Goal: Task Accomplishment & Management: Use online tool/utility

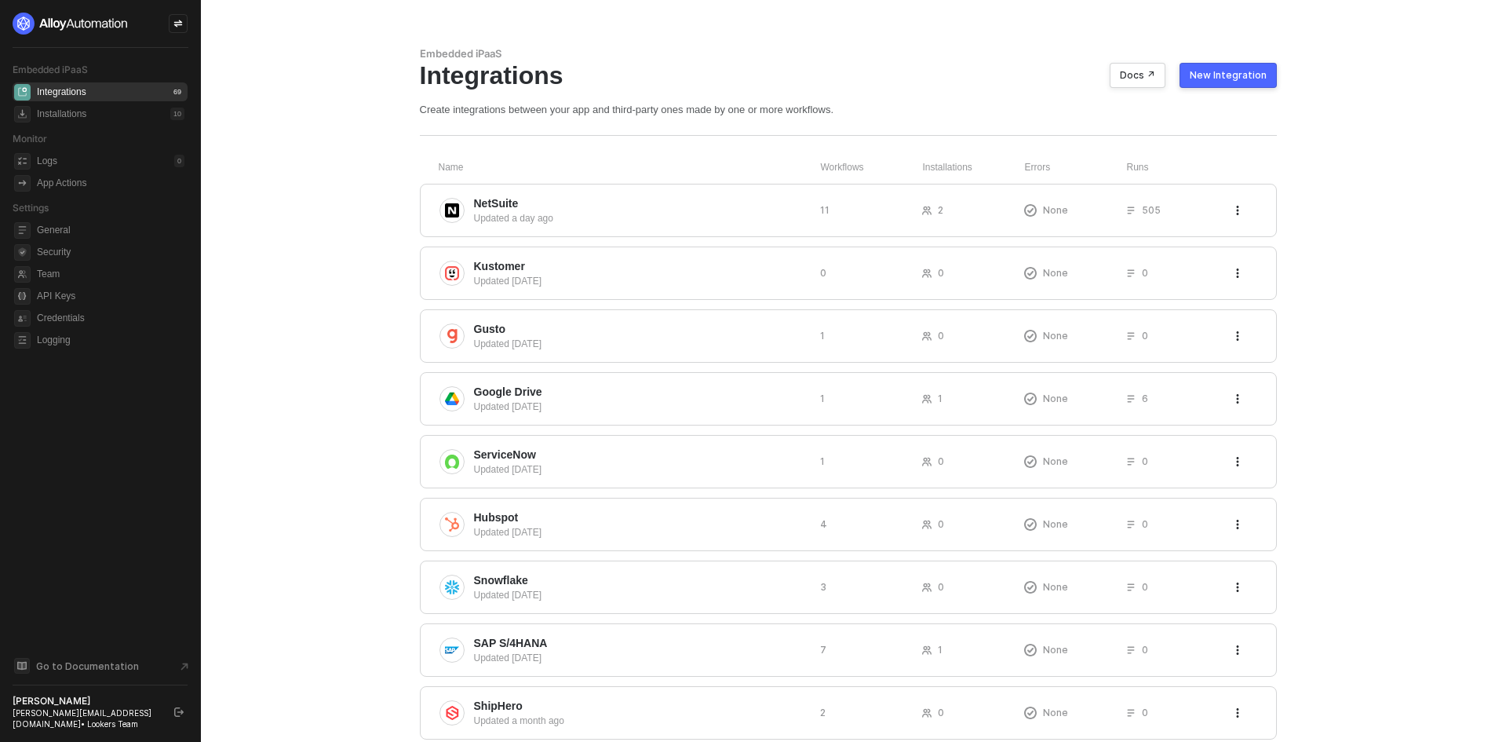
click at [1228, 75] on div "New Integration" at bounding box center [1228, 75] width 77 height 13
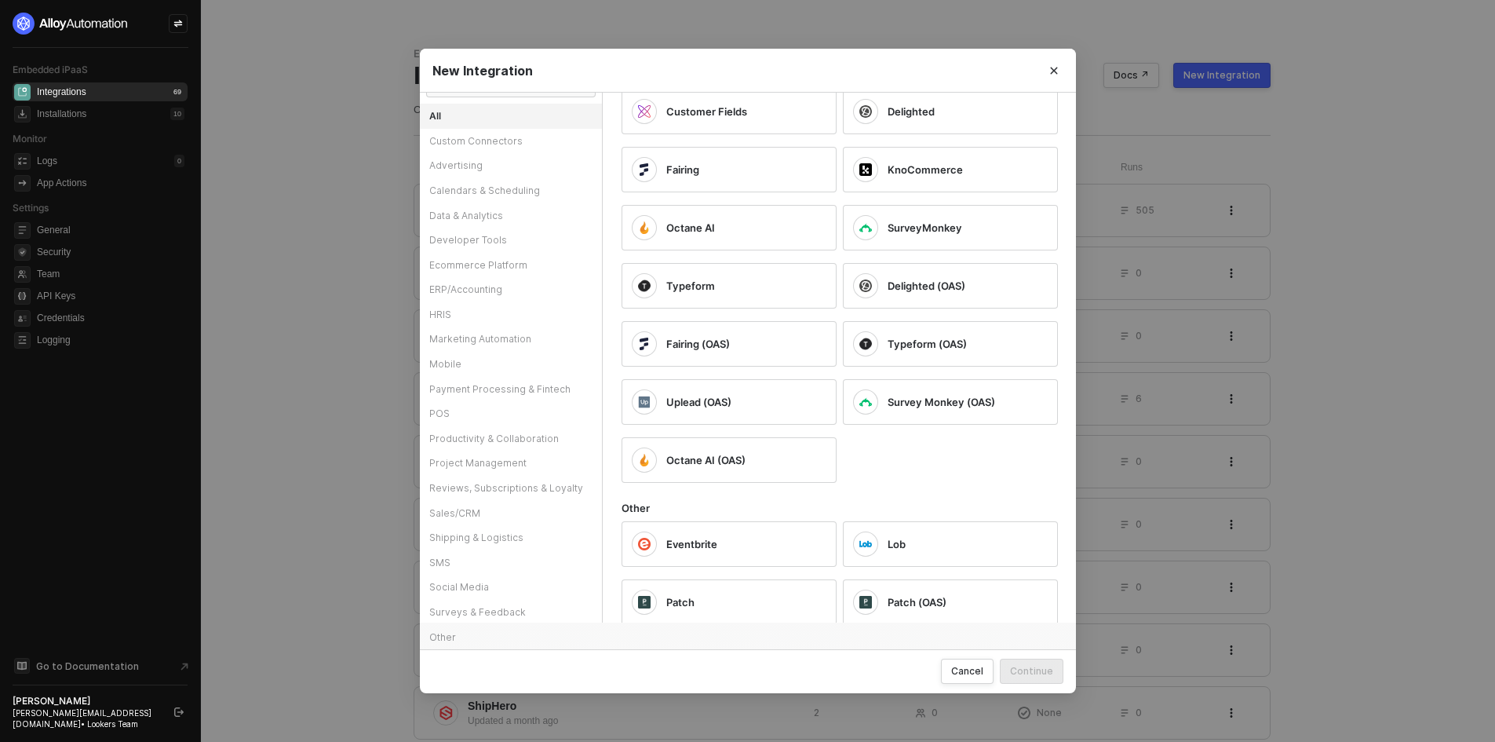
scroll to position [8341, 0]
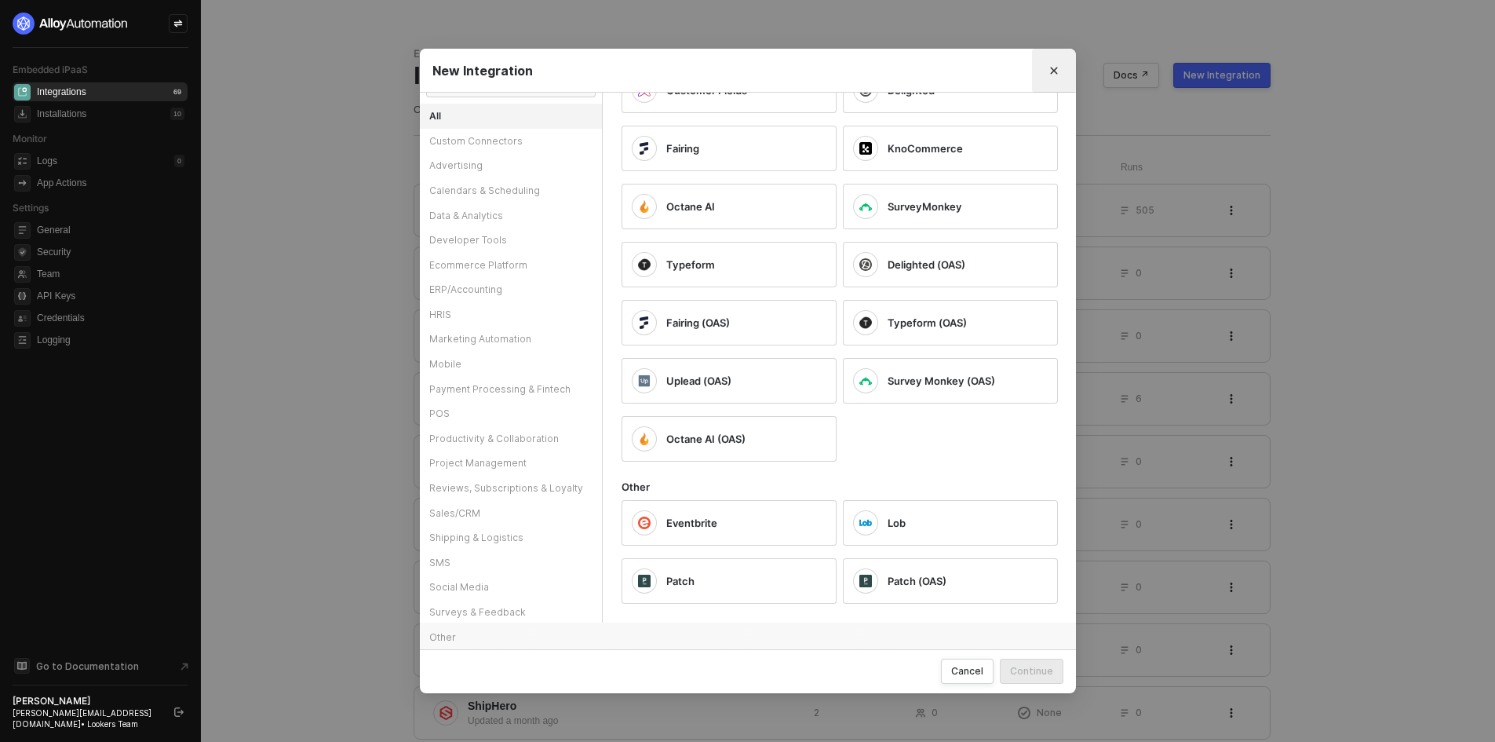
click at [1056, 72] on icon "Close" at bounding box center [1053, 70] width 9 height 9
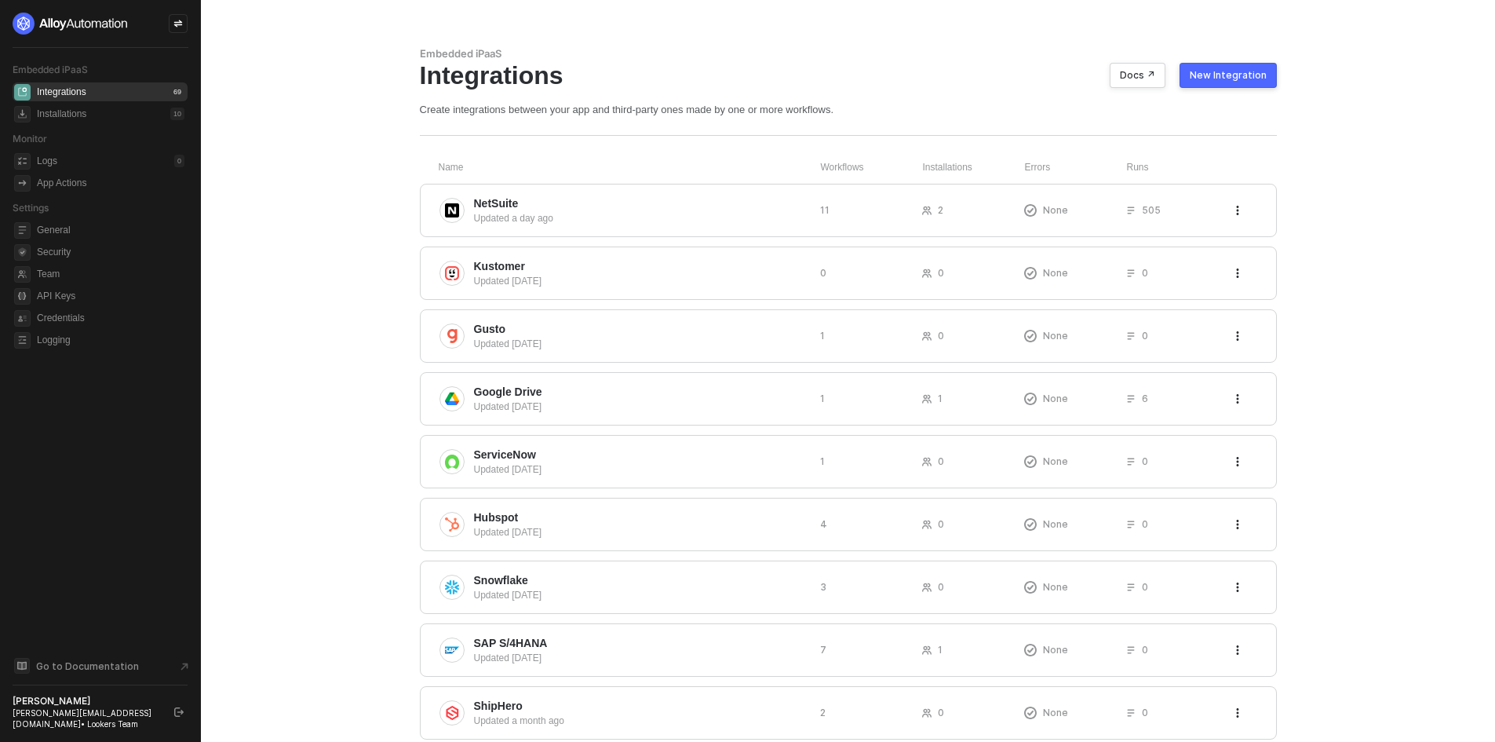
click at [1231, 77] on div "New Integration" at bounding box center [1228, 75] width 77 height 13
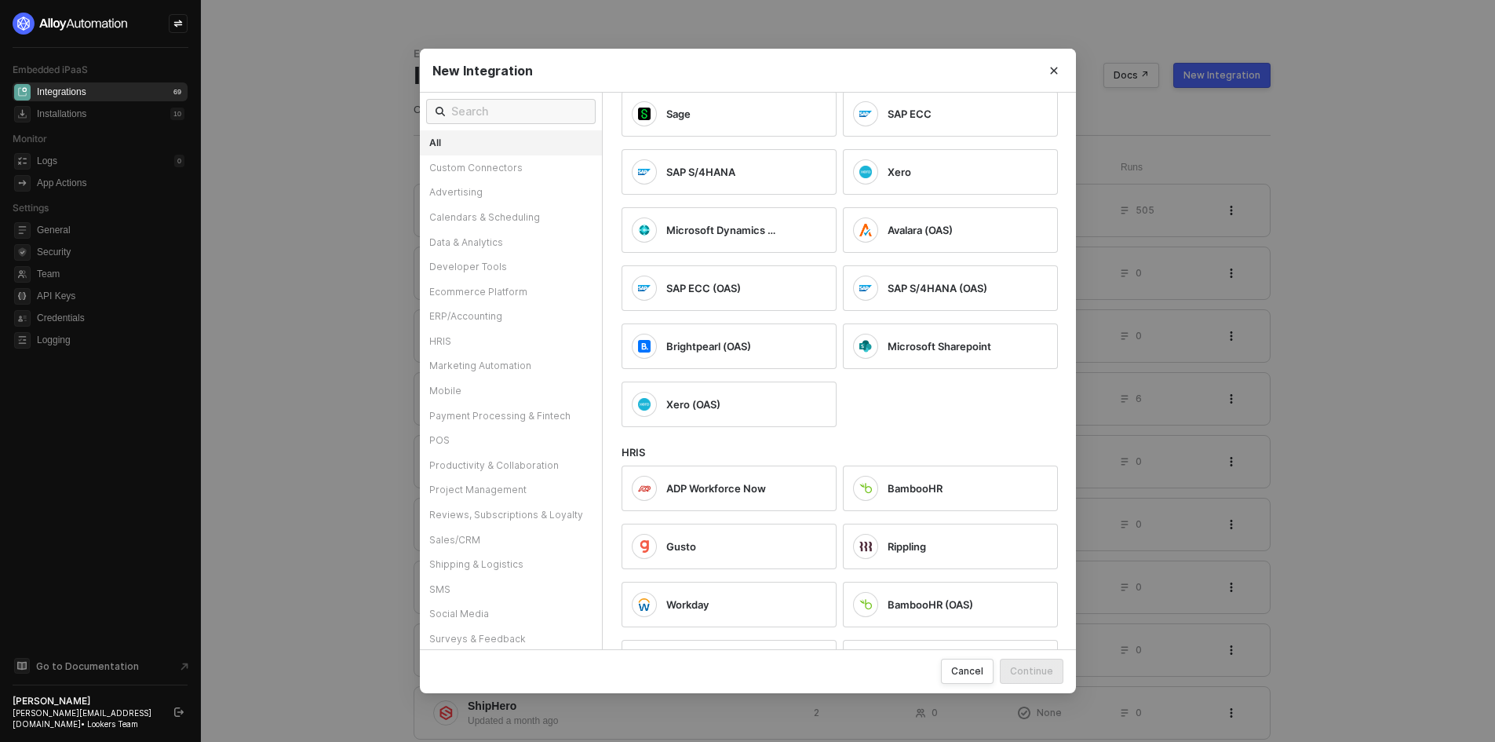
scroll to position [2983, 0]
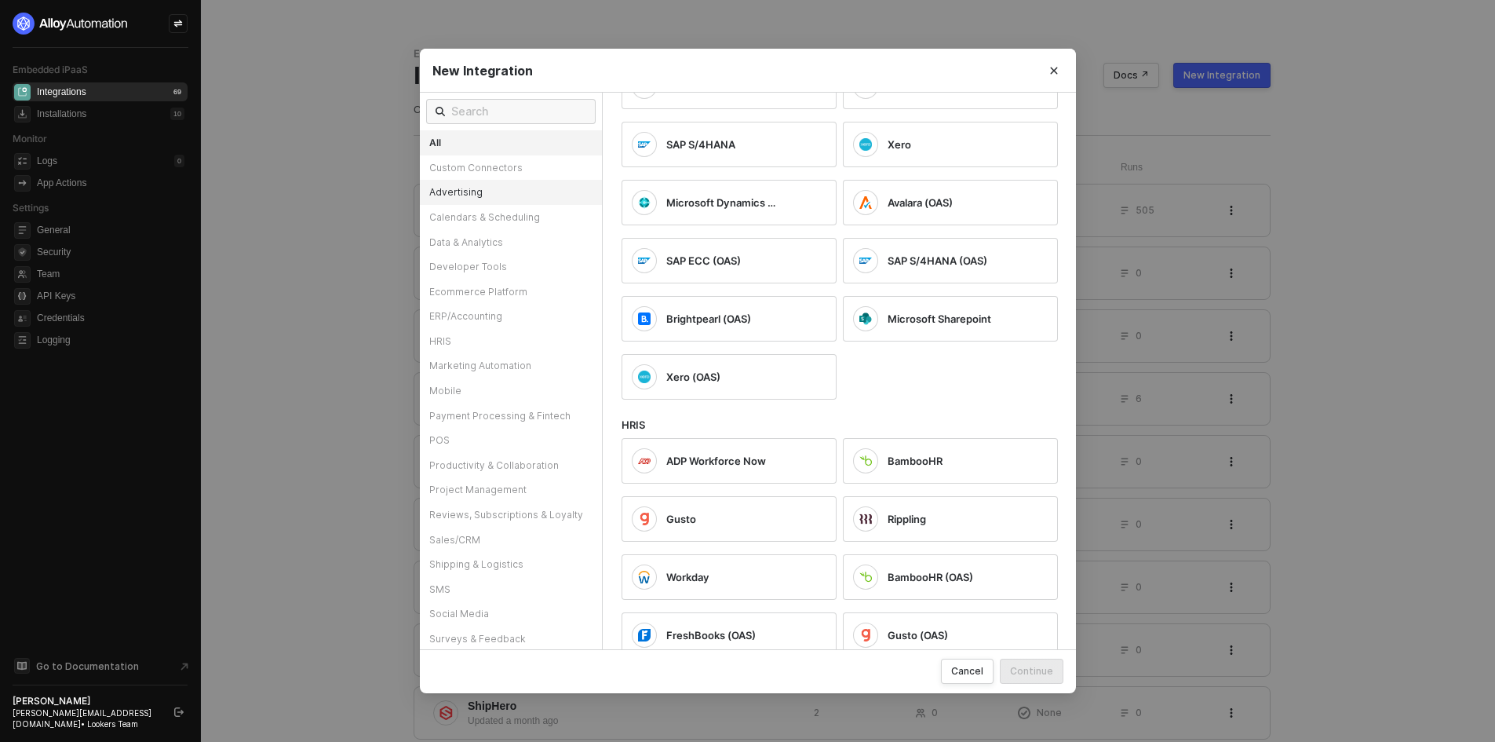
click at [557, 182] on div "Advertising" at bounding box center [511, 192] width 182 height 25
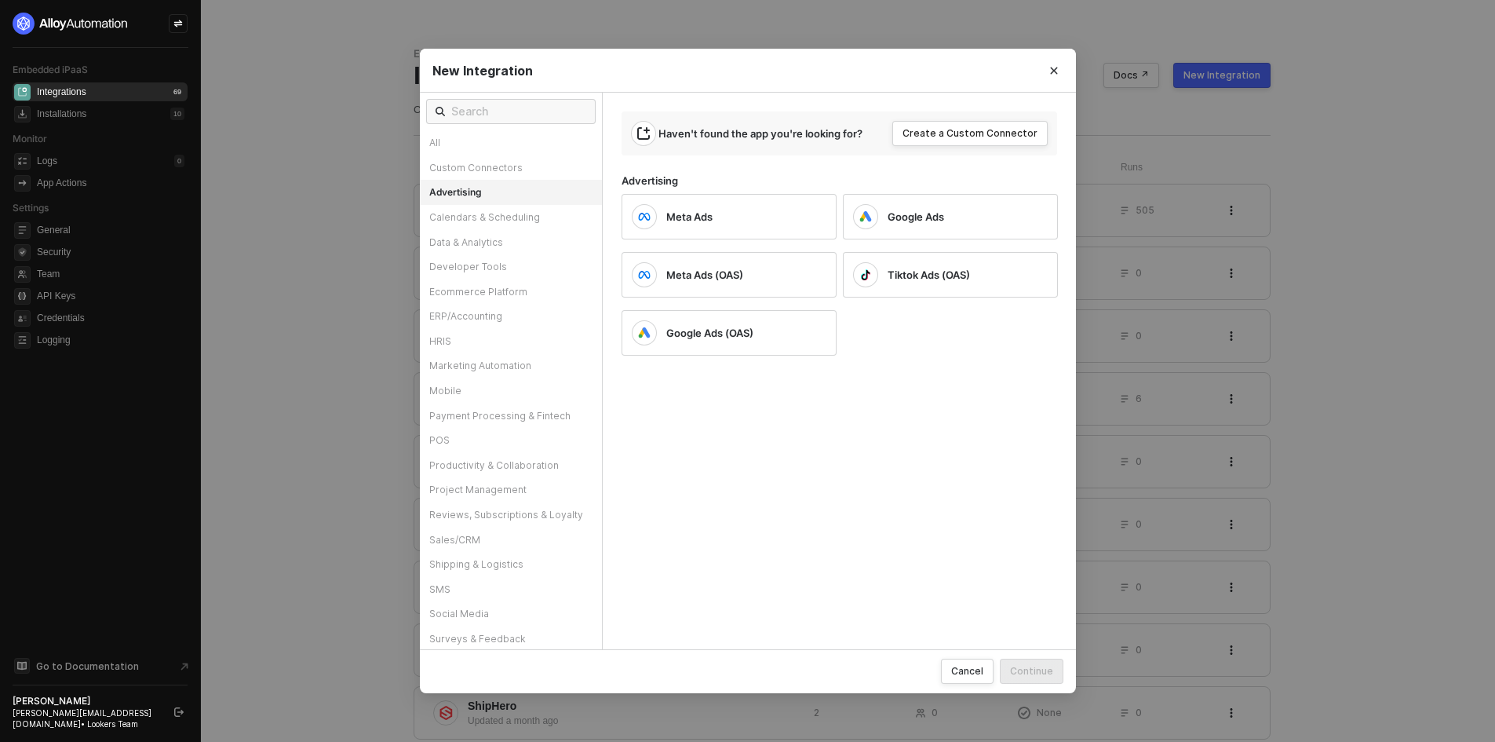
scroll to position [0, 0]
click at [540, 213] on div "Calendars & Scheduling" at bounding box center [511, 217] width 182 height 25
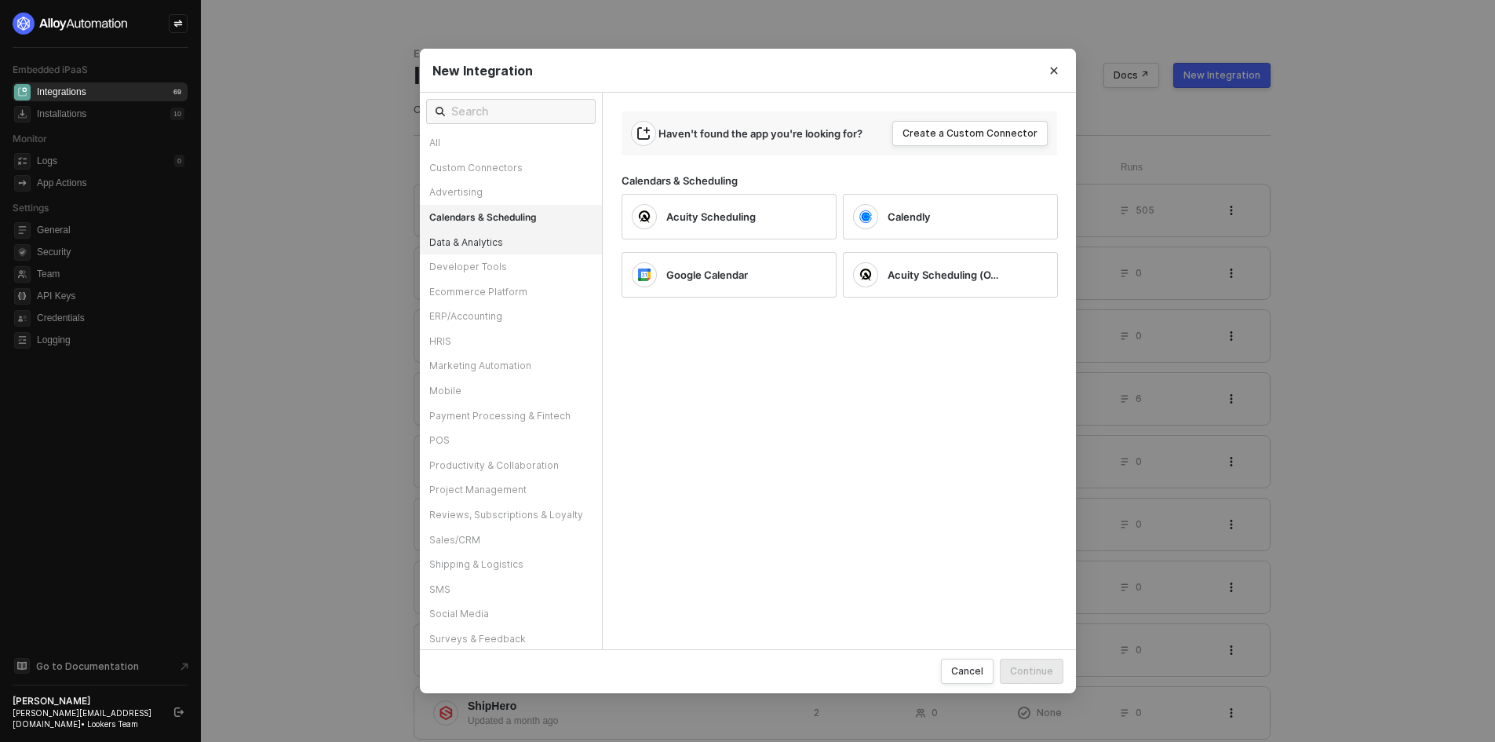
click at [534, 242] on div "Data & Analytics" at bounding box center [511, 242] width 182 height 25
click at [533, 311] on div "ERP/Accounting" at bounding box center [511, 316] width 182 height 25
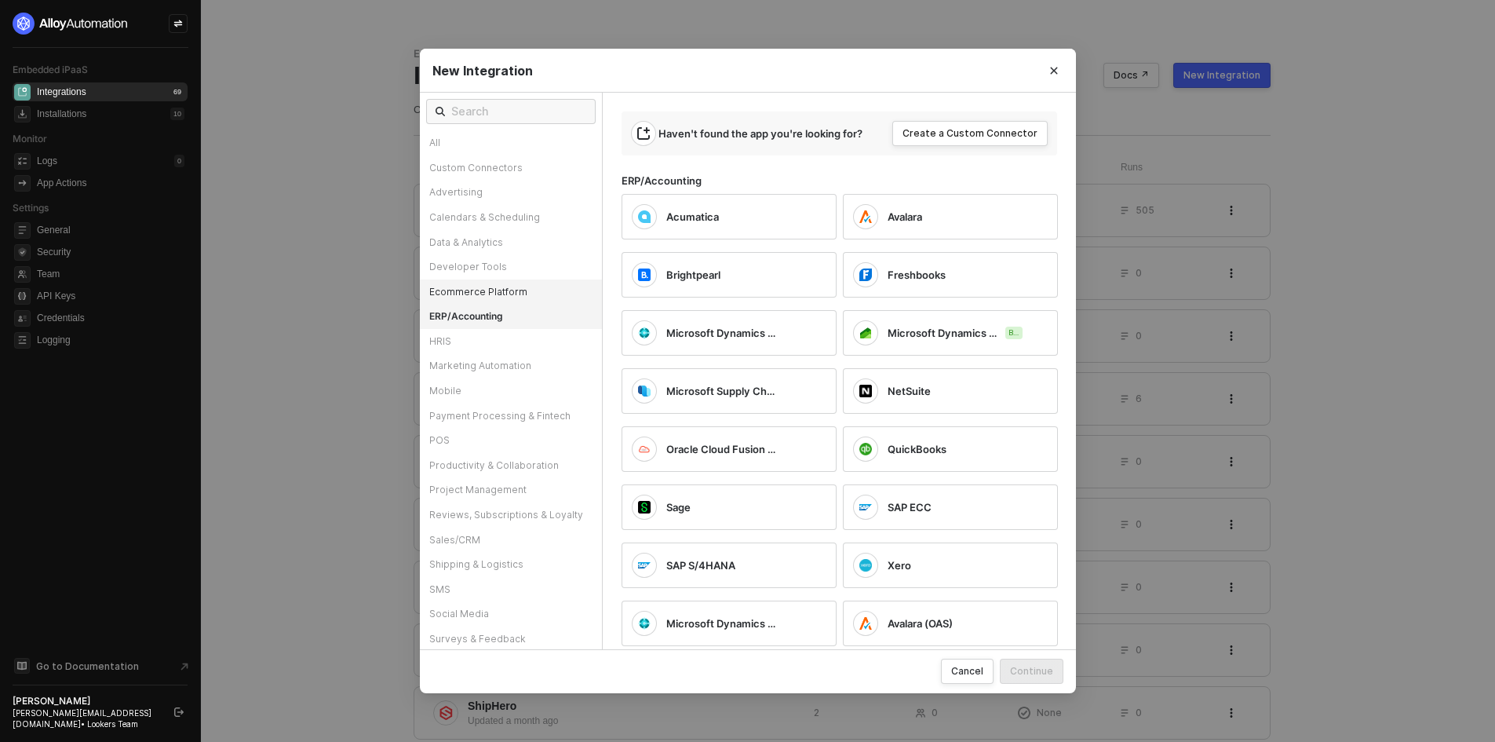
click at [533, 294] on div "Ecommerce Platform" at bounding box center [511, 291] width 182 height 25
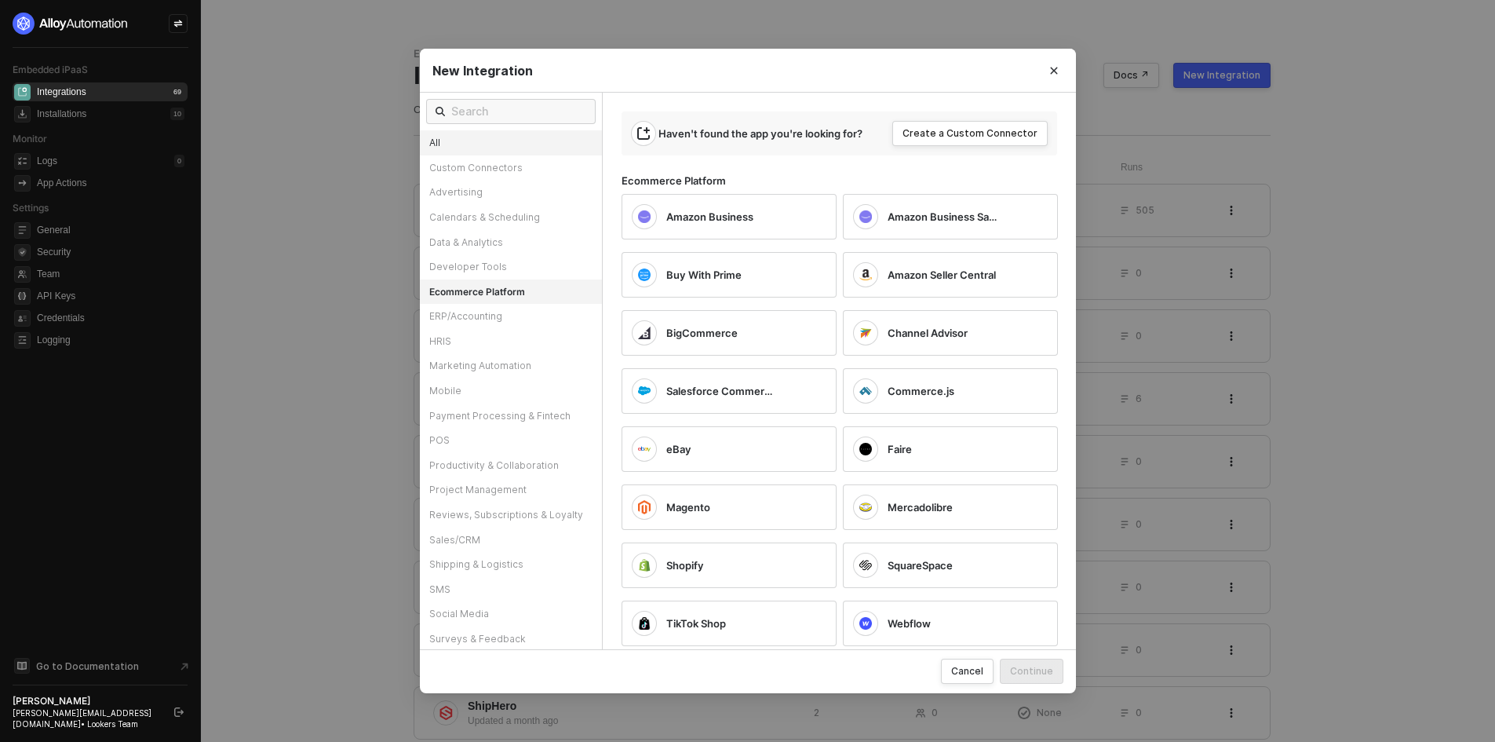
click at [533, 150] on div "All" at bounding box center [511, 142] width 182 height 25
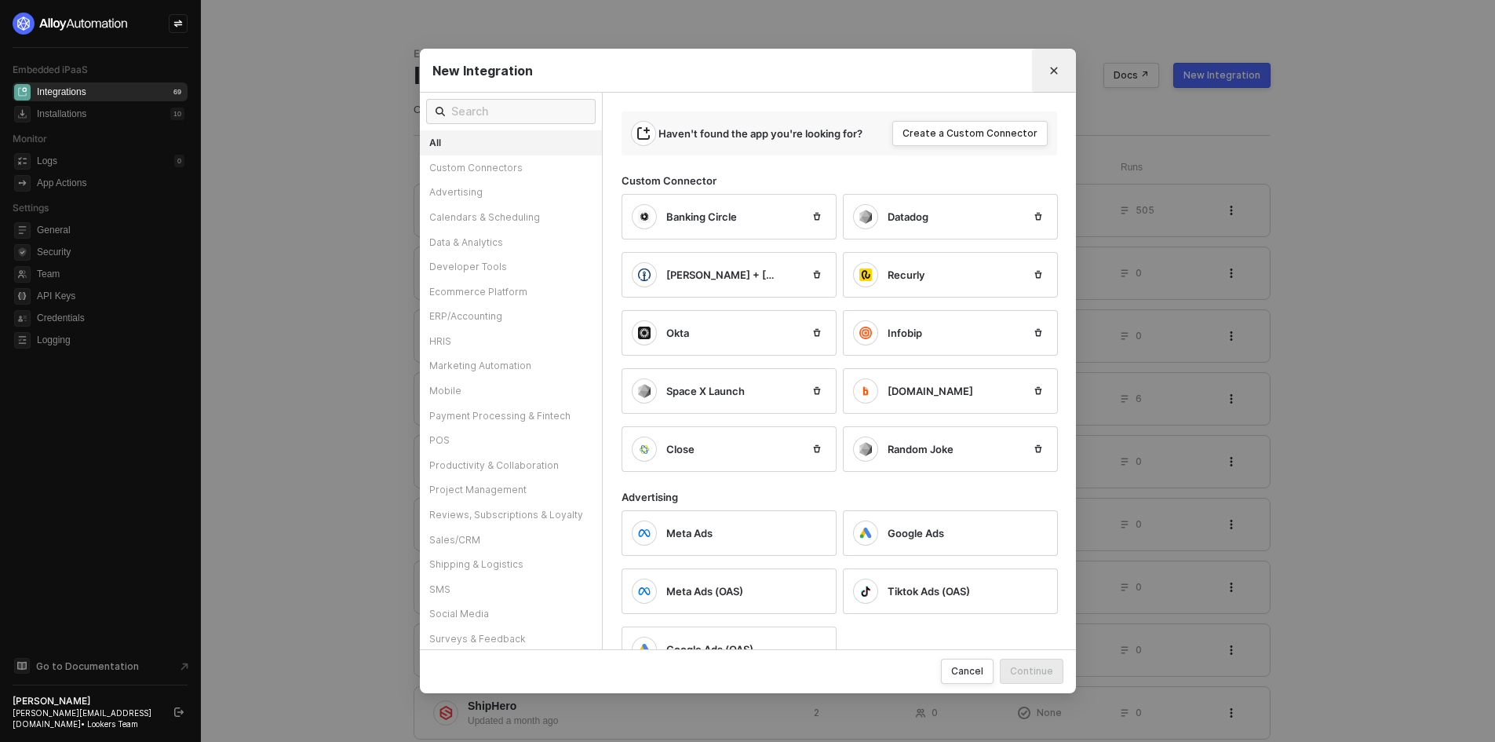
click at [1045, 71] on button "Close" at bounding box center [1054, 70] width 25 height 25
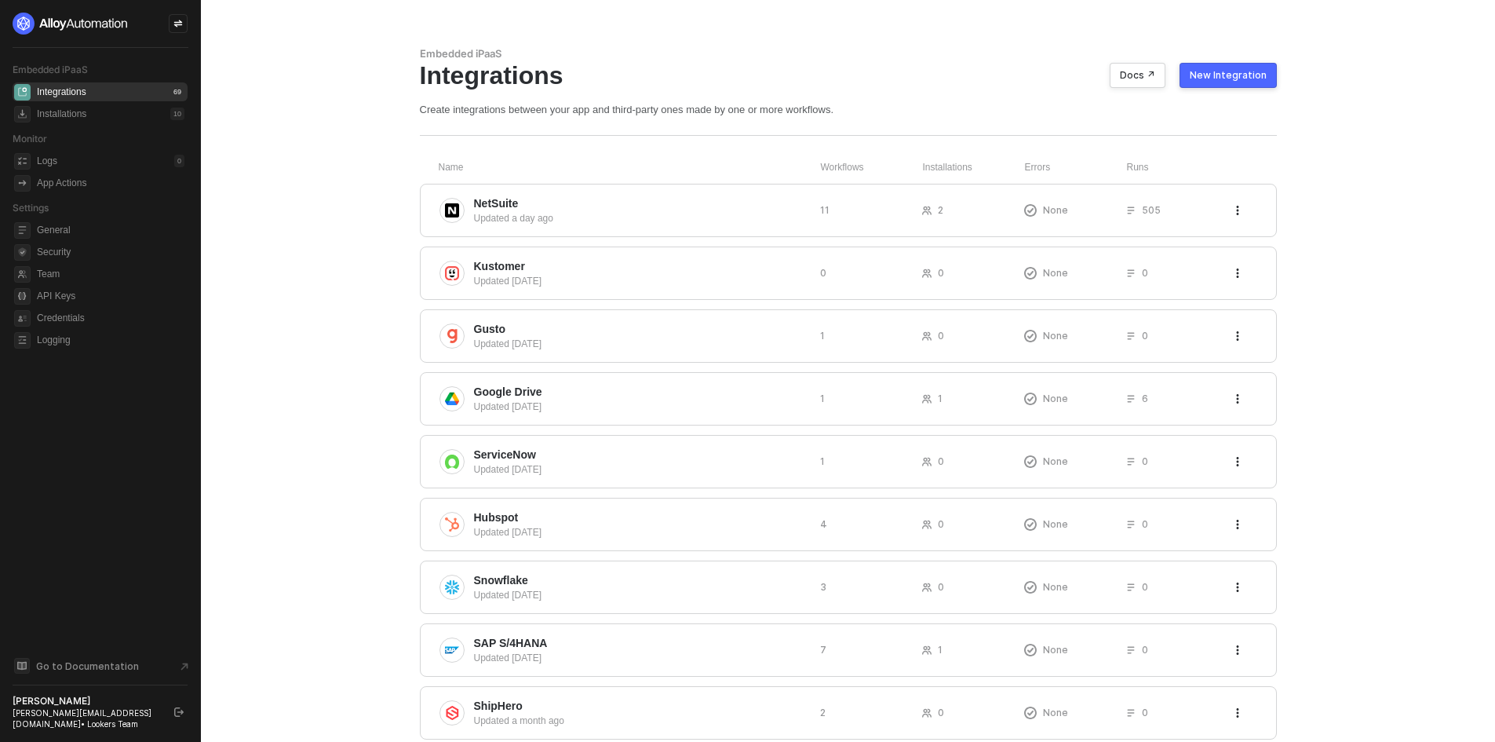
click at [1250, 82] on button "New Integration" at bounding box center [1228, 75] width 97 height 25
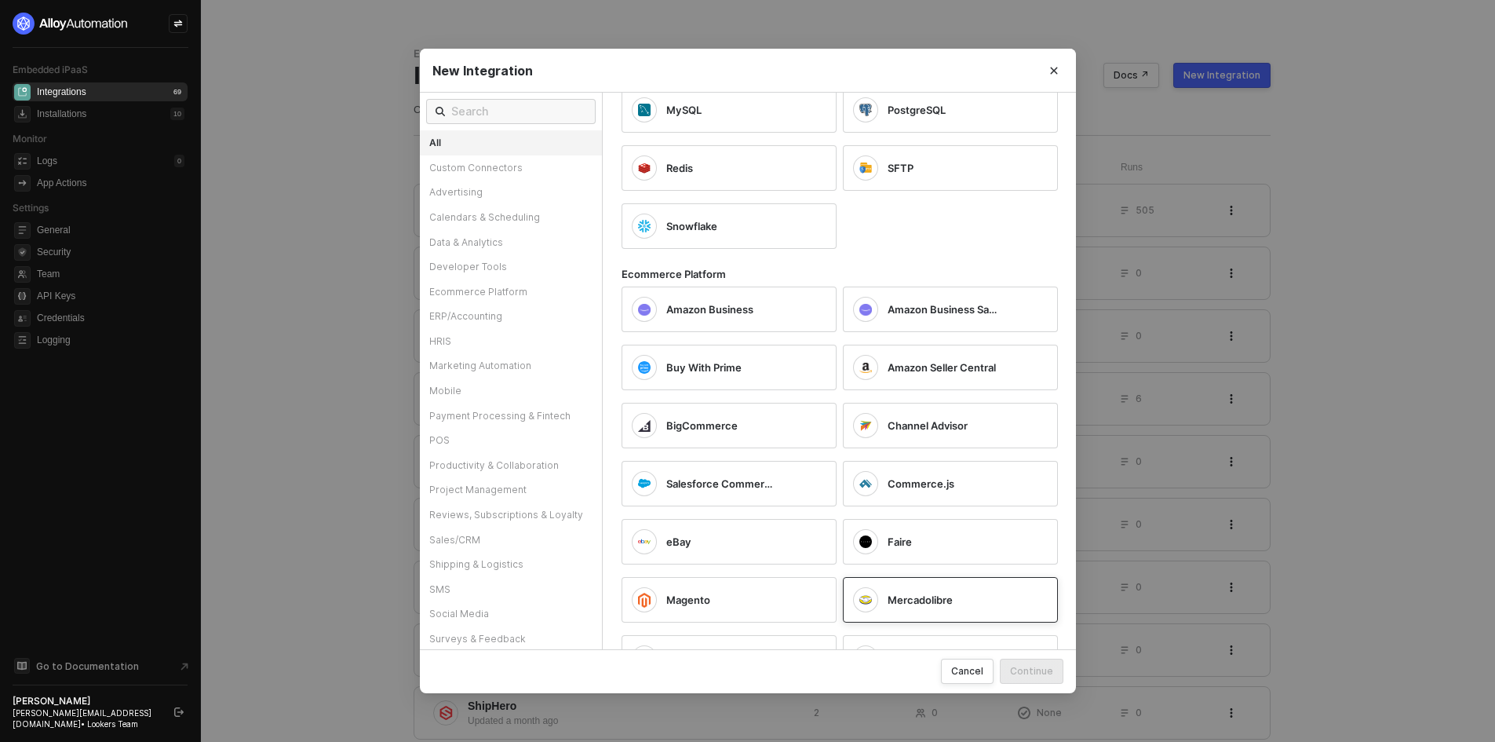
scroll to position [1648, 0]
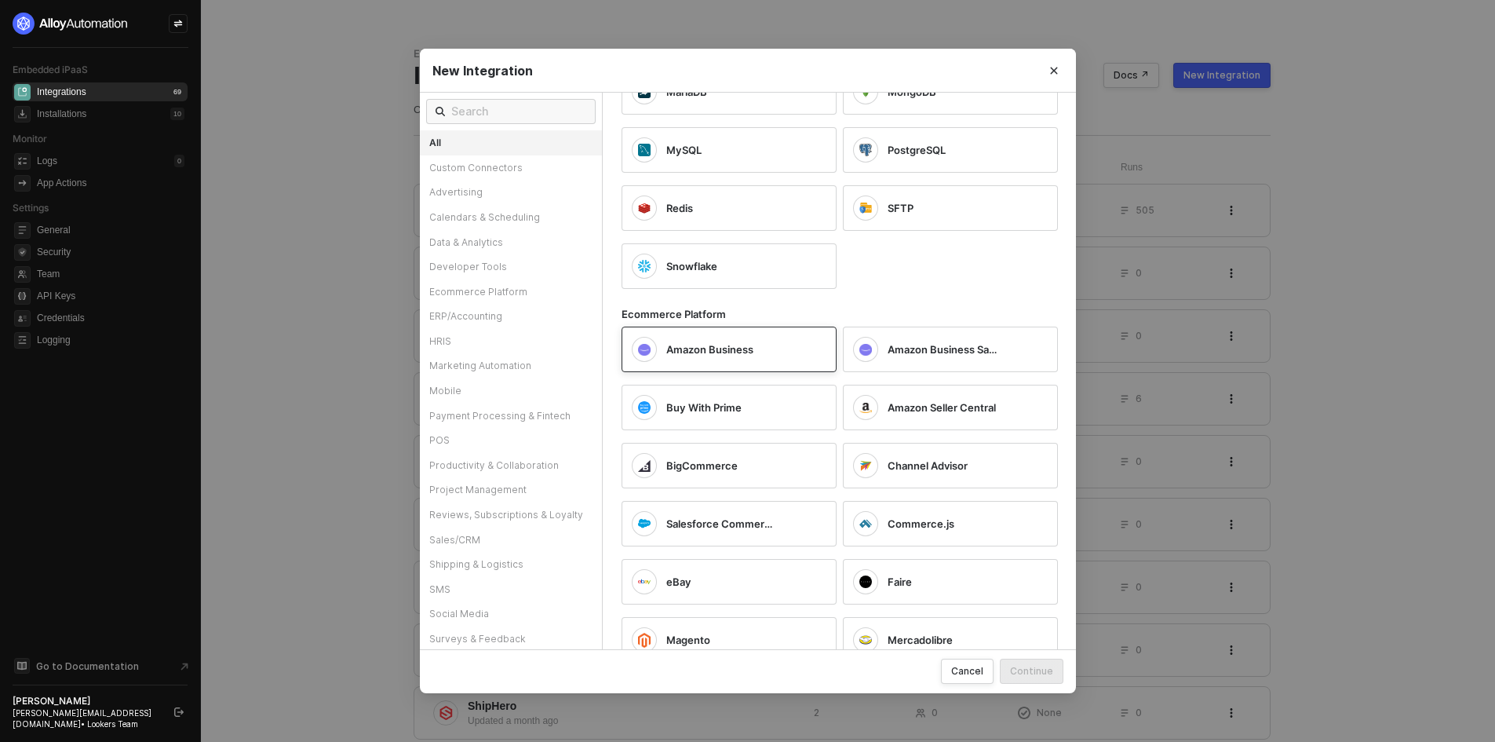
click at [1030, 663] on button "Continue" at bounding box center [1032, 671] width 64 height 25
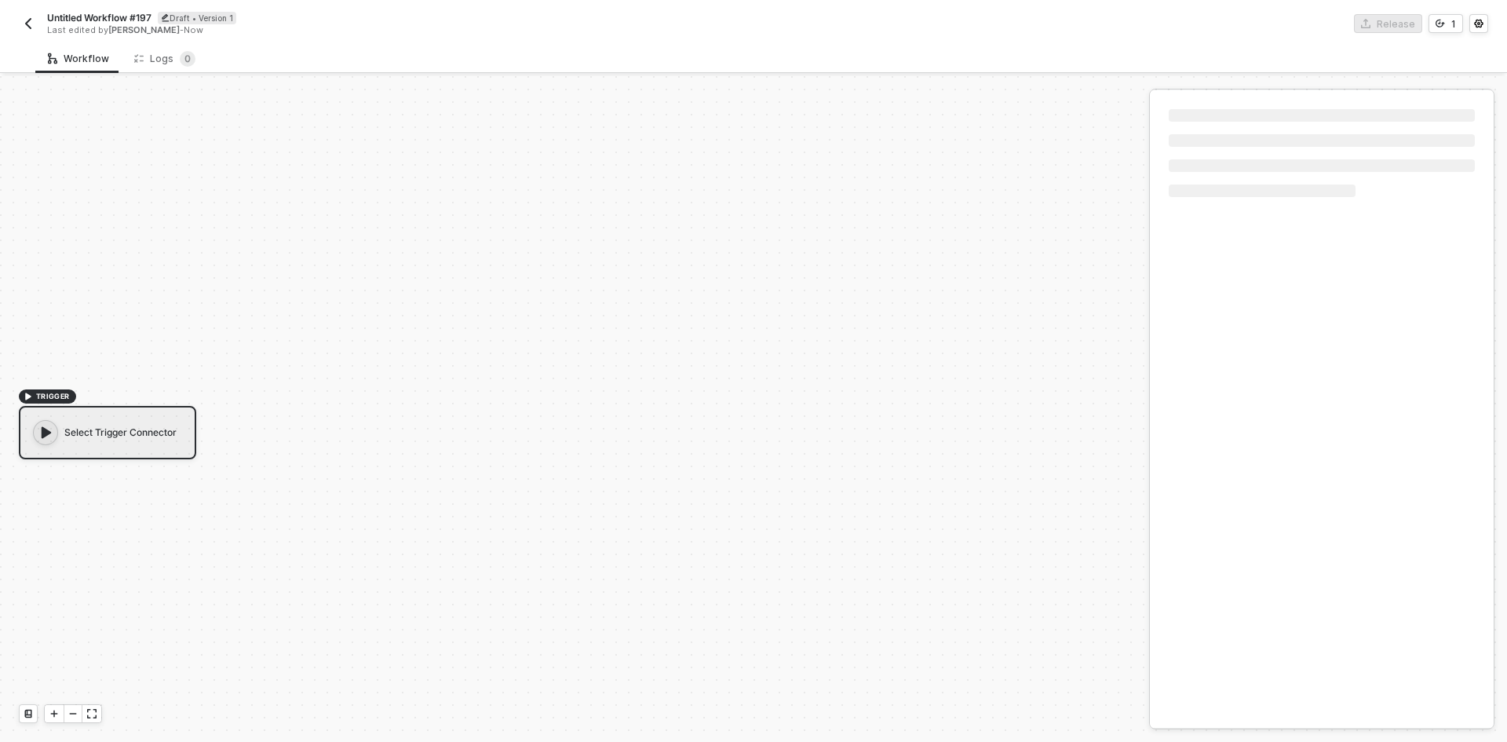
scroll to position [29, 0]
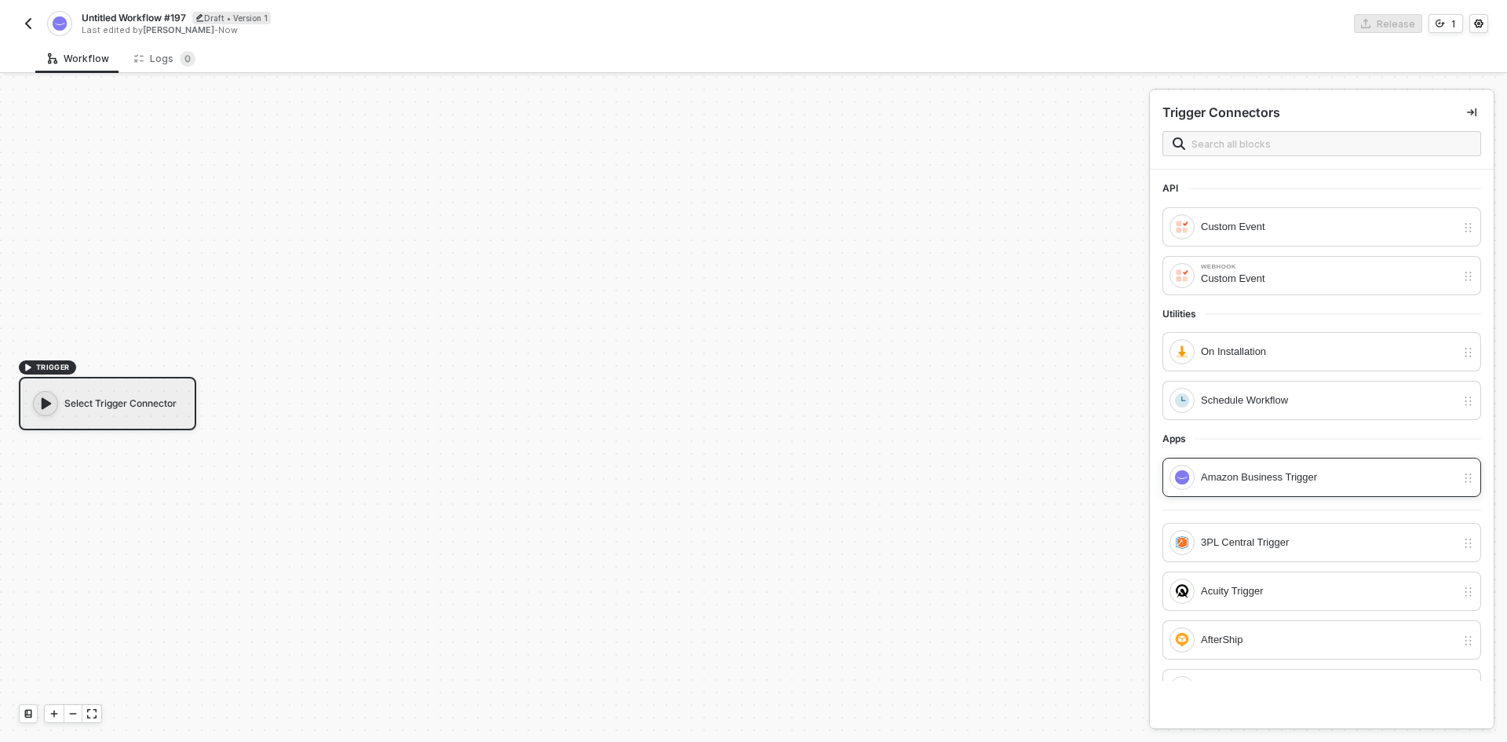
click at [1304, 483] on div "Amazon Business Trigger" at bounding box center [1328, 477] width 255 height 17
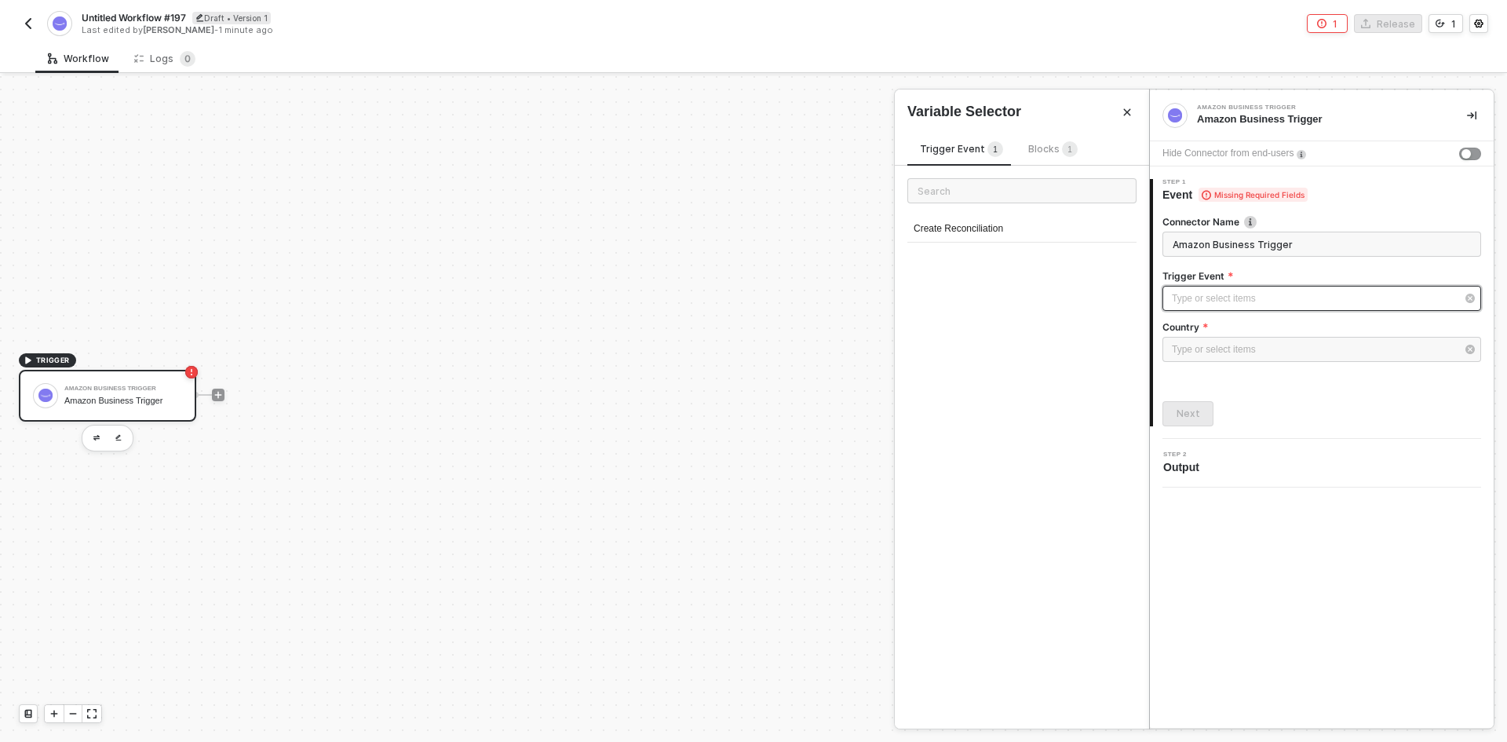
click at [1206, 300] on div "Type or select items ﻿" at bounding box center [1314, 298] width 284 height 15
click at [998, 226] on div "Create Reconciliation" at bounding box center [1021, 229] width 229 height 27
type input "Trigger workflow when create reconciliation"
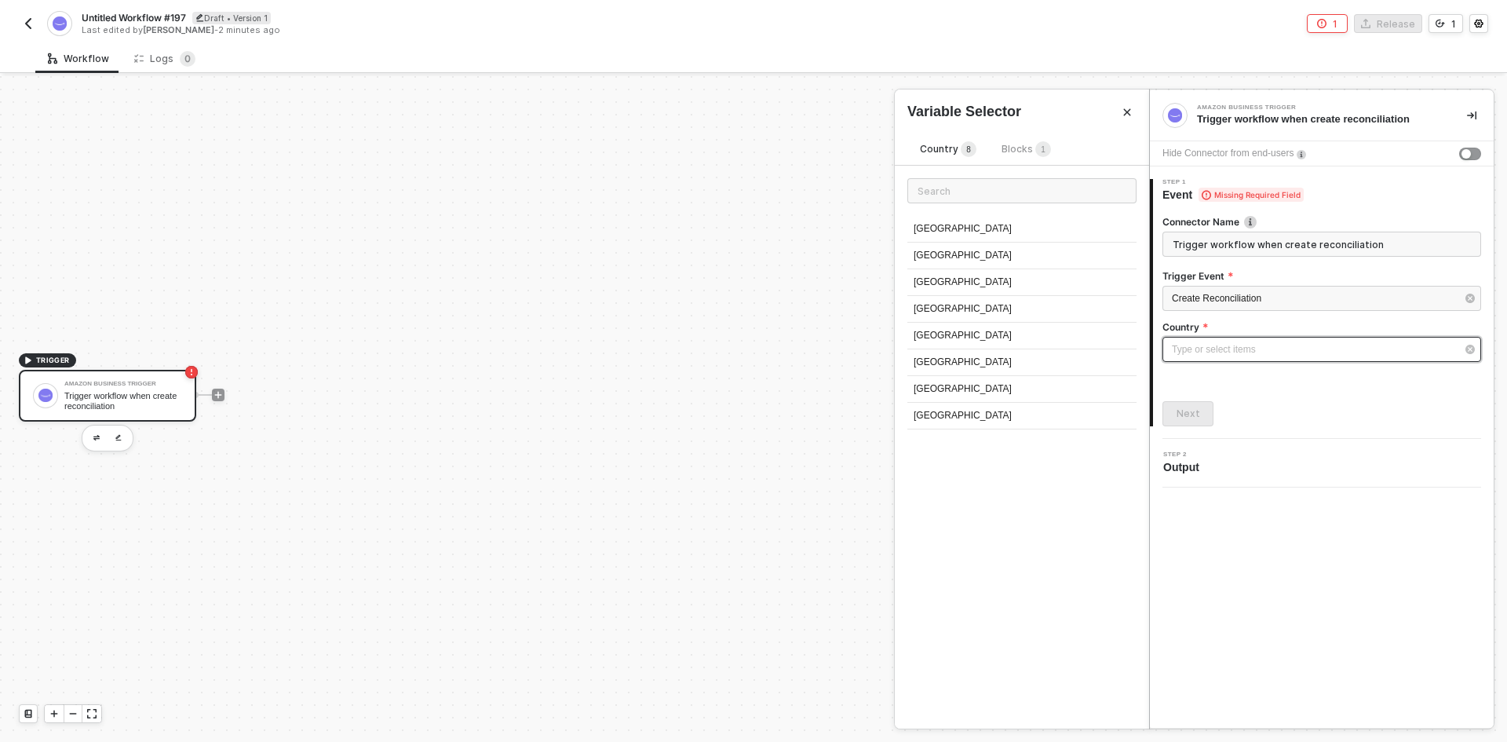
click at [1251, 346] on div "Type or select items ﻿" at bounding box center [1314, 349] width 284 height 15
click at [938, 232] on div "United States of America" at bounding box center [1021, 229] width 229 height 27
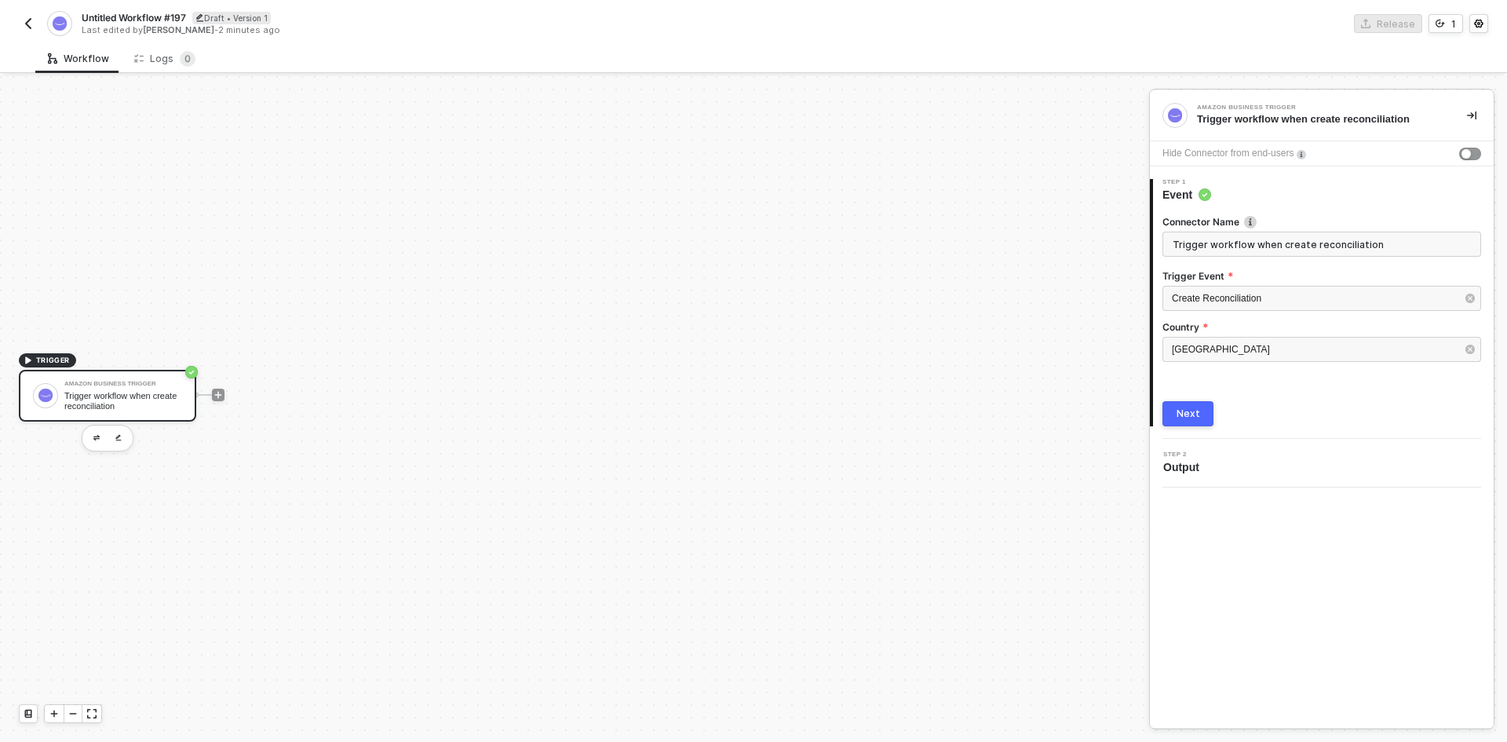
click at [1200, 410] on button "Next" at bounding box center [1187, 413] width 51 height 25
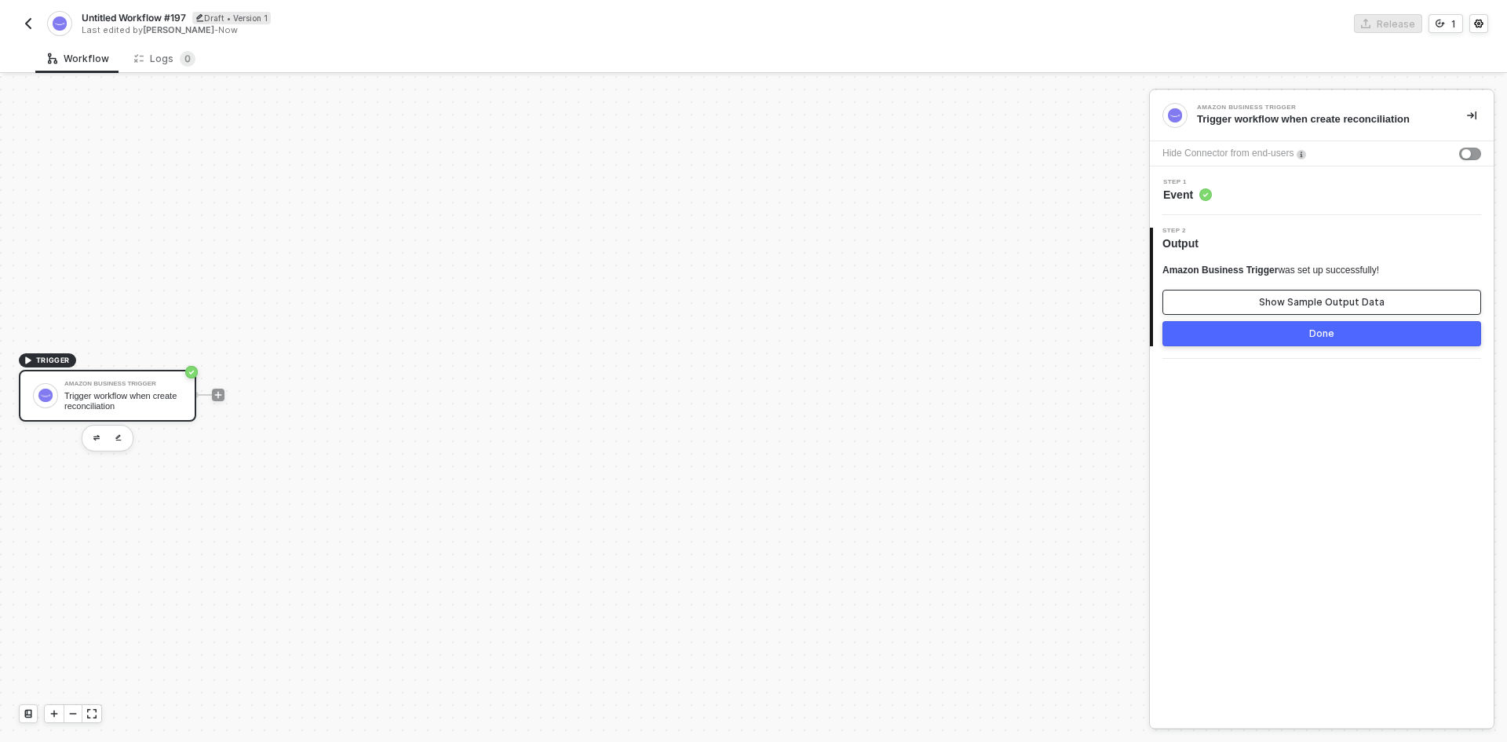
click at [1228, 299] on button "Show Sample Output Data" at bounding box center [1321, 302] width 319 height 25
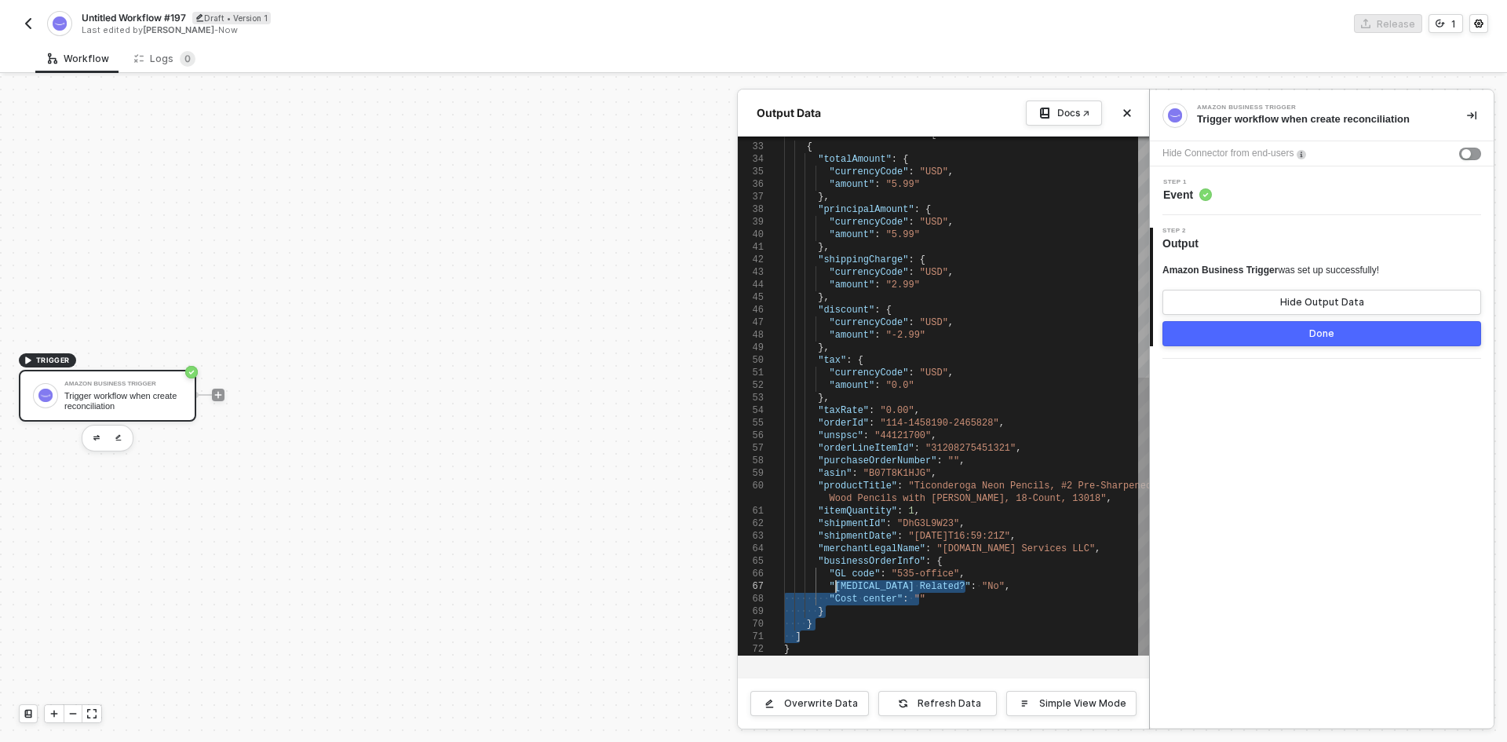
scroll to position [0, 0]
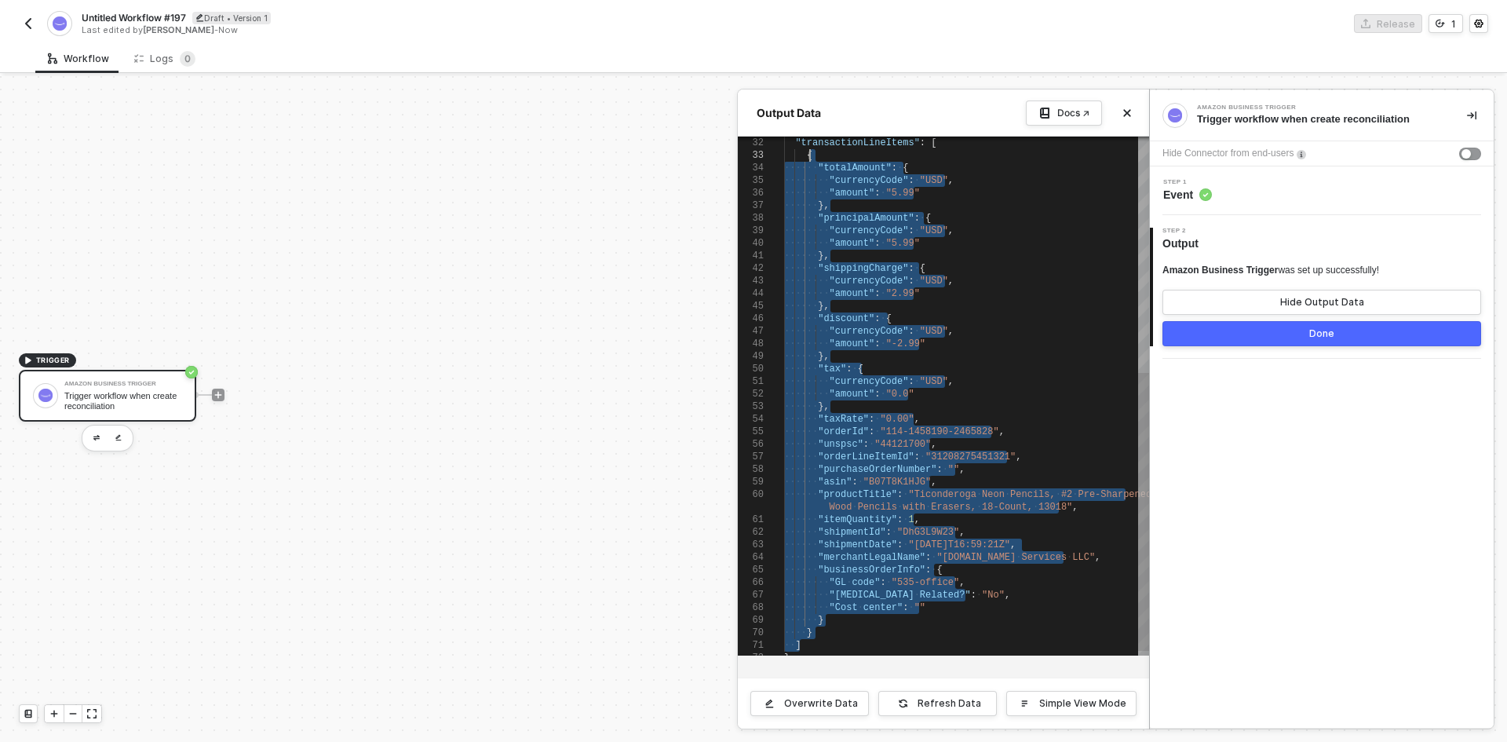
type textarea "{ "marketplaceId": "ATVPDKIKX0DER", "transactionDate": "2024-10-24T04:59:12.580…"
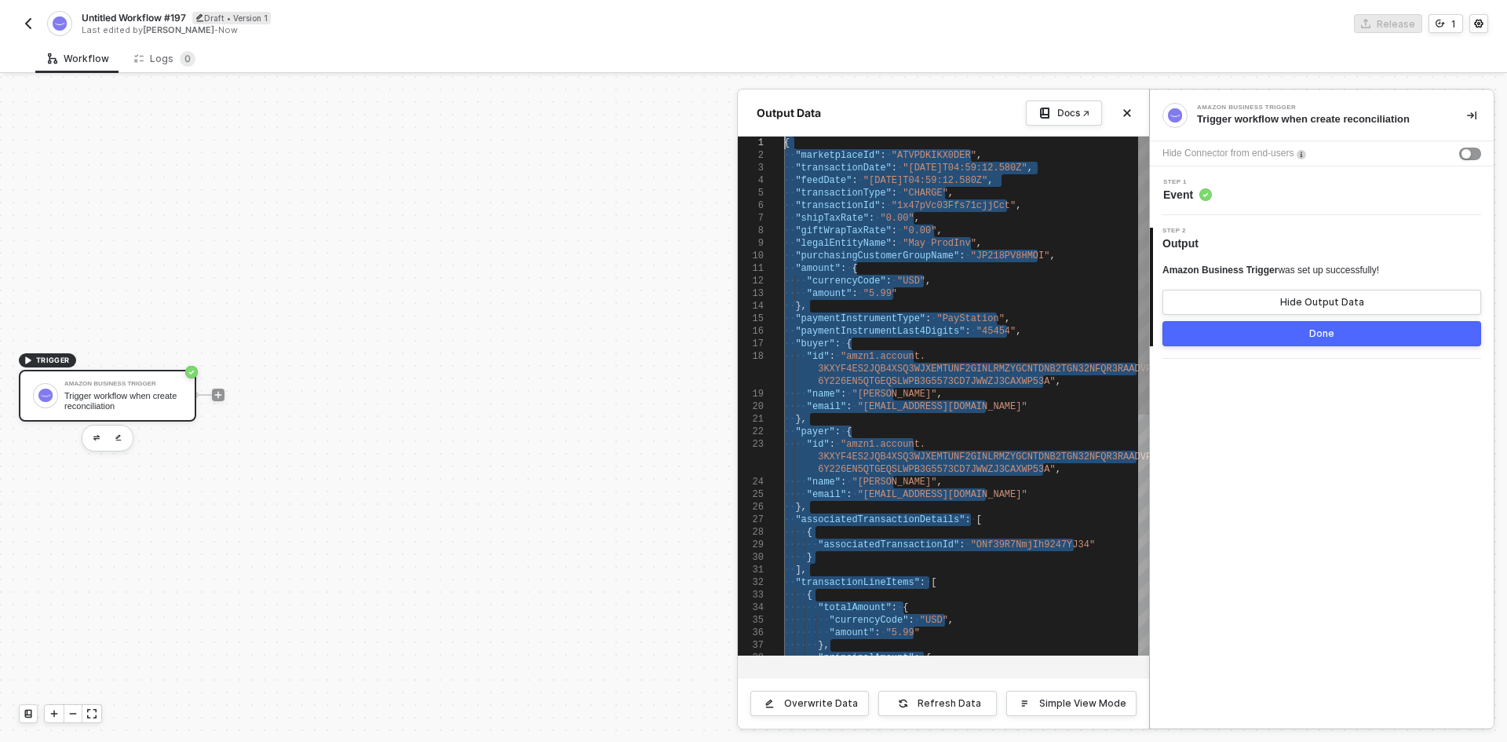
drag, startPoint x: 833, startPoint y: 636, endPoint x: 830, endPoint y: 89, distance: 547.1
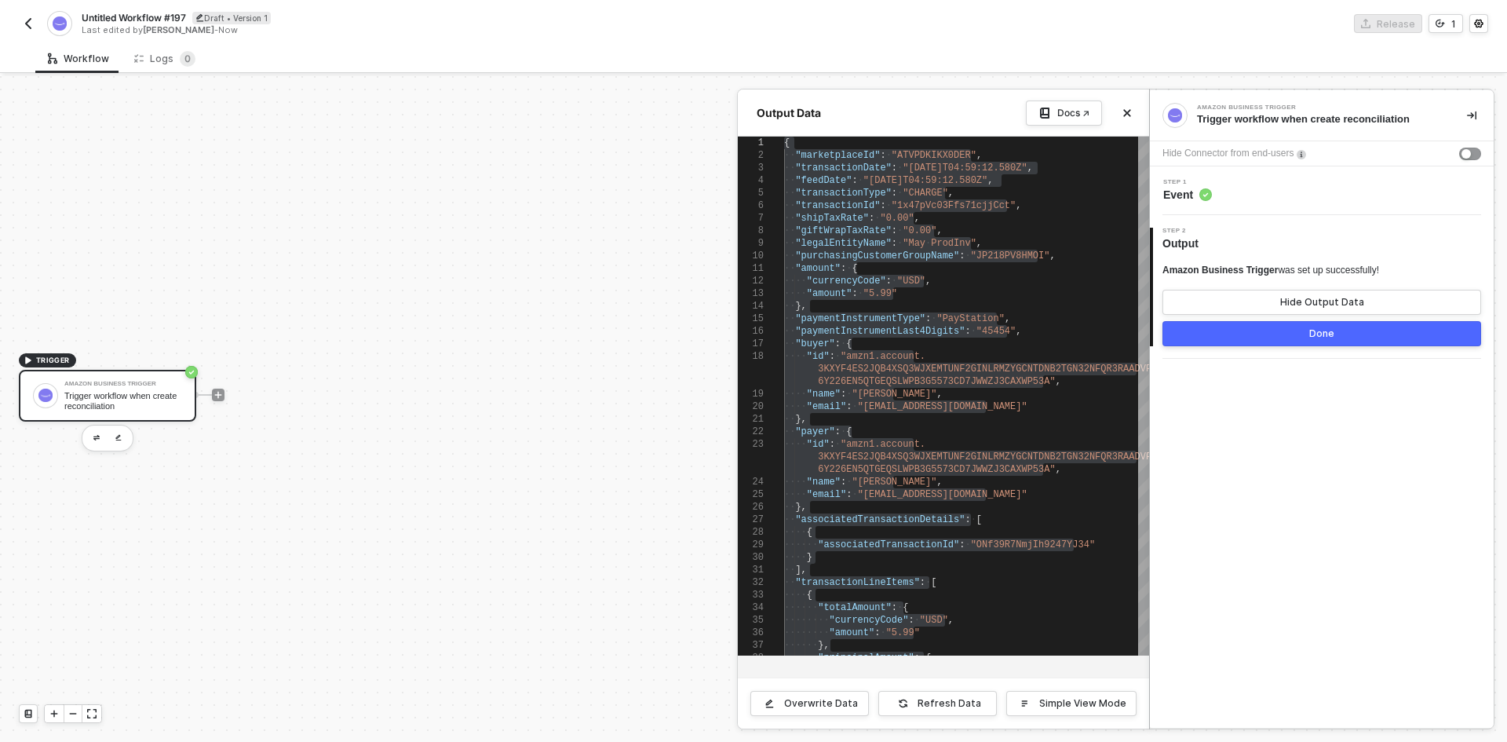
click at [500, 485] on div at bounding box center [753, 409] width 1507 height 666
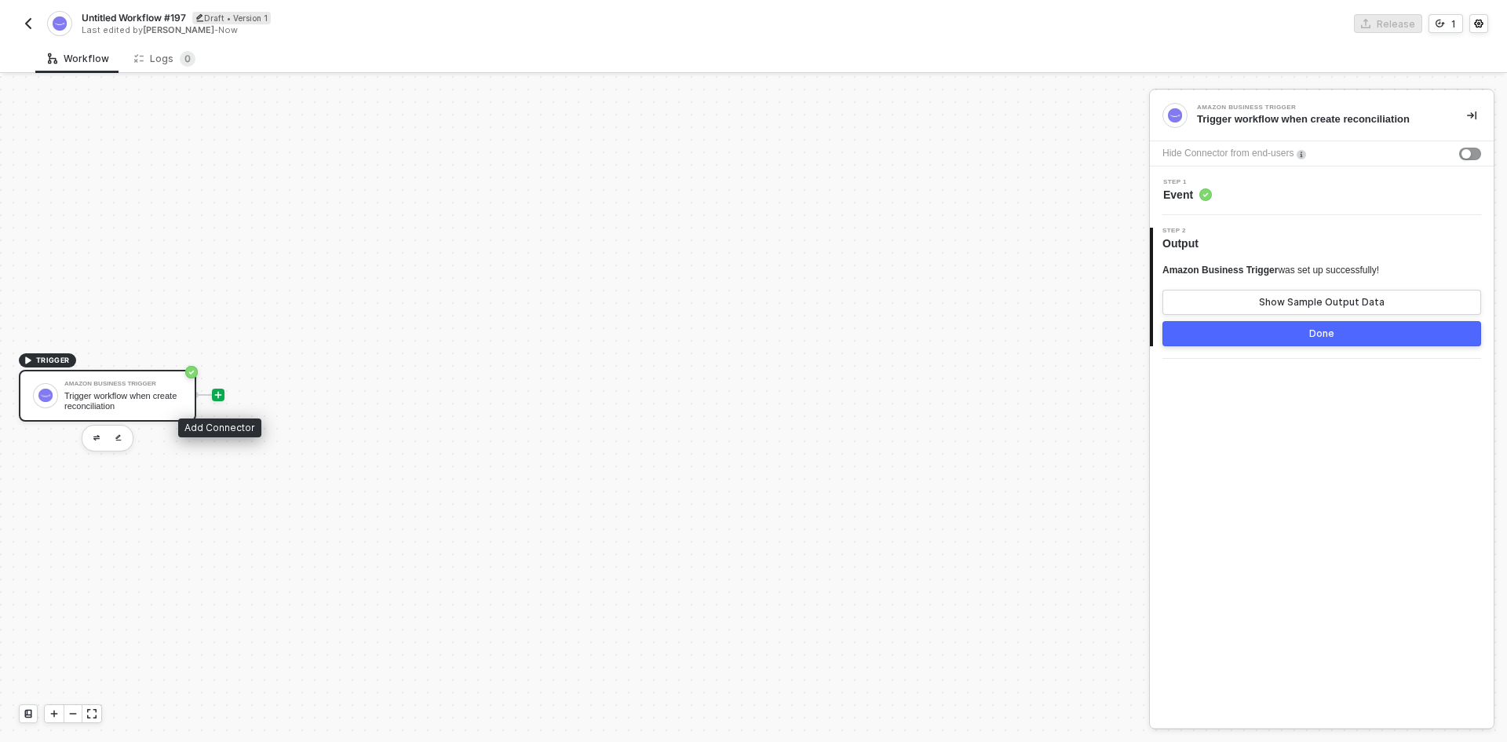
click at [216, 392] on icon "icon-play" at bounding box center [217, 394] width 9 height 9
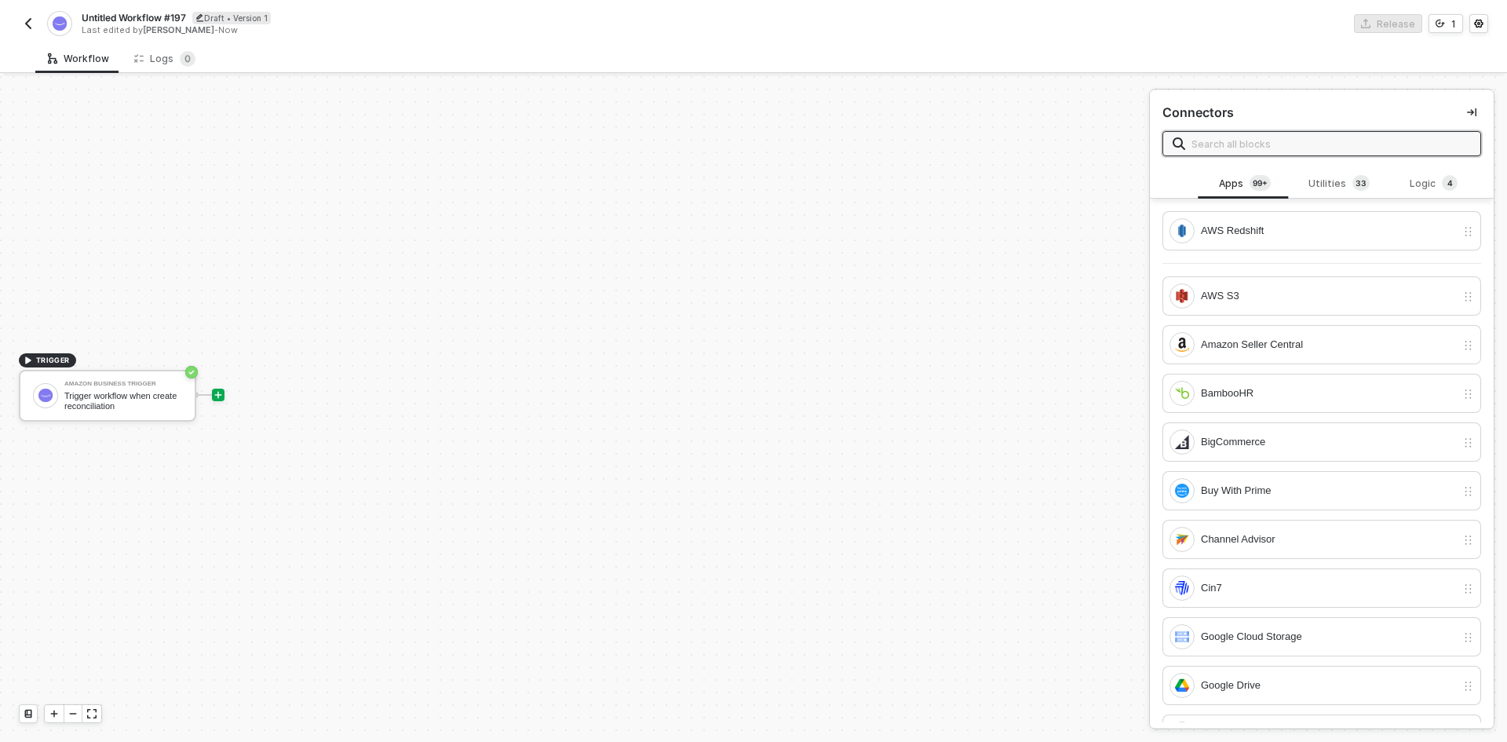
click at [1297, 136] on input "text" at bounding box center [1330, 143] width 279 height 17
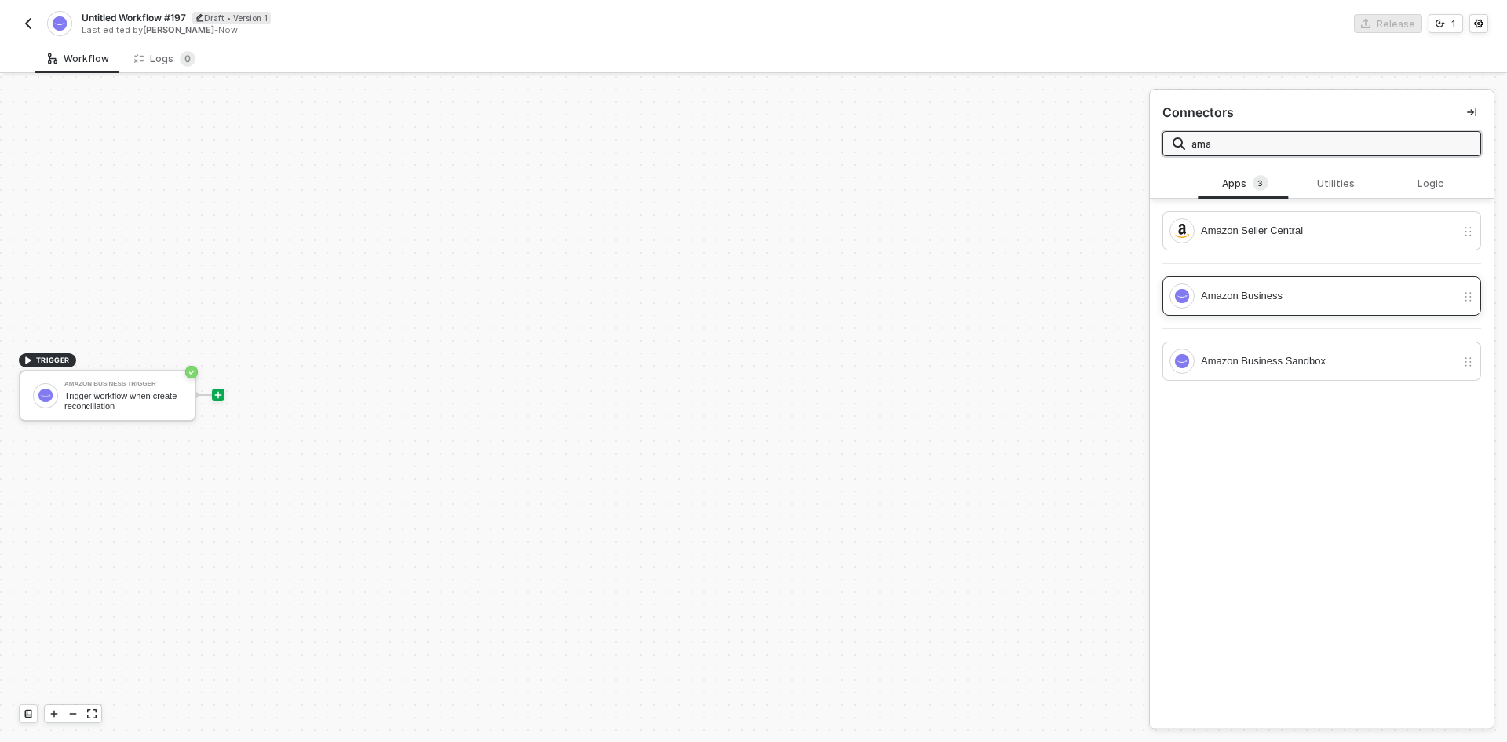
type input "ama"
click at [1334, 282] on div "Amazon Business" at bounding box center [1321, 295] width 319 height 39
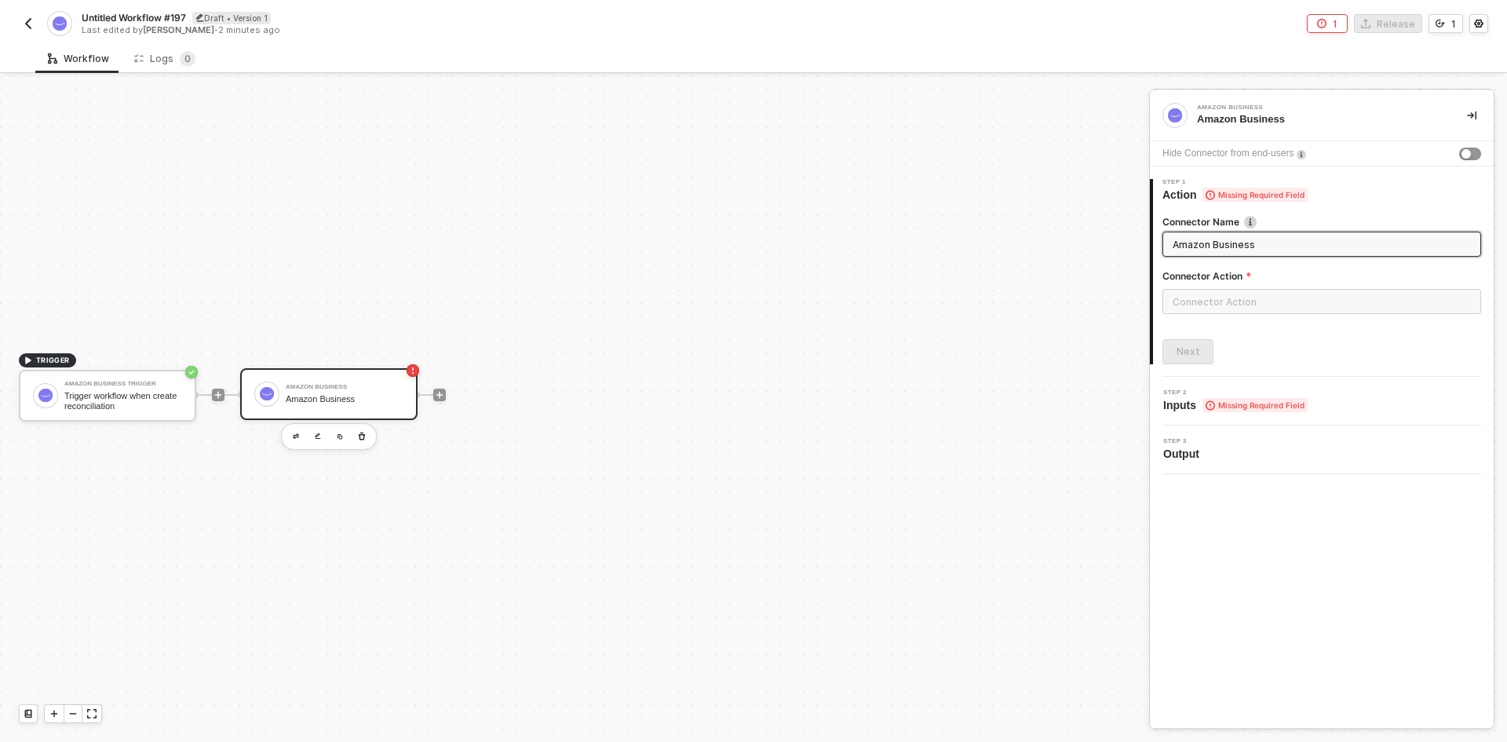
click at [1242, 316] on div at bounding box center [1321, 308] width 319 height 38
click at [1247, 290] on input "text" at bounding box center [1321, 301] width 319 height 25
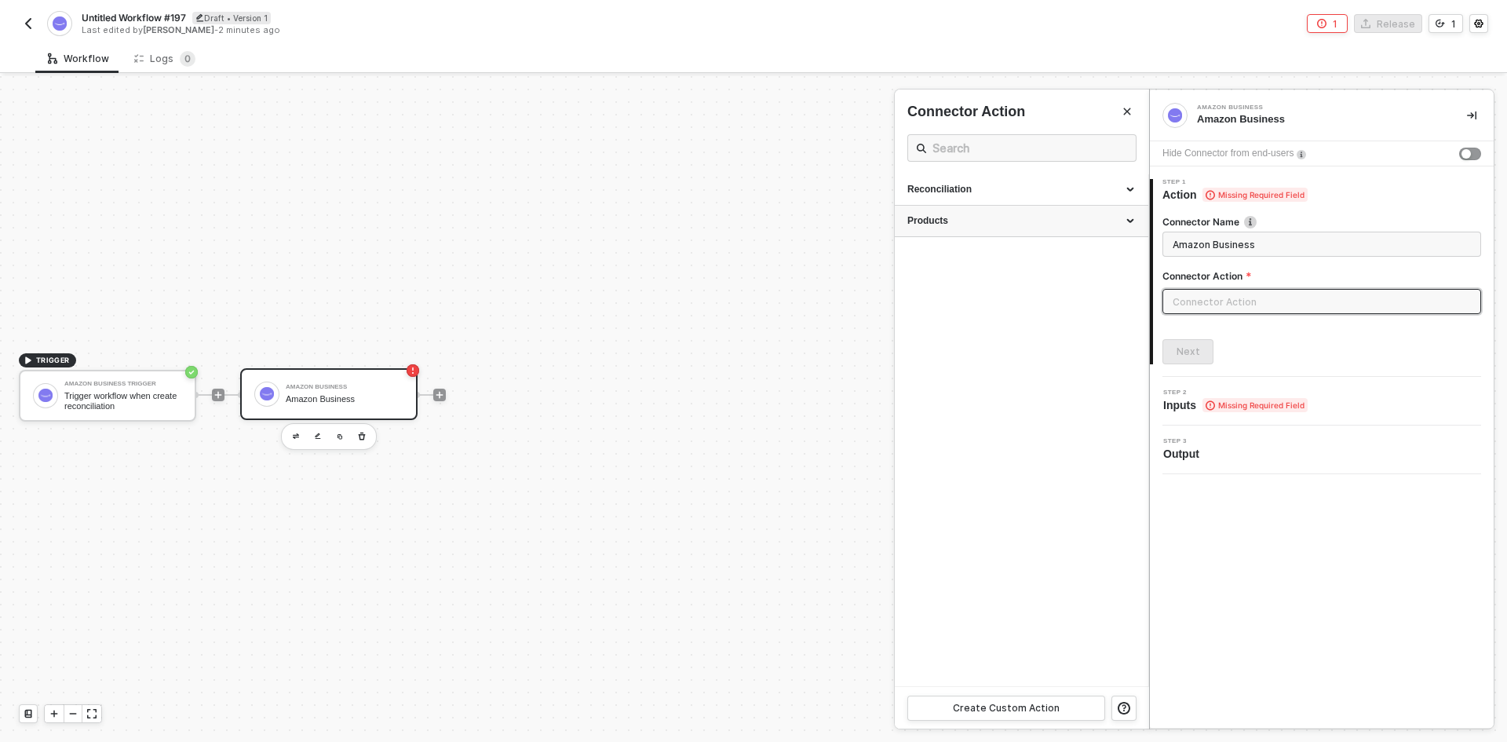
click at [984, 217] on div "Products" at bounding box center [1021, 220] width 228 height 13
click at [984, 181] on div "Reconciliation" at bounding box center [1022, 189] width 254 height 31
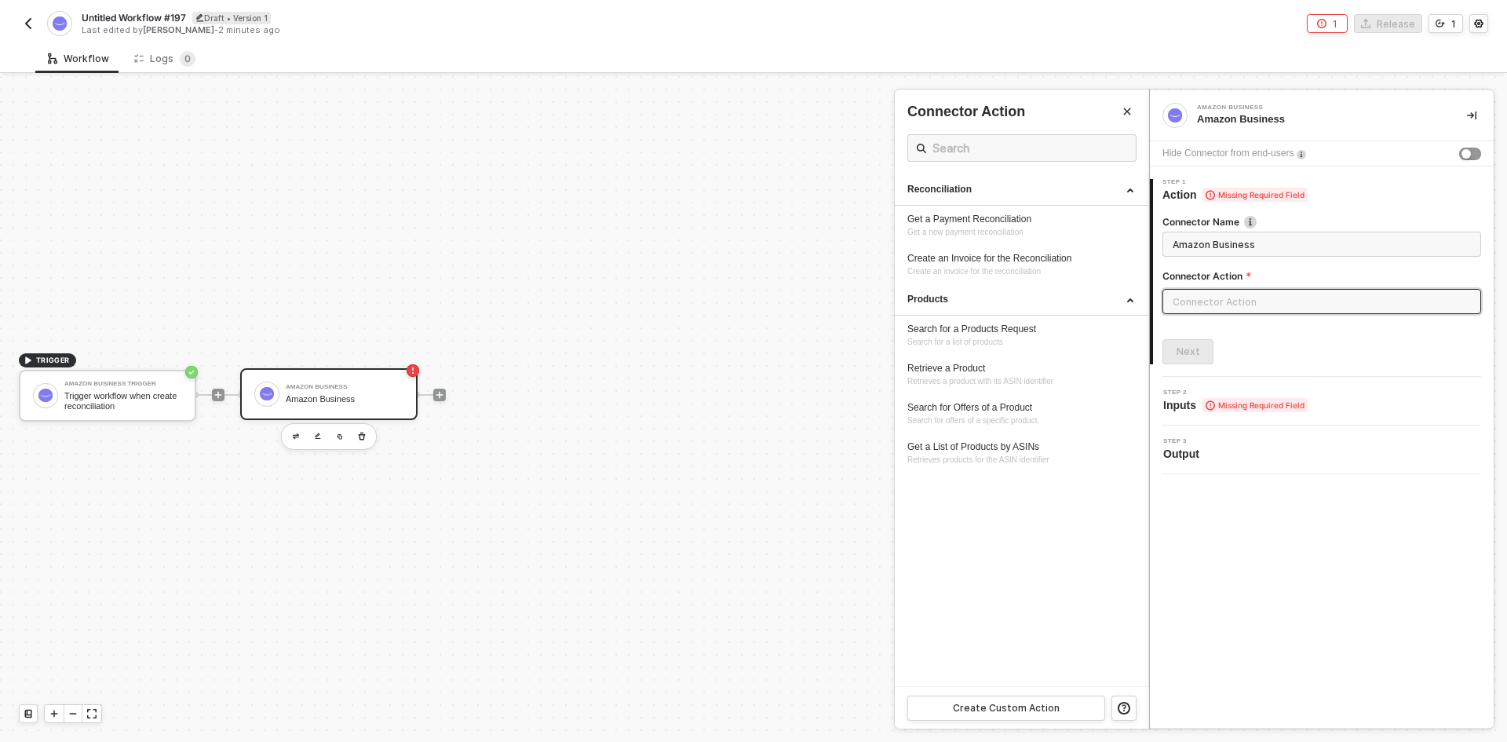
click at [359, 440] on div at bounding box center [753, 409] width 1507 height 666
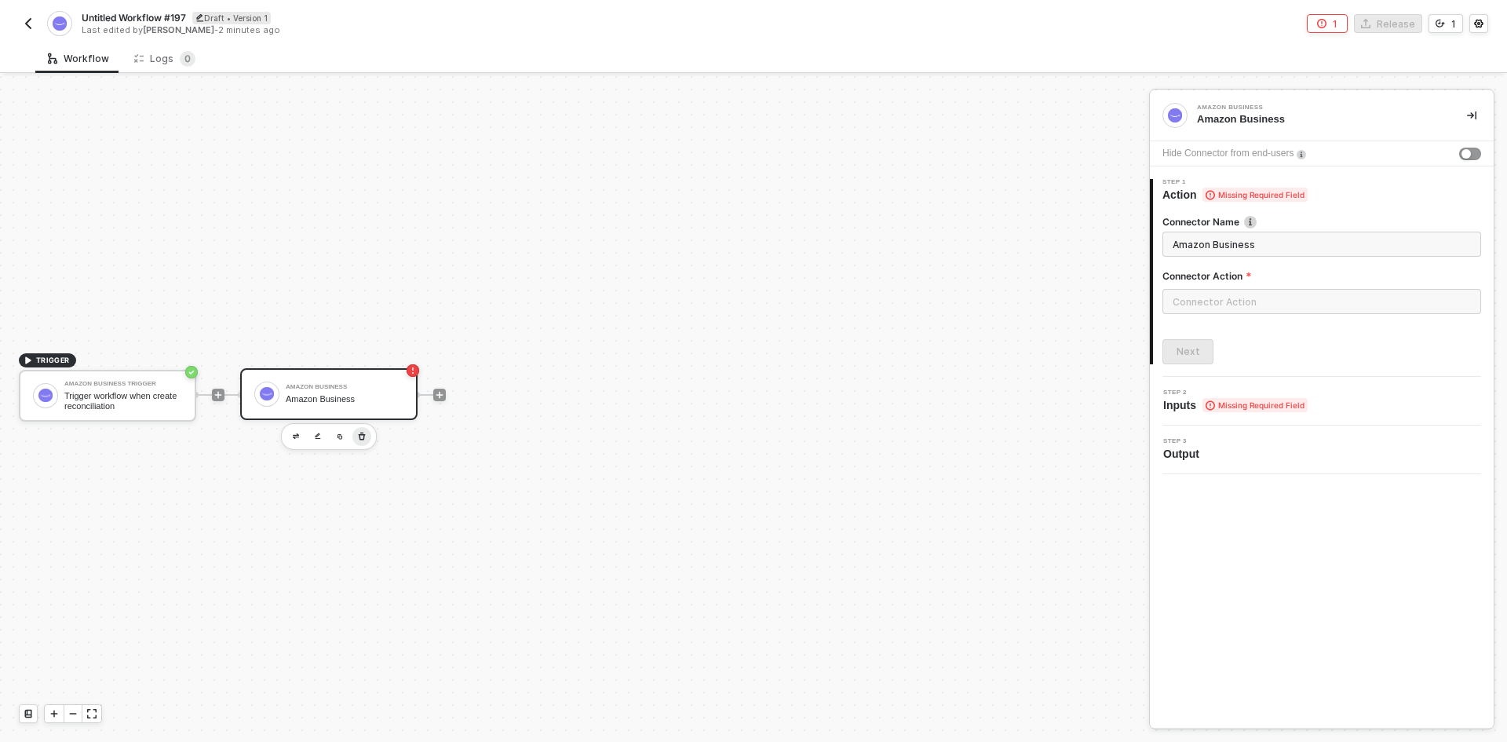
click at [364, 440] on icon "button" at bounding box center [361, 436] width 9 height 13
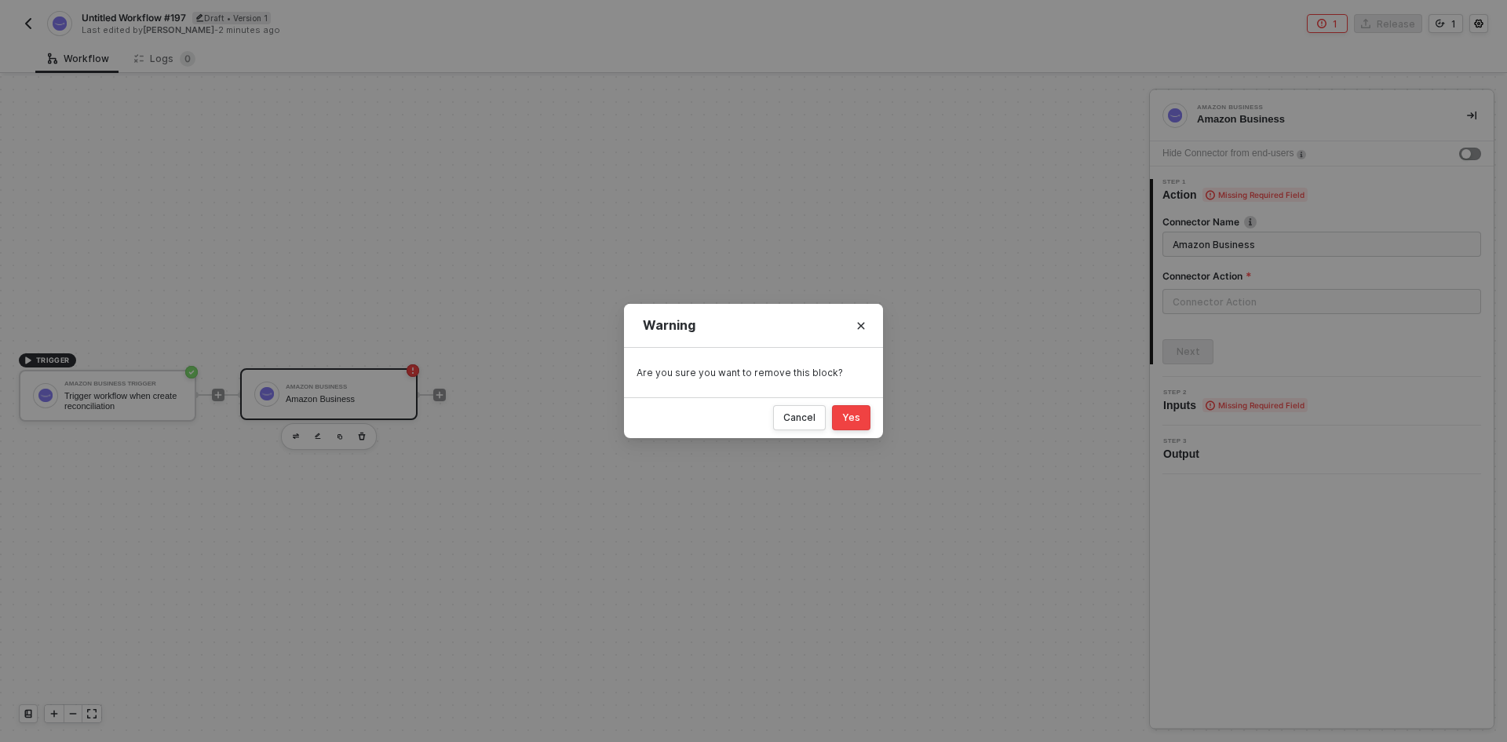
click at [845, 423] on div "Yes" at bounding box center [851, 417] width 18 height 13
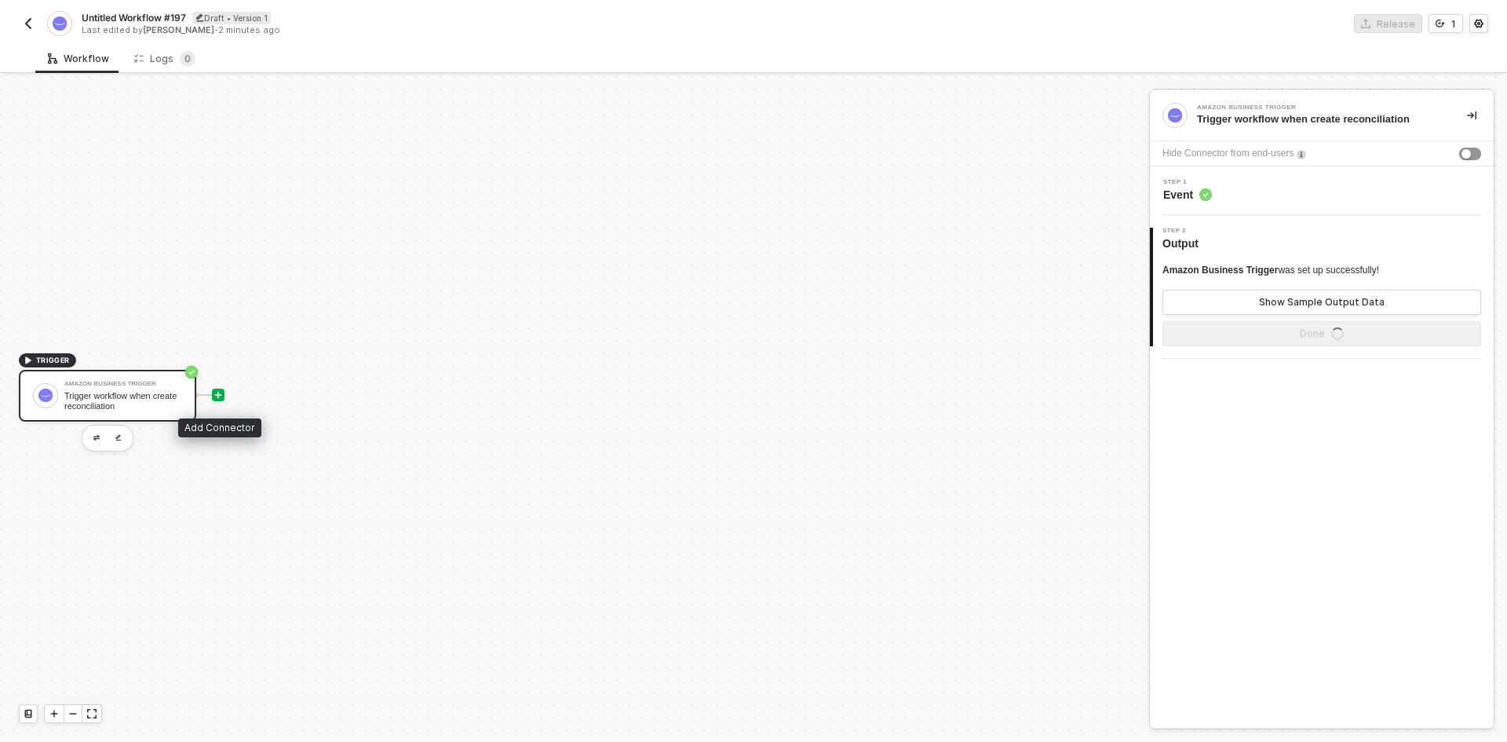
click at [214, 394] on icon "icon-play" at bounding box center [217, 394] width 9 height 9
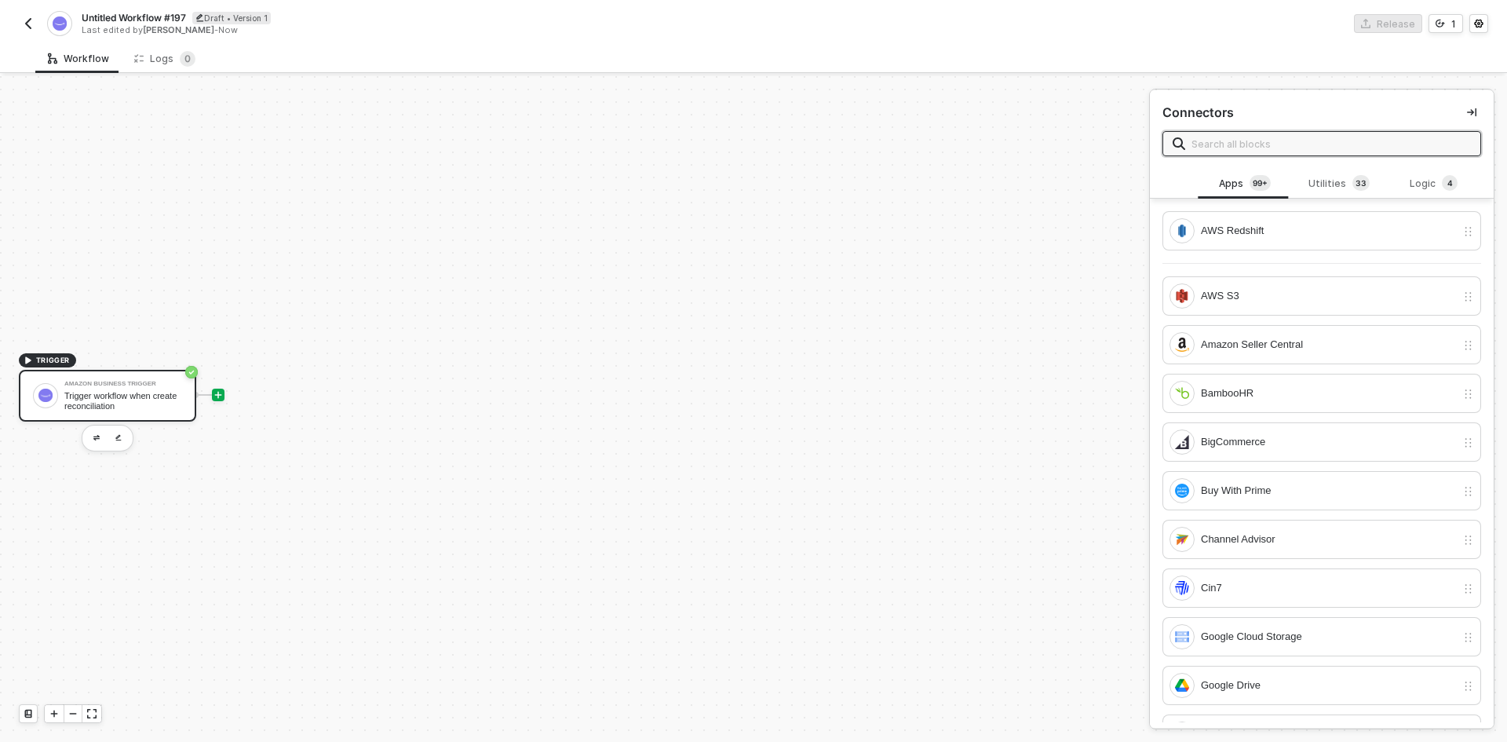
click at [144, 391] on div "Trigger workflow when create reconciliation" at bounding box center [123, 401] width 118 height 20
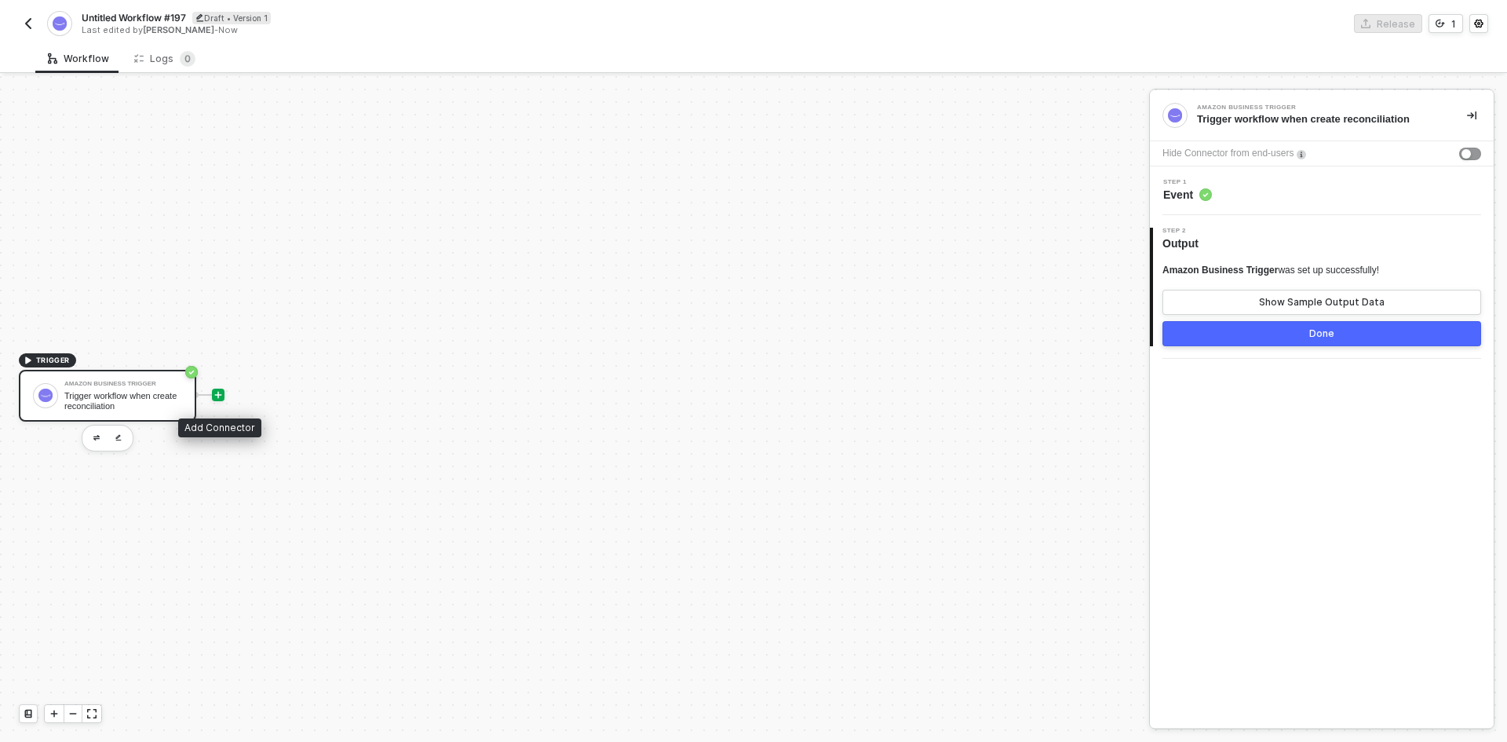
click at [217, 391] on icon "icon-play" at bounding box center [217, 394] width 9 height 9
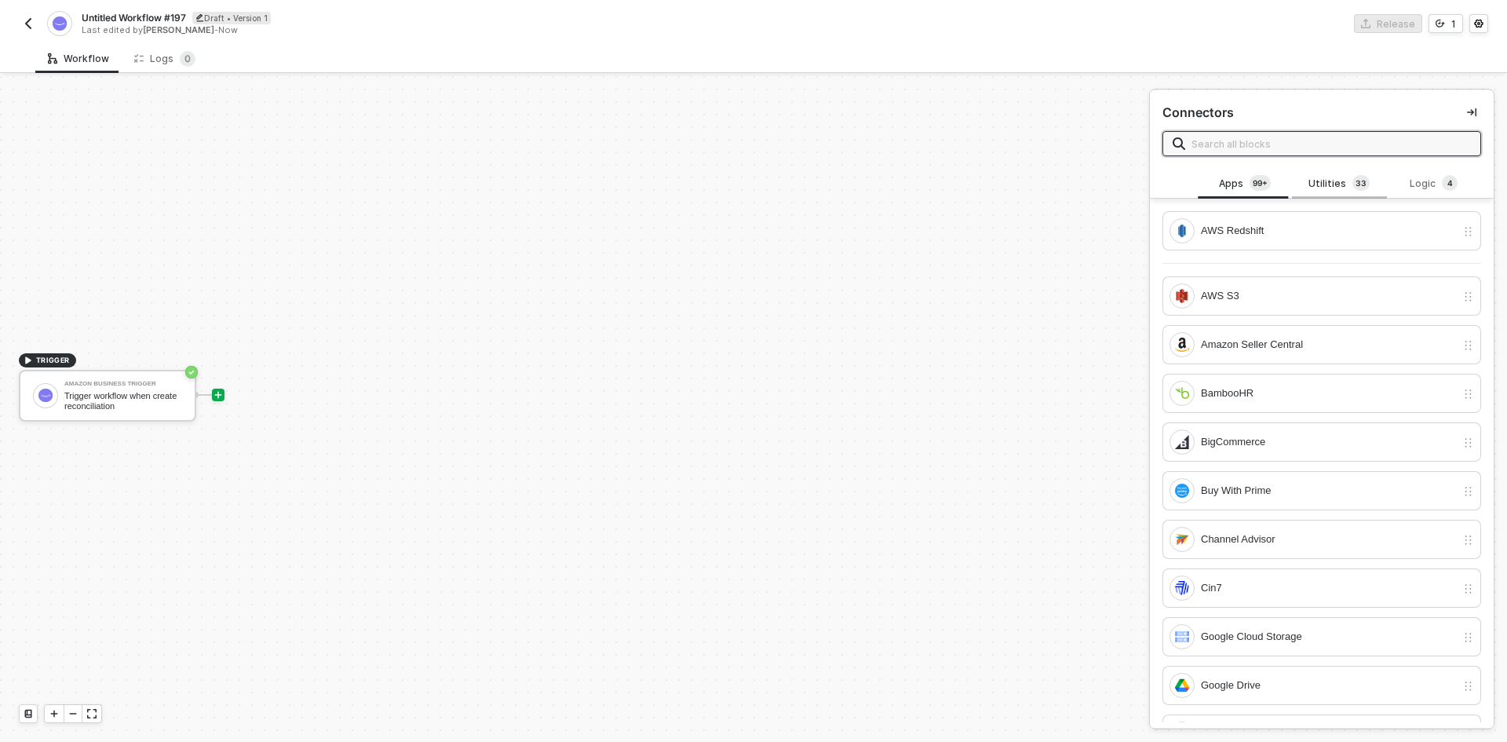
click at [1322, 179] on div "Utilities 3 3" at bounding box center [1338, 183] width 69 height 17
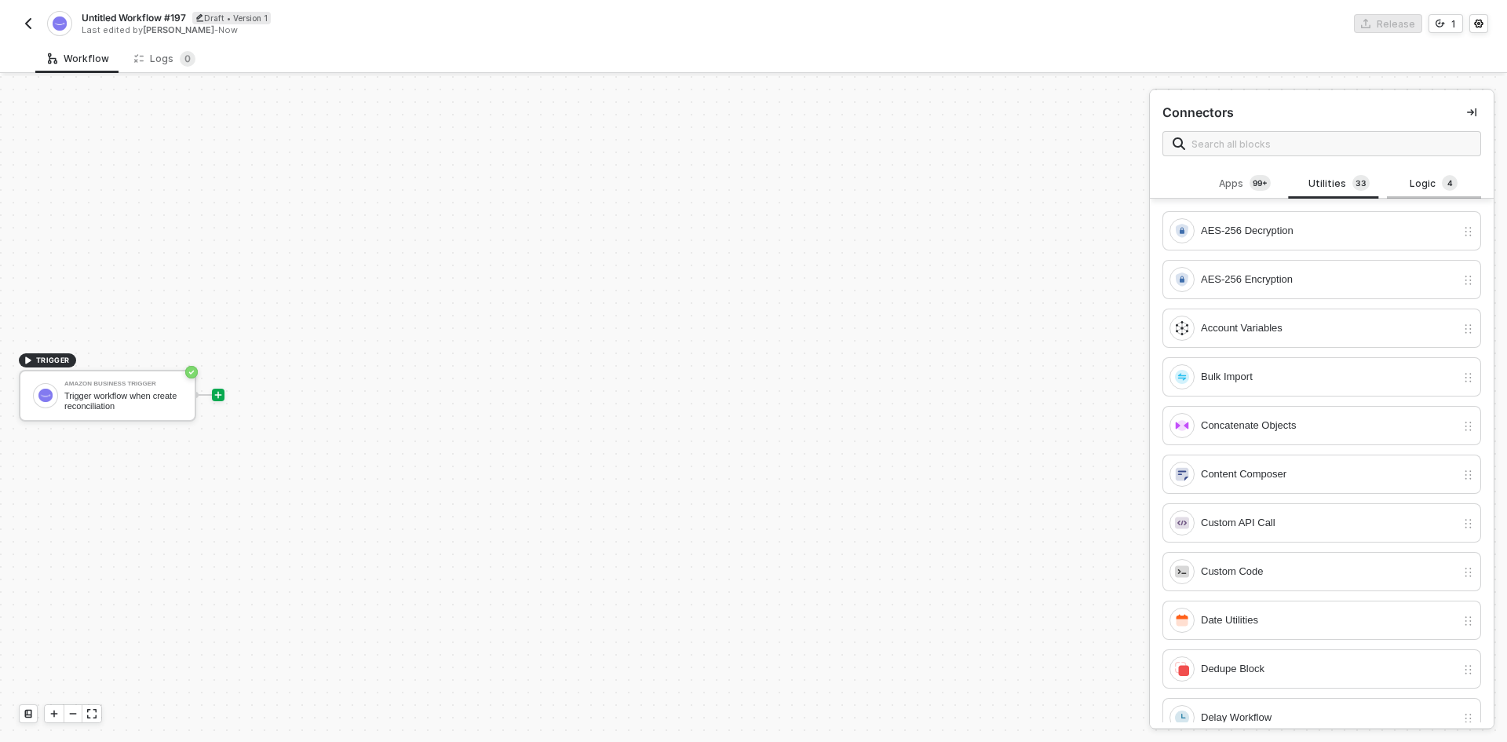
click at [1414, 190] on div "Logic 4" at bounding box center [1433, 183] width 69 height 17
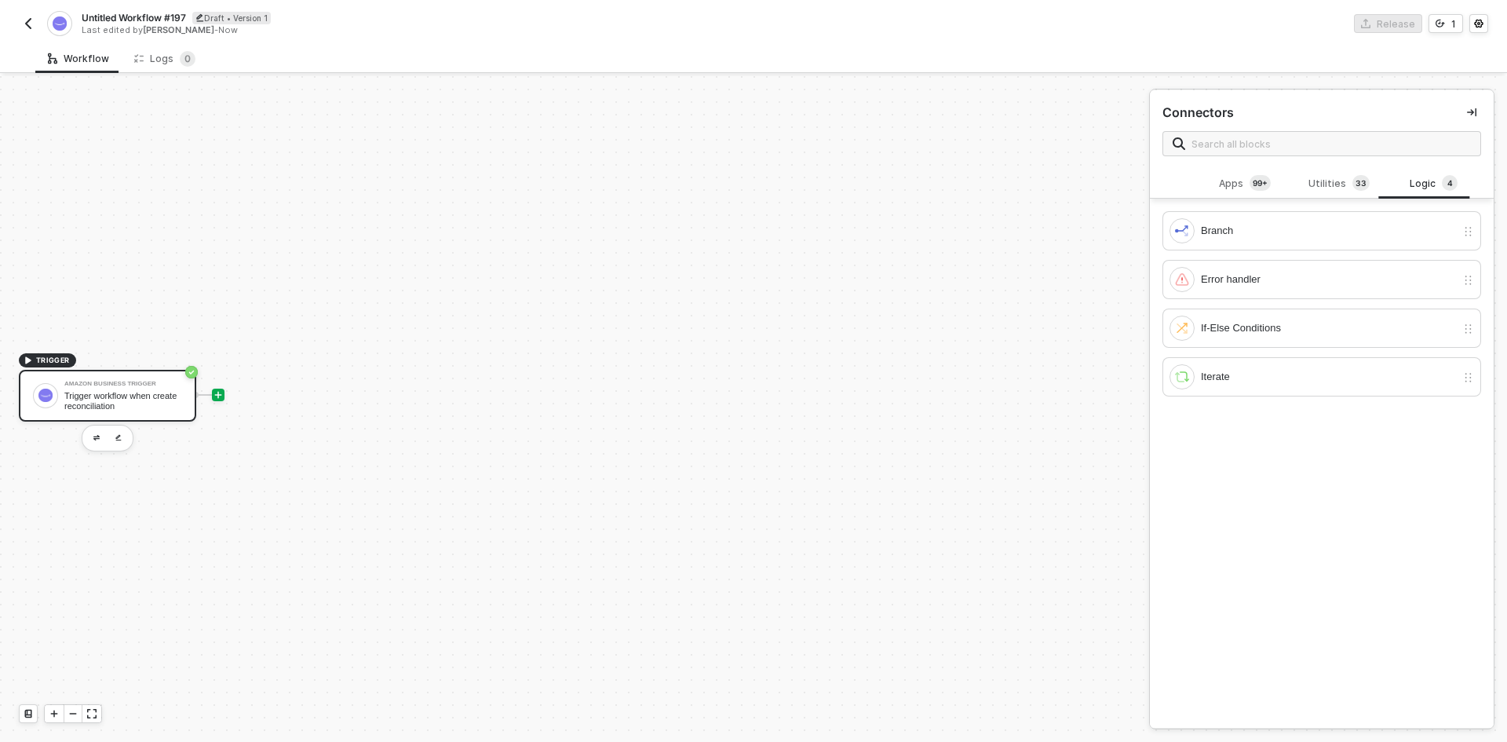
click at [127, 389] on div "Amazon Business Trigger Trigger workflow when create reconciliation" at bounding box center [123, 396] width 118 height 30
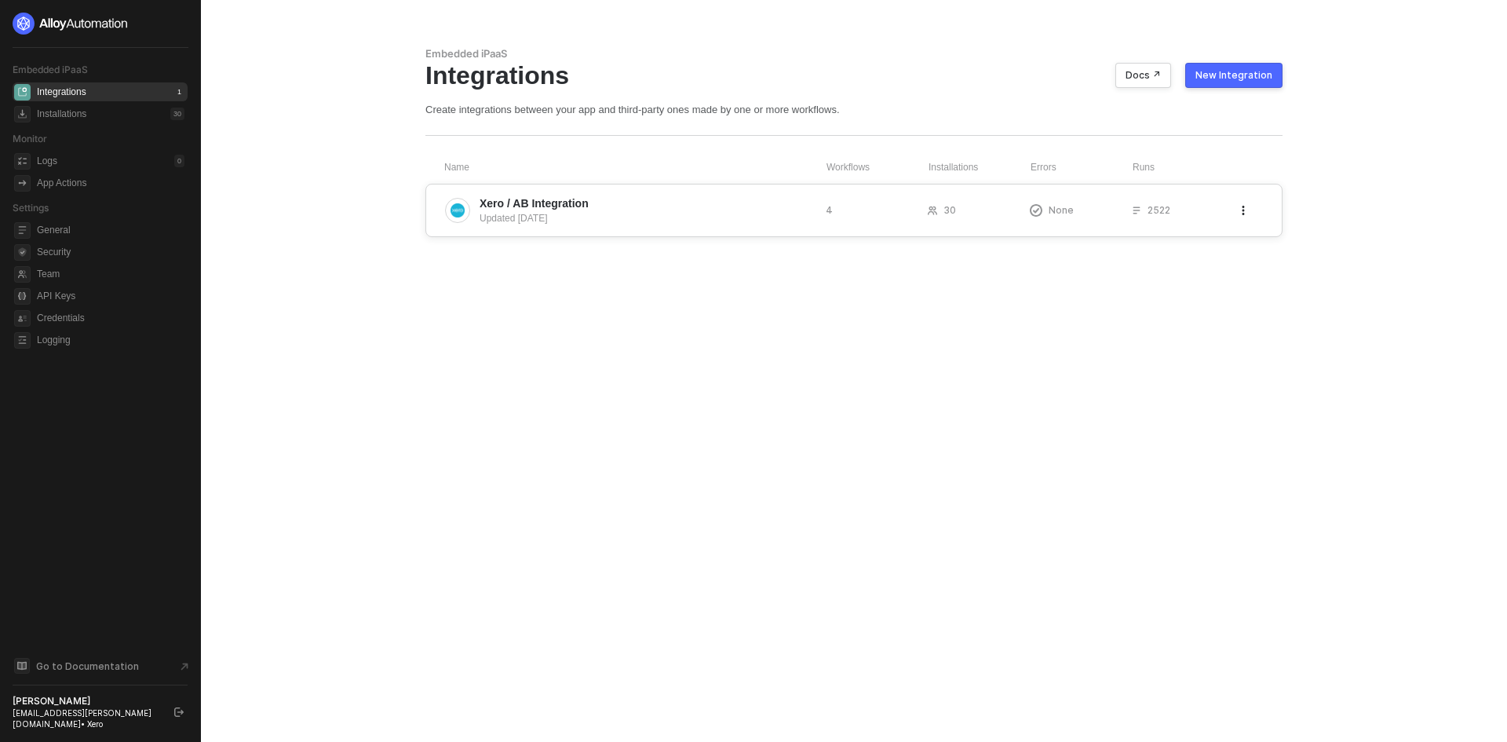
click at [572, 205] on span "Xero / AB Integration" at bounding box center [534, 203] width 109 height 16
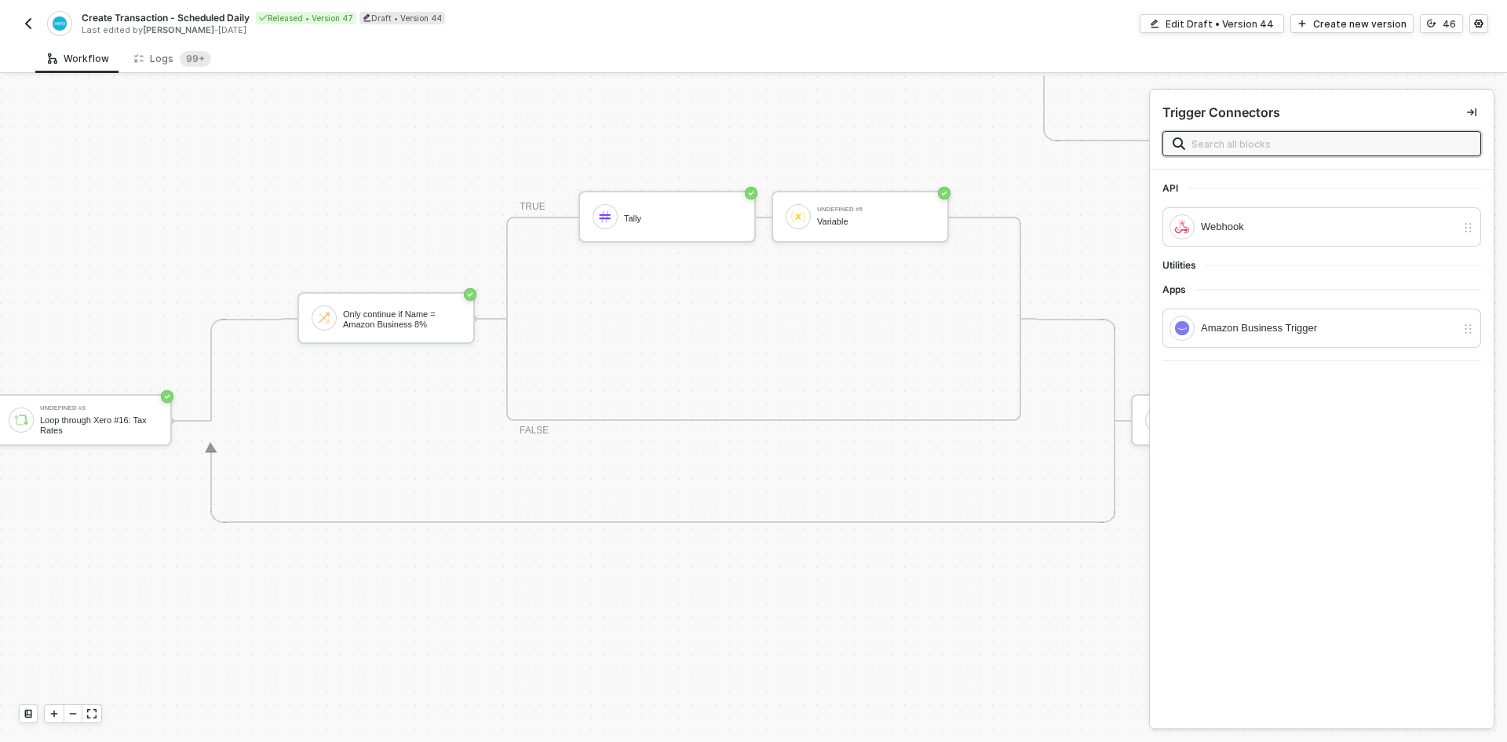
scroll to position [4300, 3307]
click at [78, 719] on div at bounding box center [73, 713] width 19 height 17
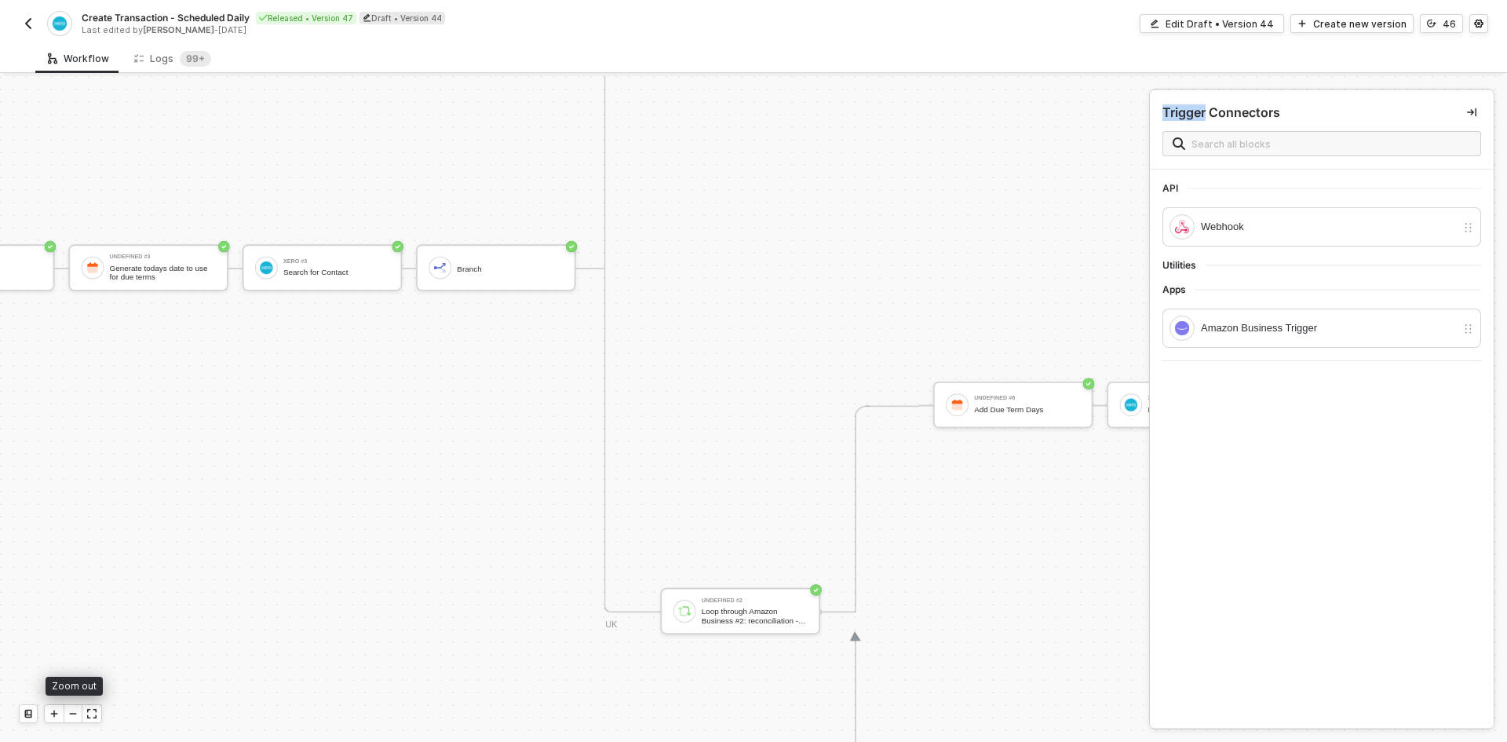
click at [75, 719] on div at bounding box center [73, 713] width 19 height 17
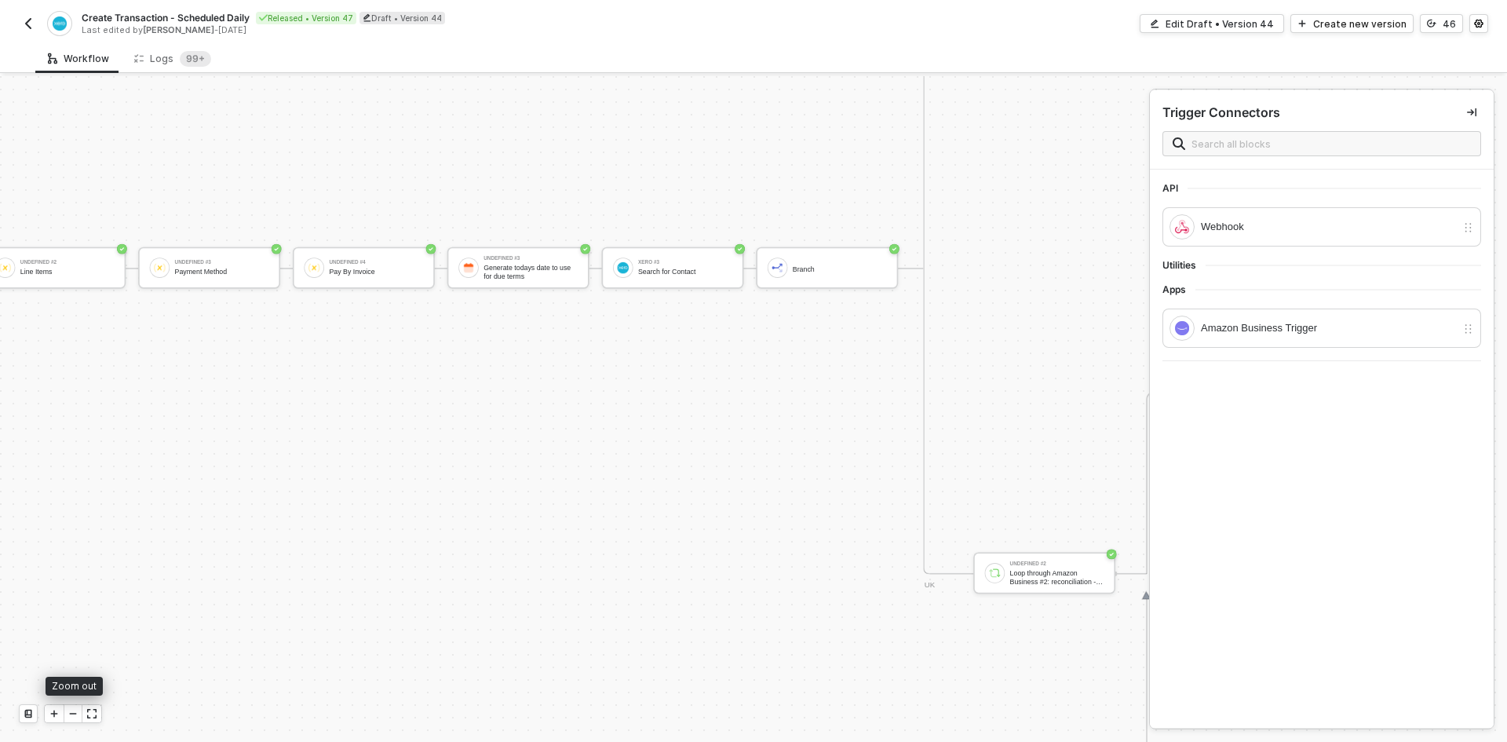
click at [71, 718] on div at bounding box center [73, 713] width 19 height 17
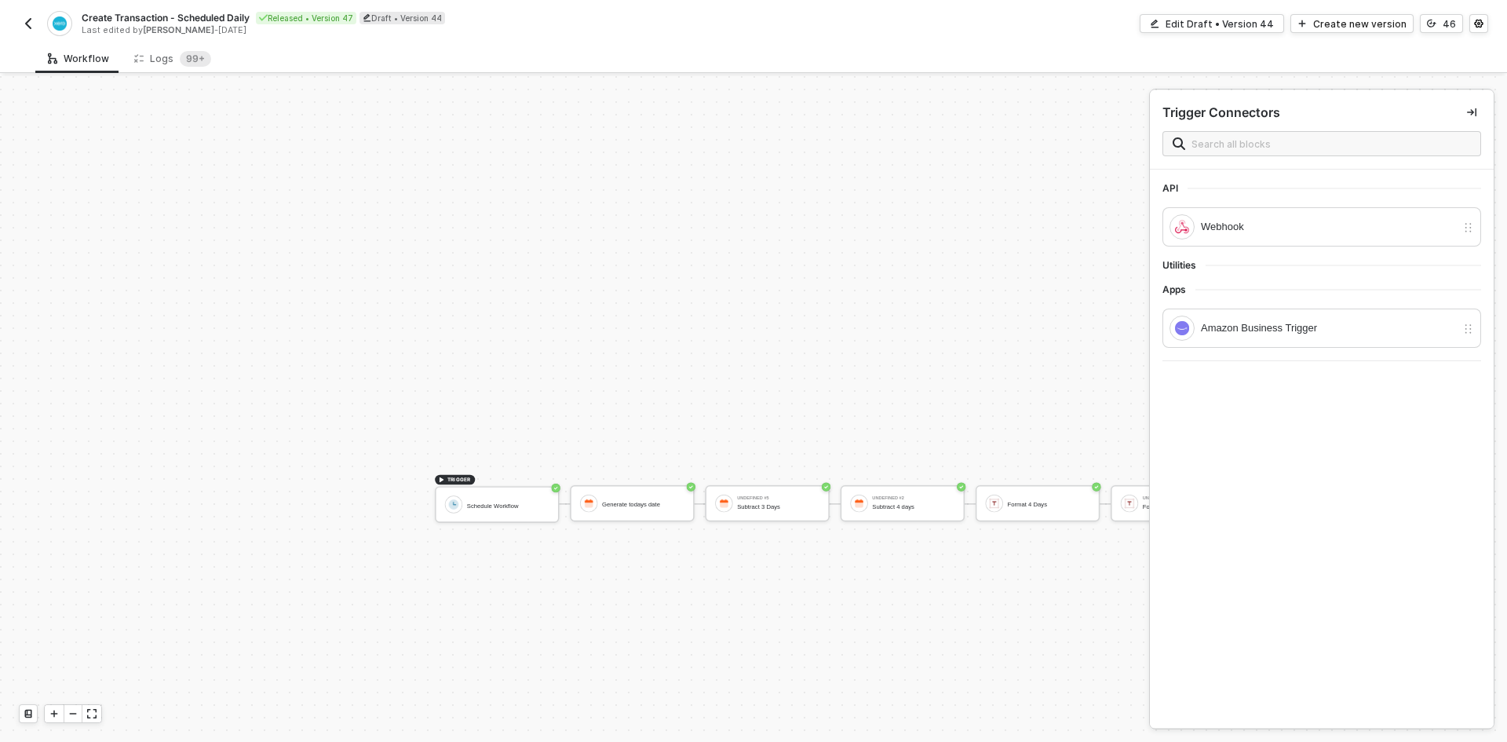
scroll to position [4064, 2023]
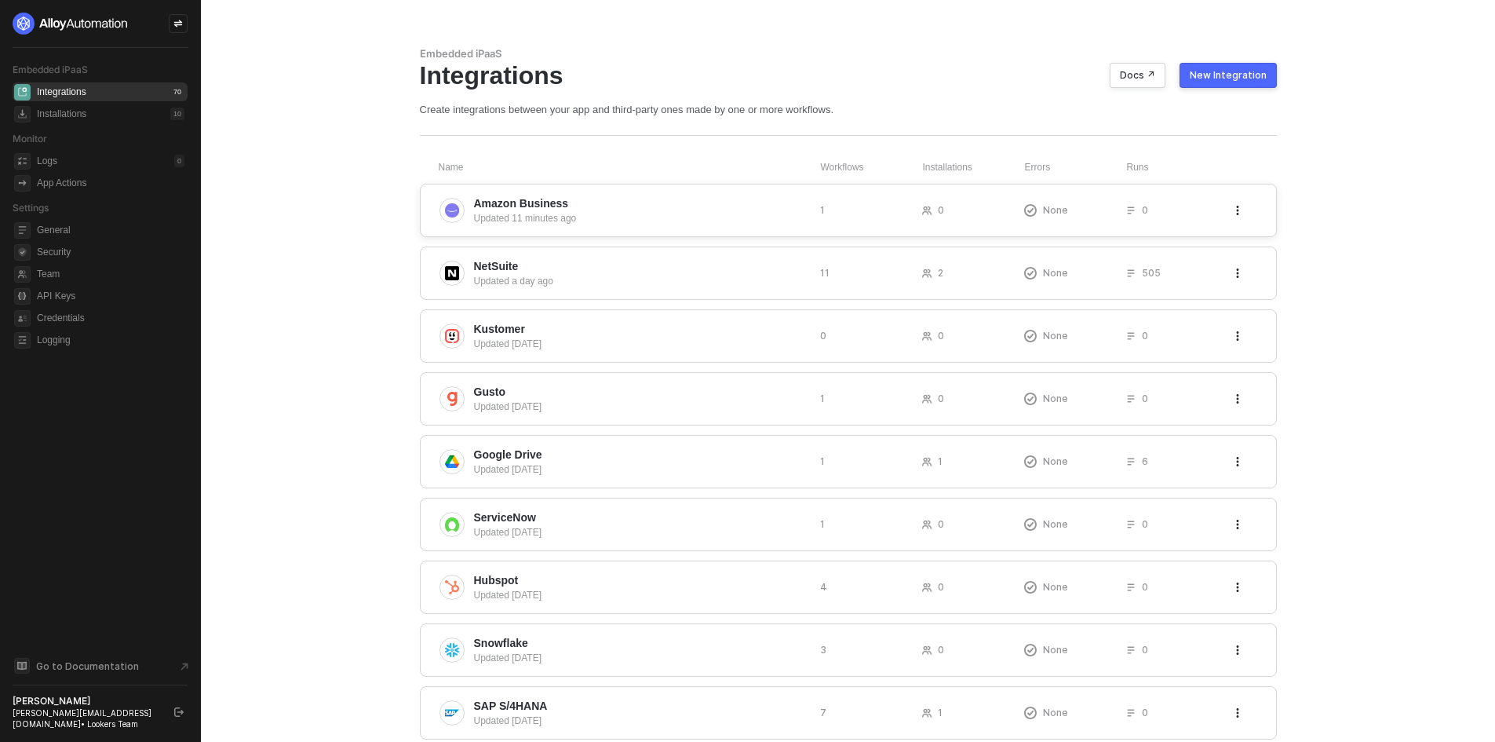
click at [1235, 207] on icon "icon-threedots" at bounding box center [1237, 210] width 9 height 9
click at [1238, 234] on li "Delete" at bounding box center [1322, 242] width 181 height 31
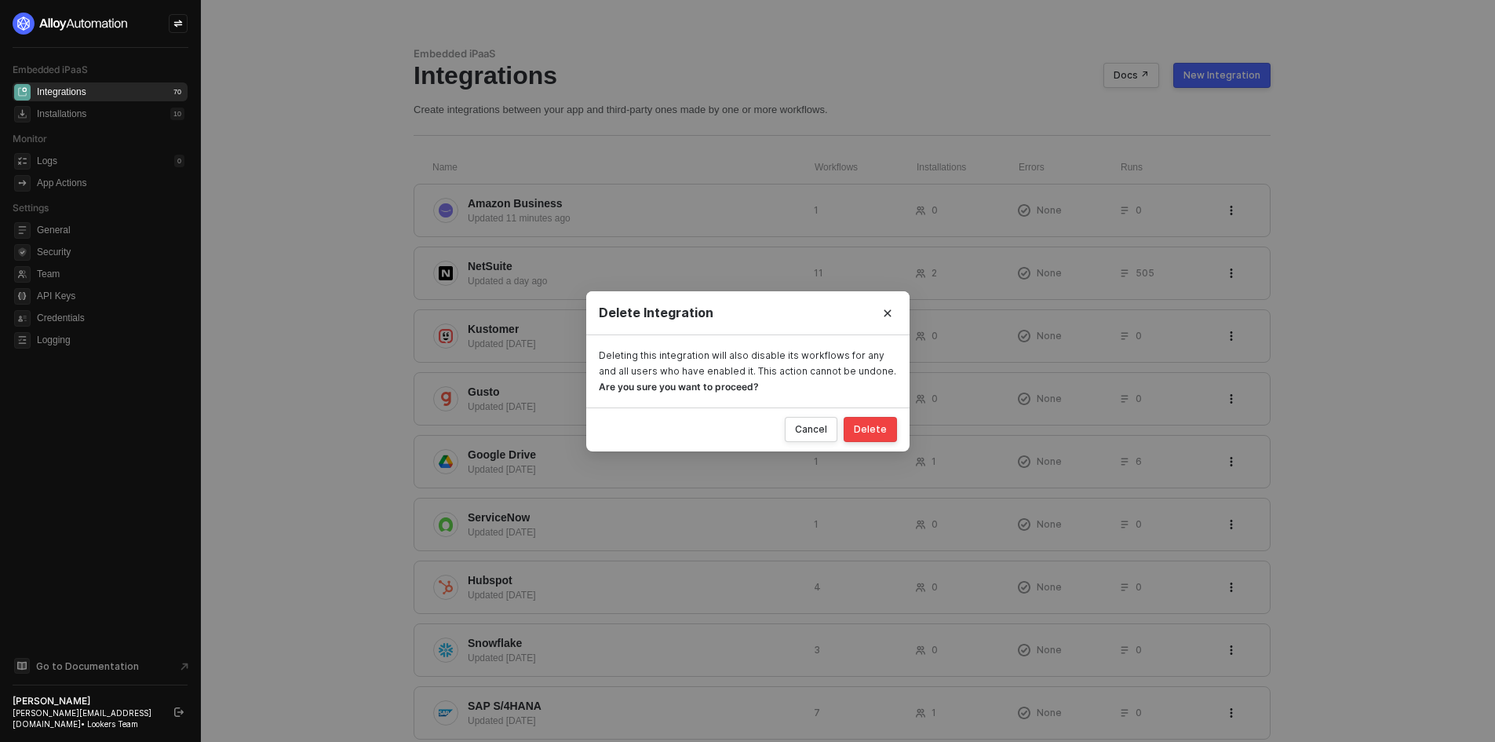
click at [876, 436] on button "Delete" at bounding box center [870, 429] width 53 height 25
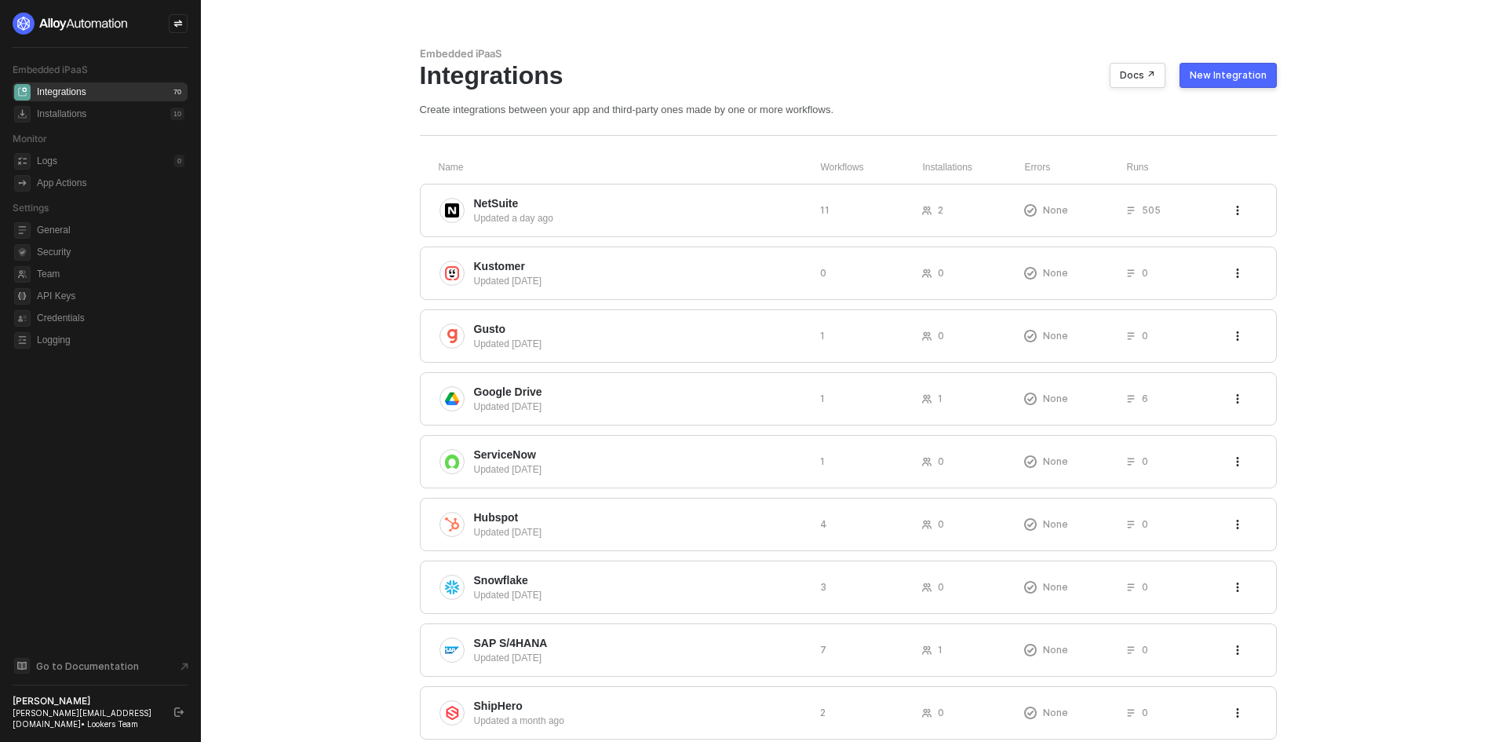
click at [1228, 86] on button "New Integration" at bounding box center [1228, 75] width 97 height 25
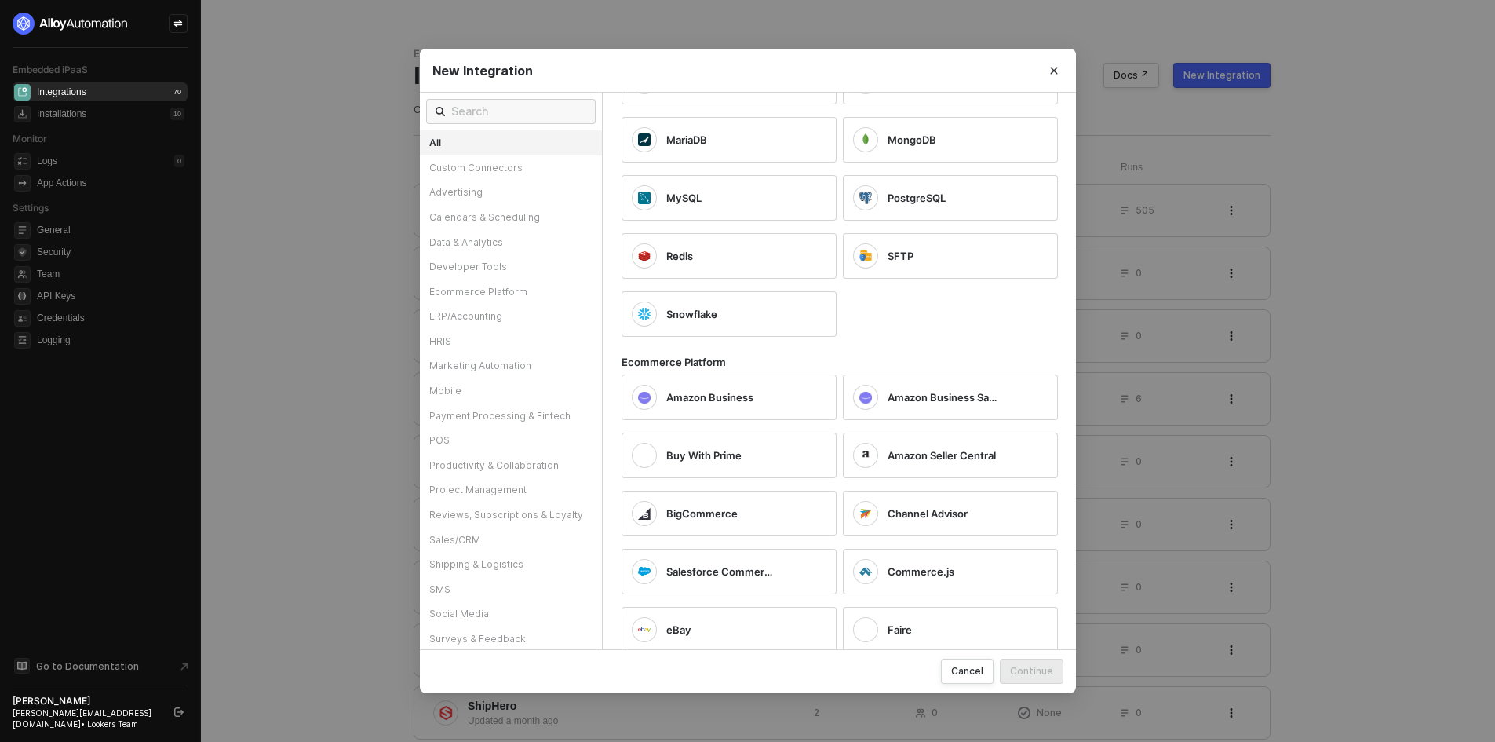
scroll to position [1648, 0]
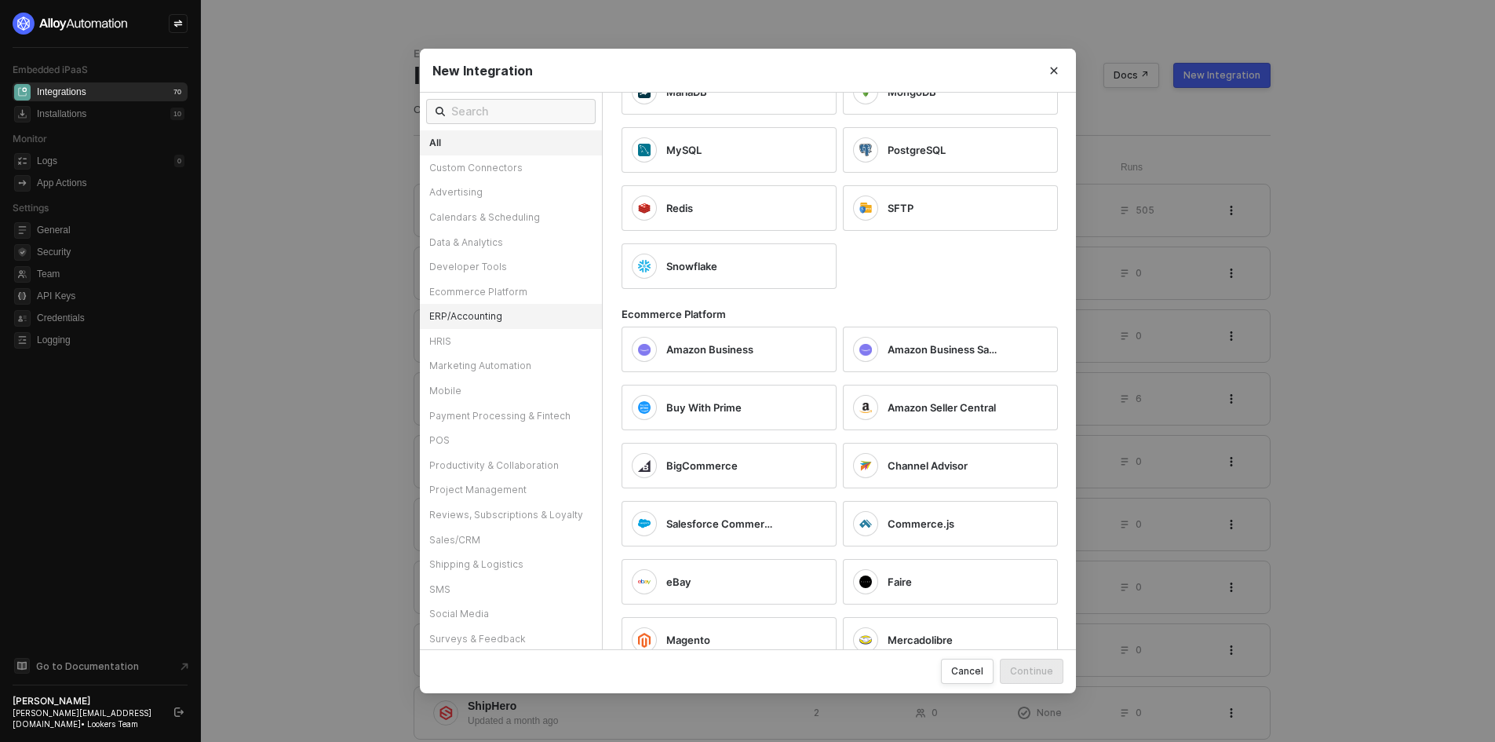
click at [509, 327] on div "ERP/Accounting" at bounding box center [511, 316] width 182 height 25
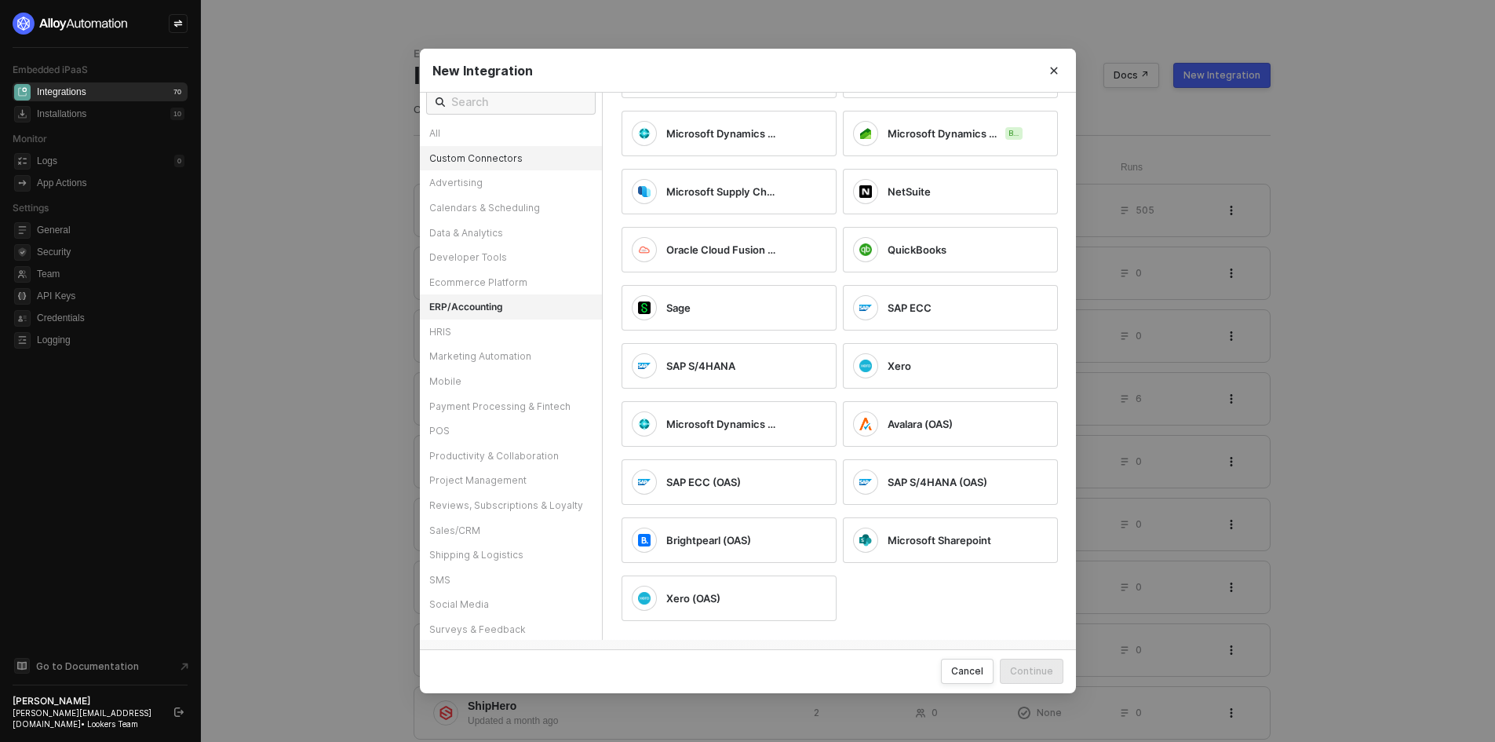
scroll to position [0, 0]
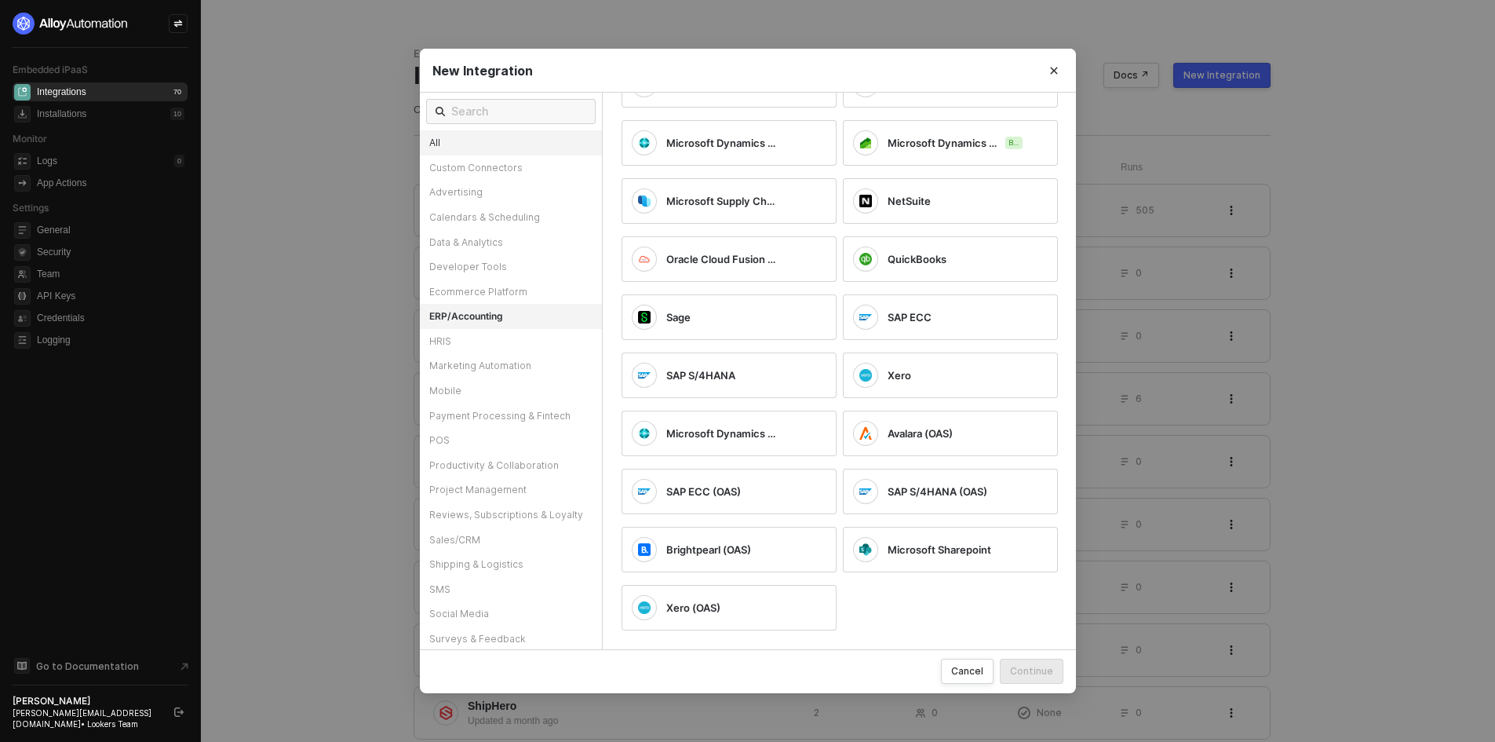
click at [521, 148] on div "All" at bounding box center [511, 142] width 182 height 25
click at [509, 119] on input "text" at bounding box center [518, 111] width 135 height 17
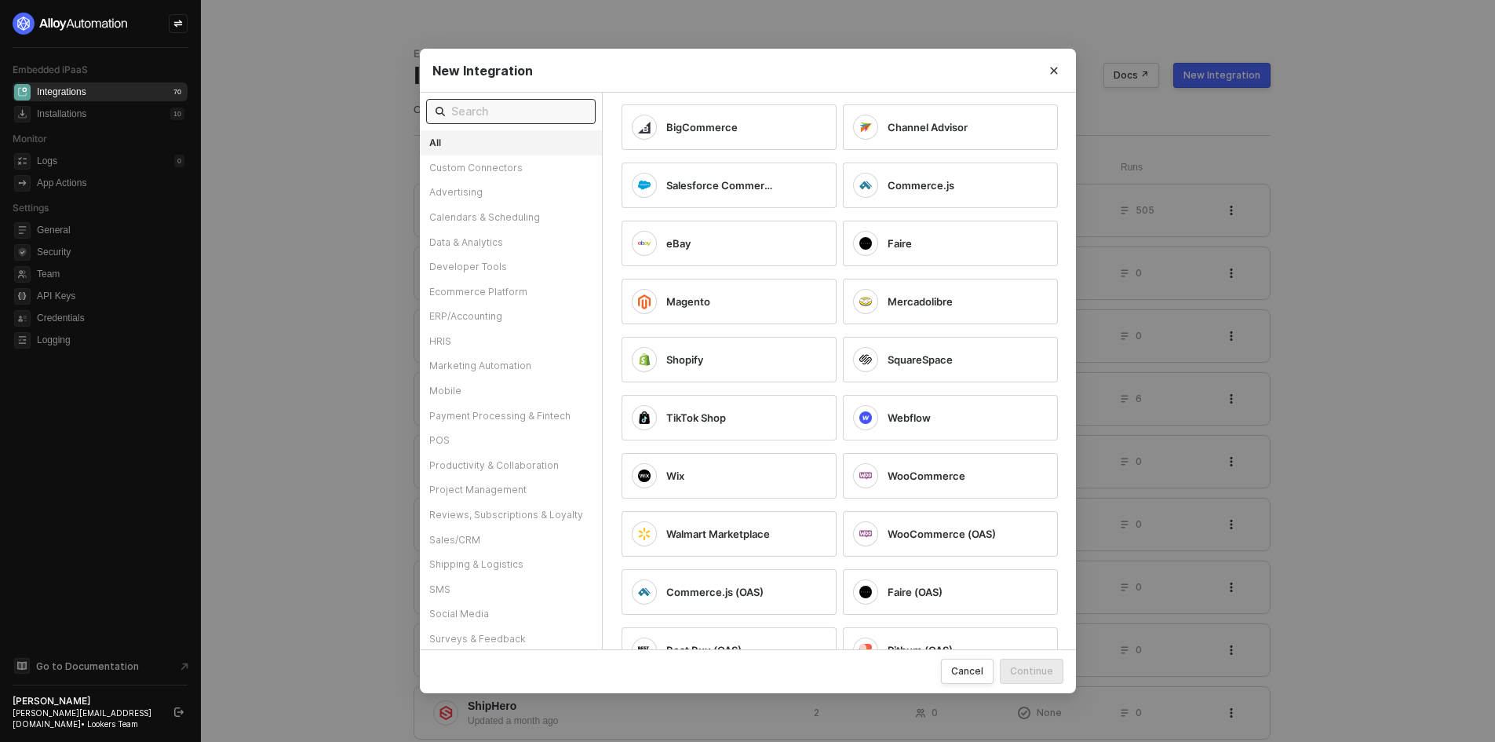
scroll to position [1967, 0]
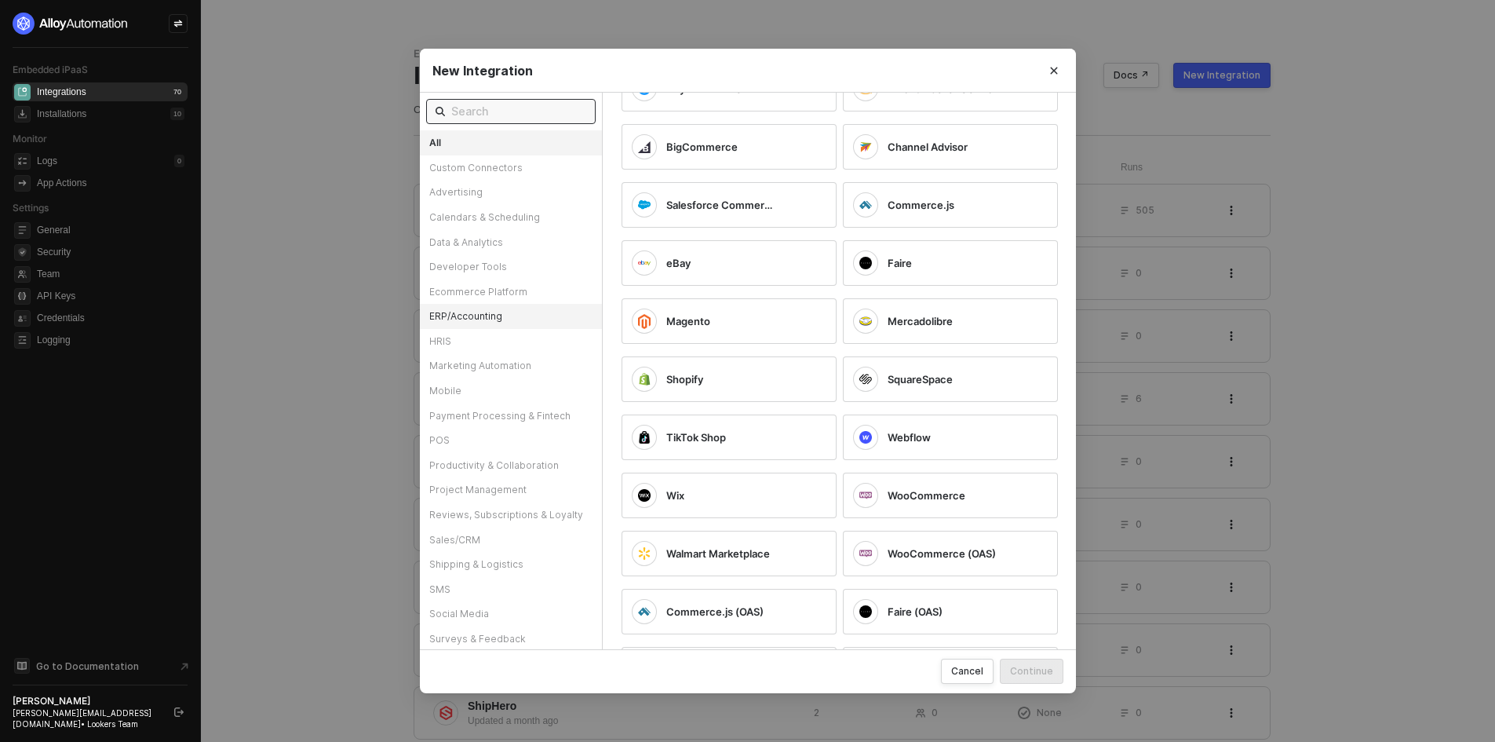
click at [489, 319] on div "ERP/Accounting" at bounding box center [511, 316] width 182 height 25
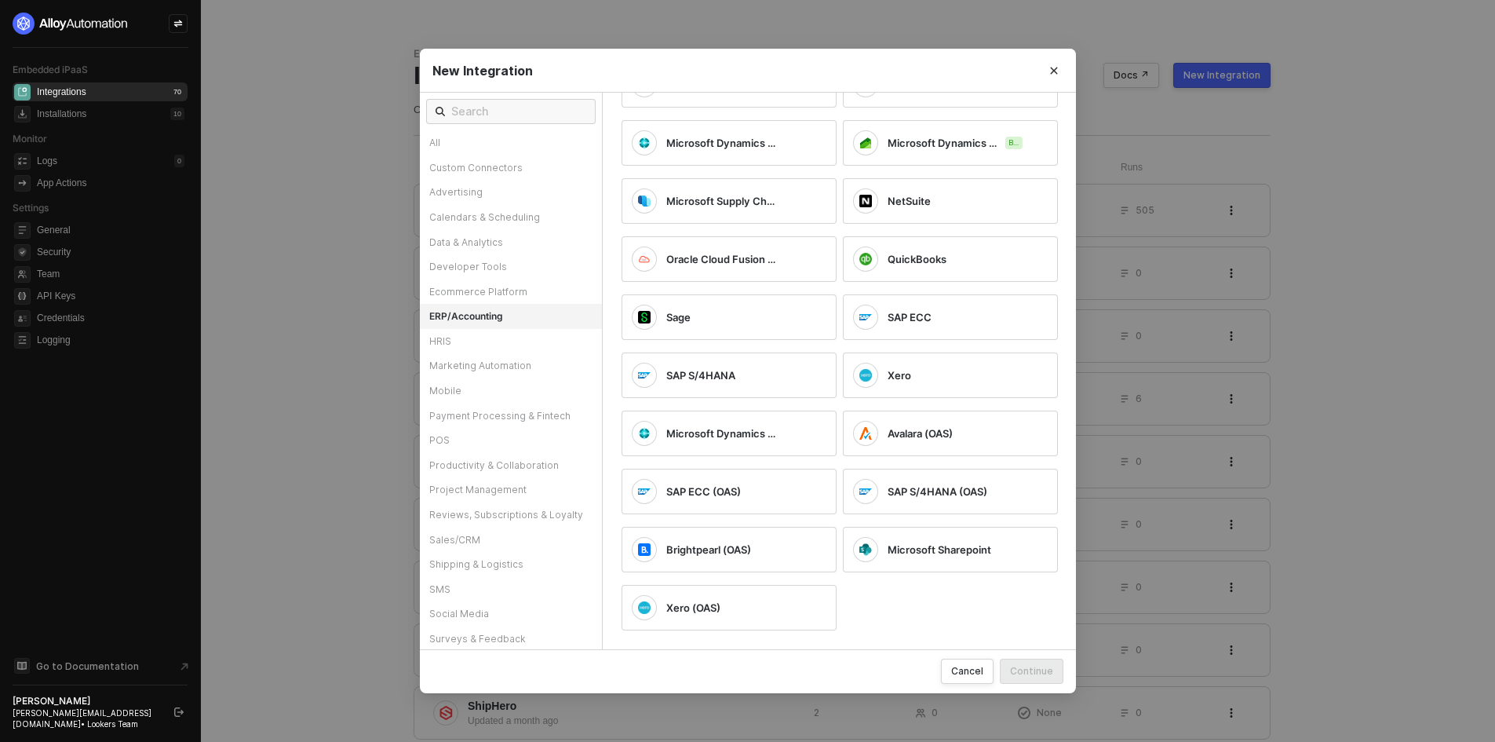
scroll to position [190, 0]
click at [910, 194] on span "NetSuite" at bounding box center [909, 201] width 43 height 14
click at [1038, 674] on div "Continue" at bounding box center [1031, 670] width 43 height 13
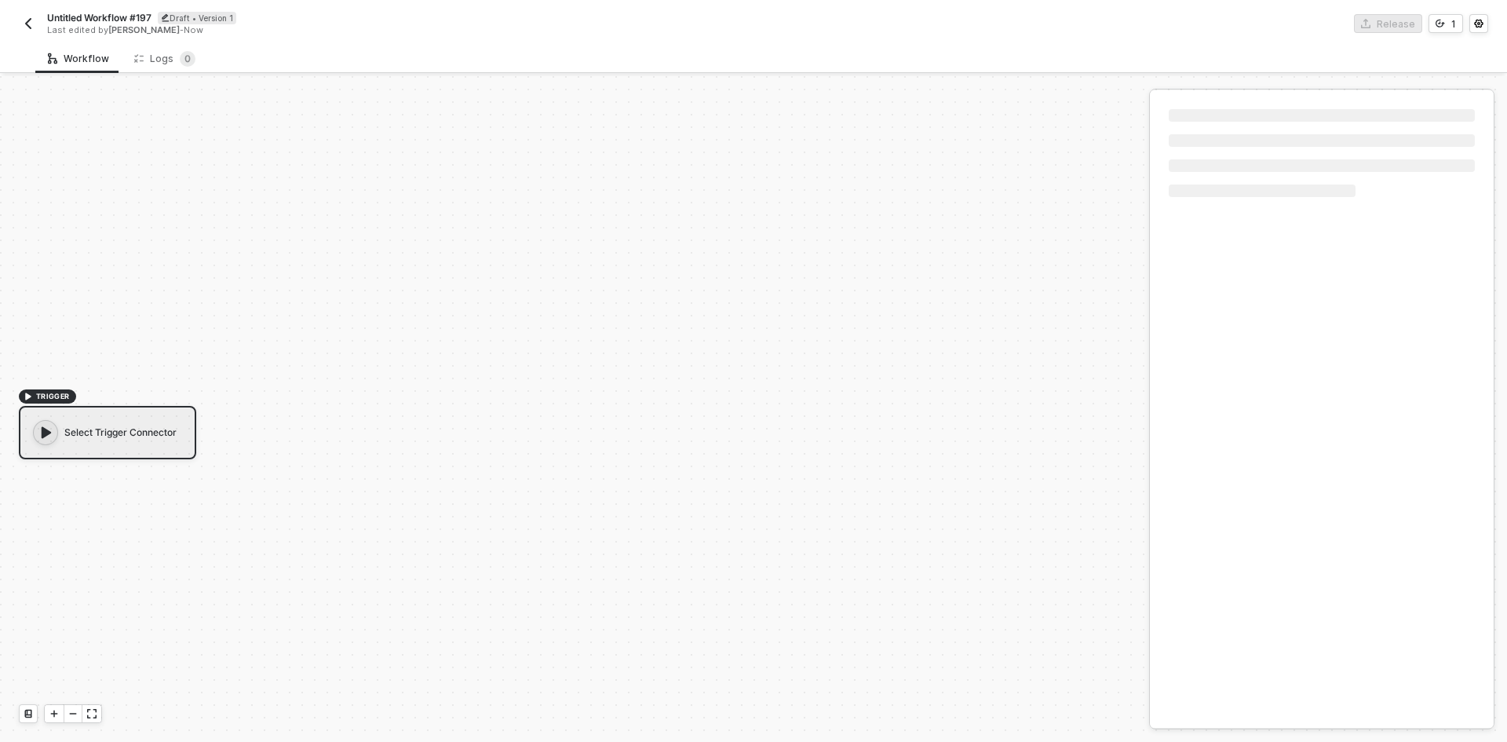
scroll to position [29, 0]
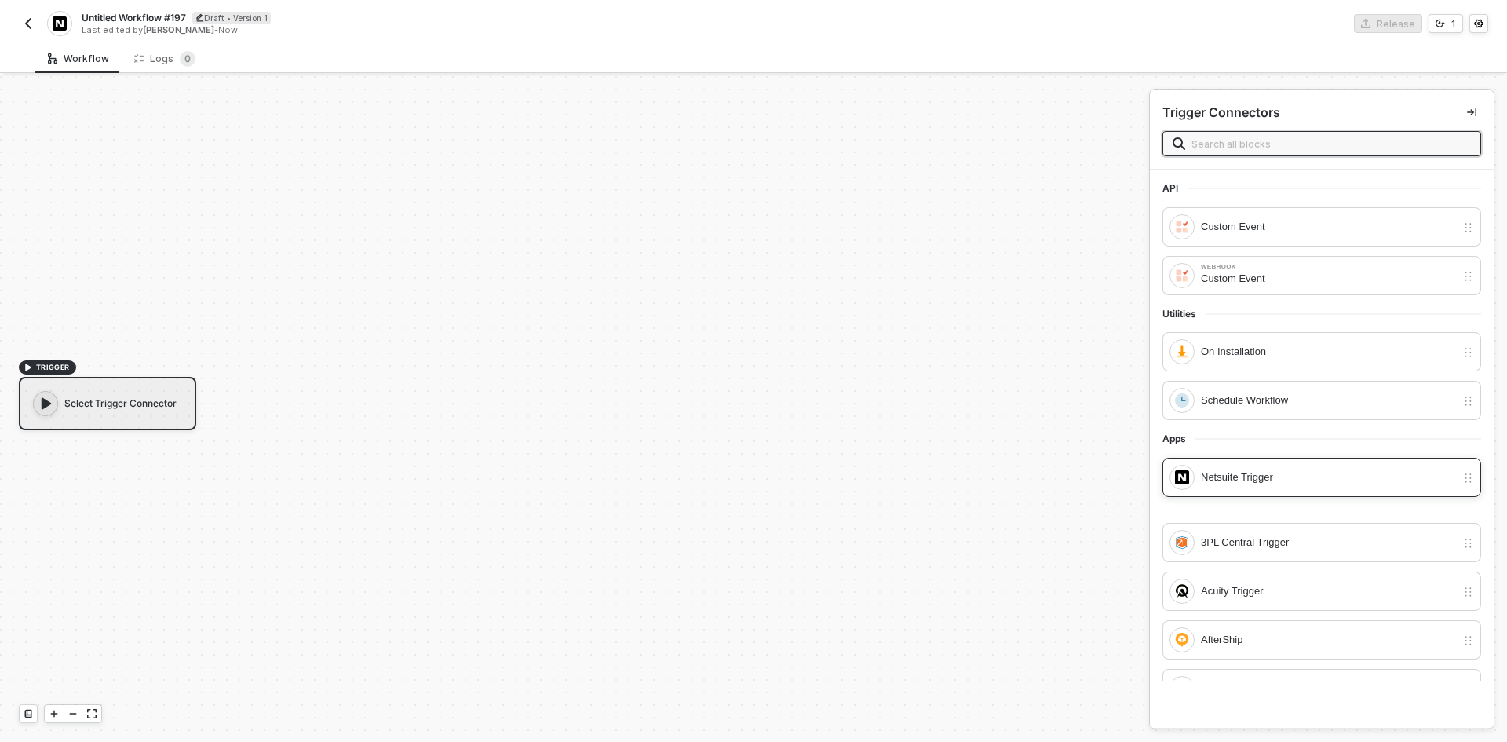
click at [1234, 476] on div "Netsuite Trigger" at bounding box center [1328, 477] width 255 height 17
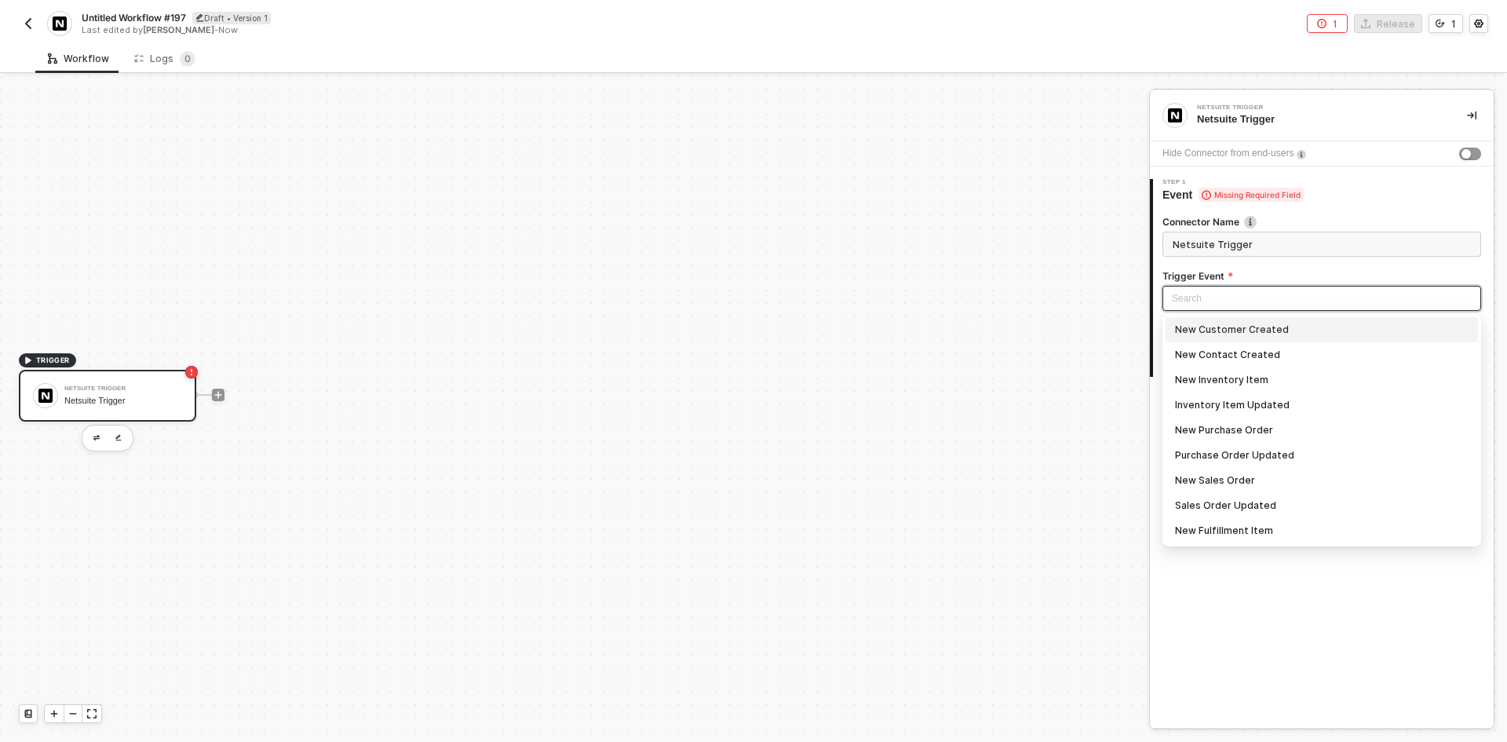
click at [1215, 308] on input "search" at bounding box center [1322, 298] width 300 height 24
click at [1311, 478] on div "New Sales Order" at bounding box center [1322, 480] width 294 height 17
type input "Trigger workflow when new sales order"
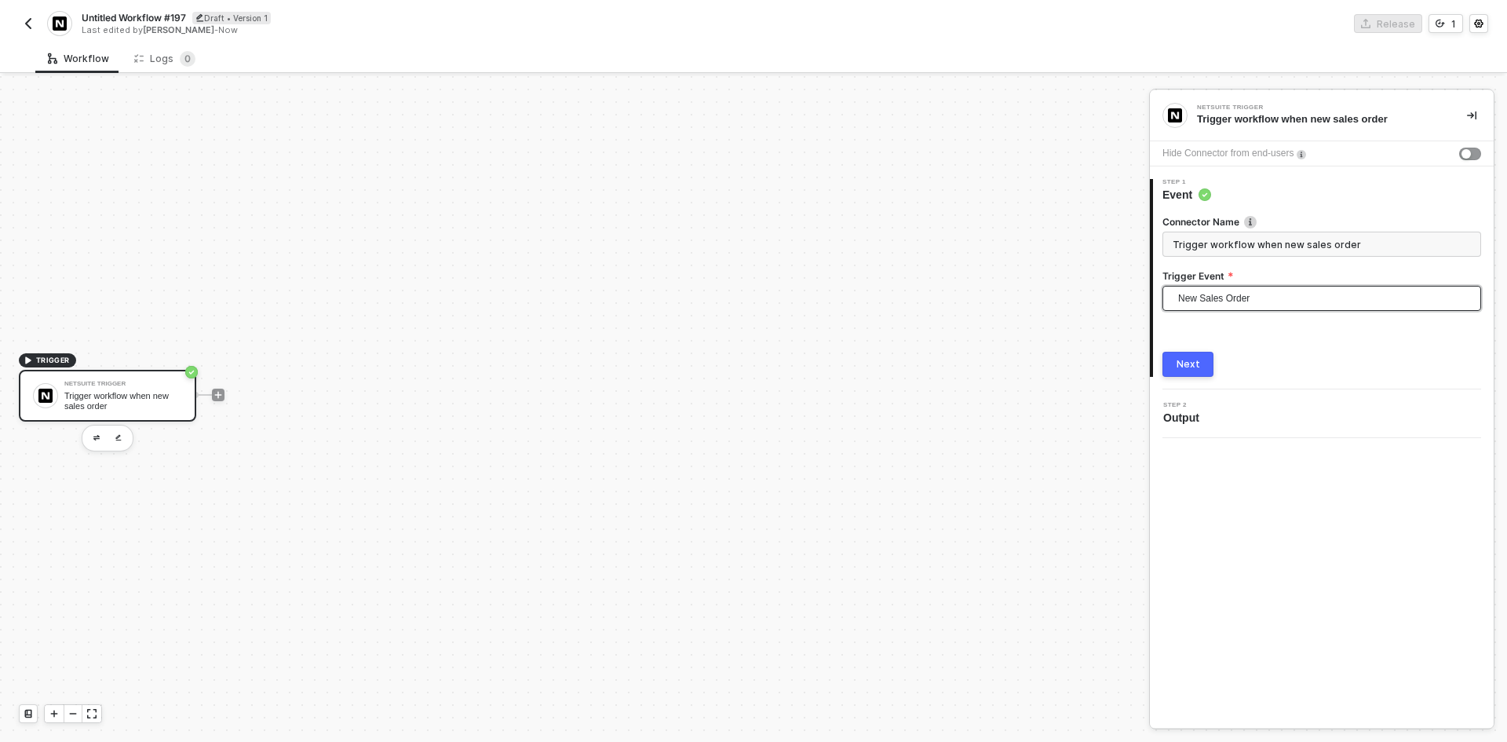
click at [1177, 375] on button "Next" at bounding box center [1187, 364] width 51 height 25
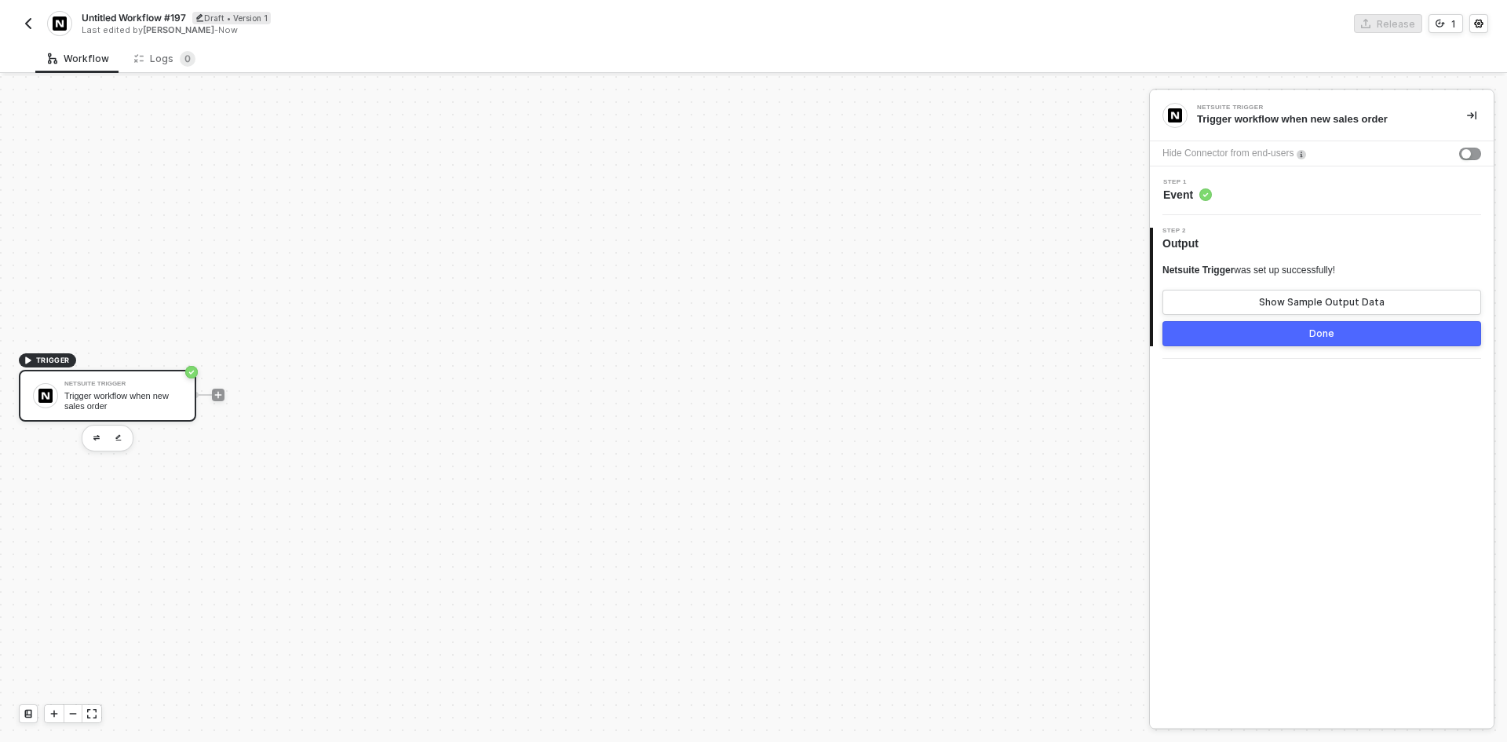
click at [1223, 315] on div "Netsuite Trigger was set up successfully! Show Sample Output Data Done" at bounding box center [1321, 305] width 319 height 82
click at [1219, 311] on button "Show Sample Output Data" at bounding box center [1321, 302] width 319 height 25
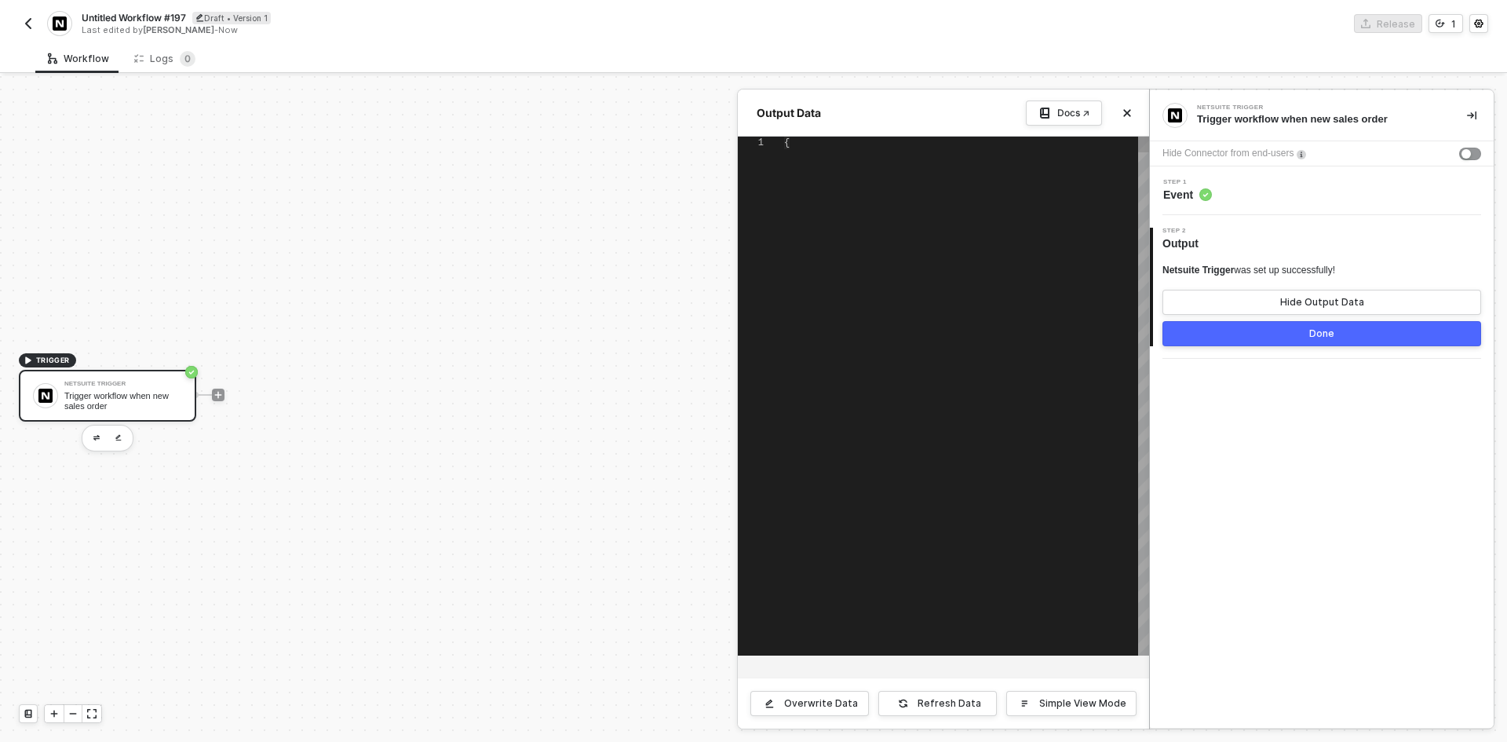
type textarea "{ "links": [ { "rel": "self", "href": "https://xxxxxx.suitetalk.api.netsuite.co…"
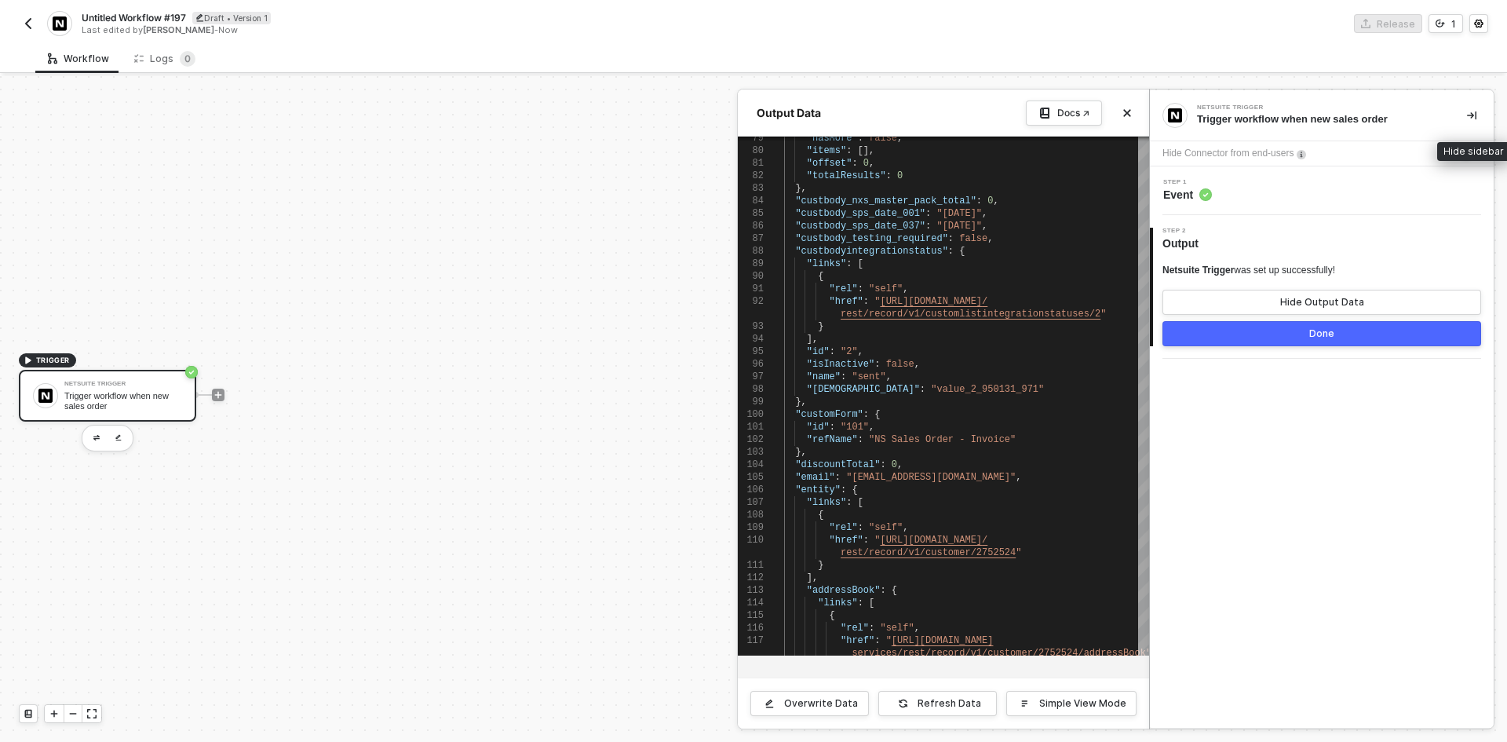
click at [1471, 113] on icon "icon-collapse-right" at bounding box center [1471, 115] width 9 height 9
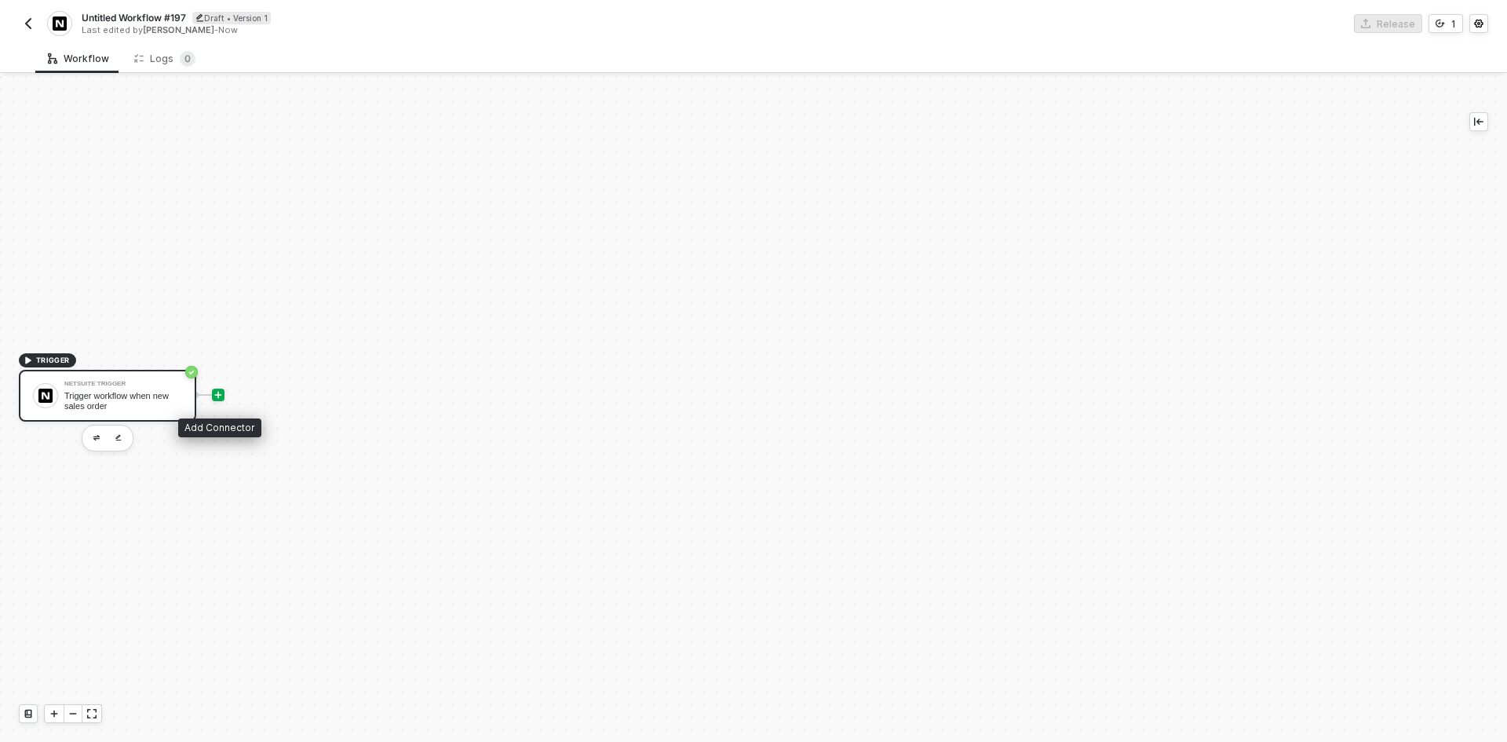
click at [215, 390] on icon "icon-play" at bounding box center [217, 394] width 9 height 9
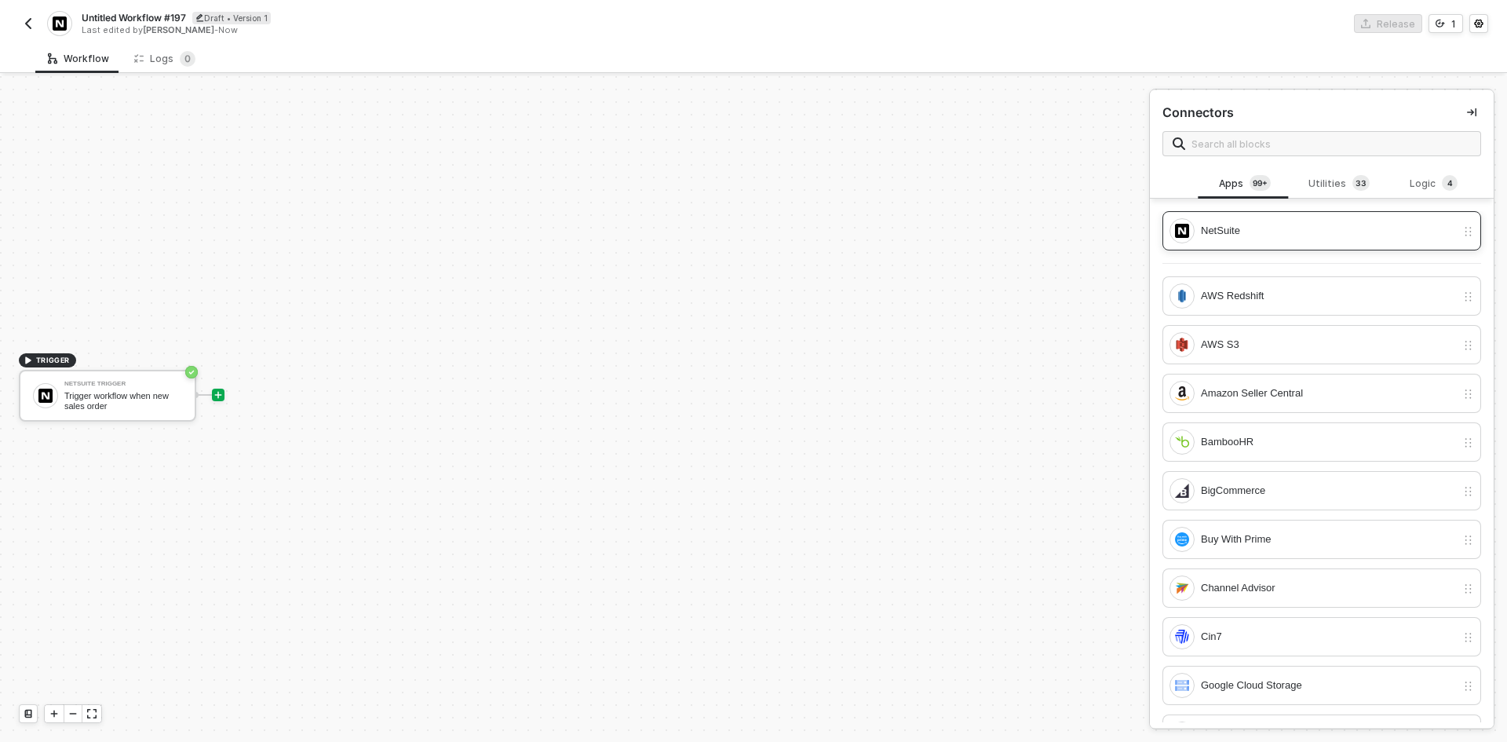
click at [1262, 244] on div "NetSuite" at bounding box center [1321, 230] width 319 height 39
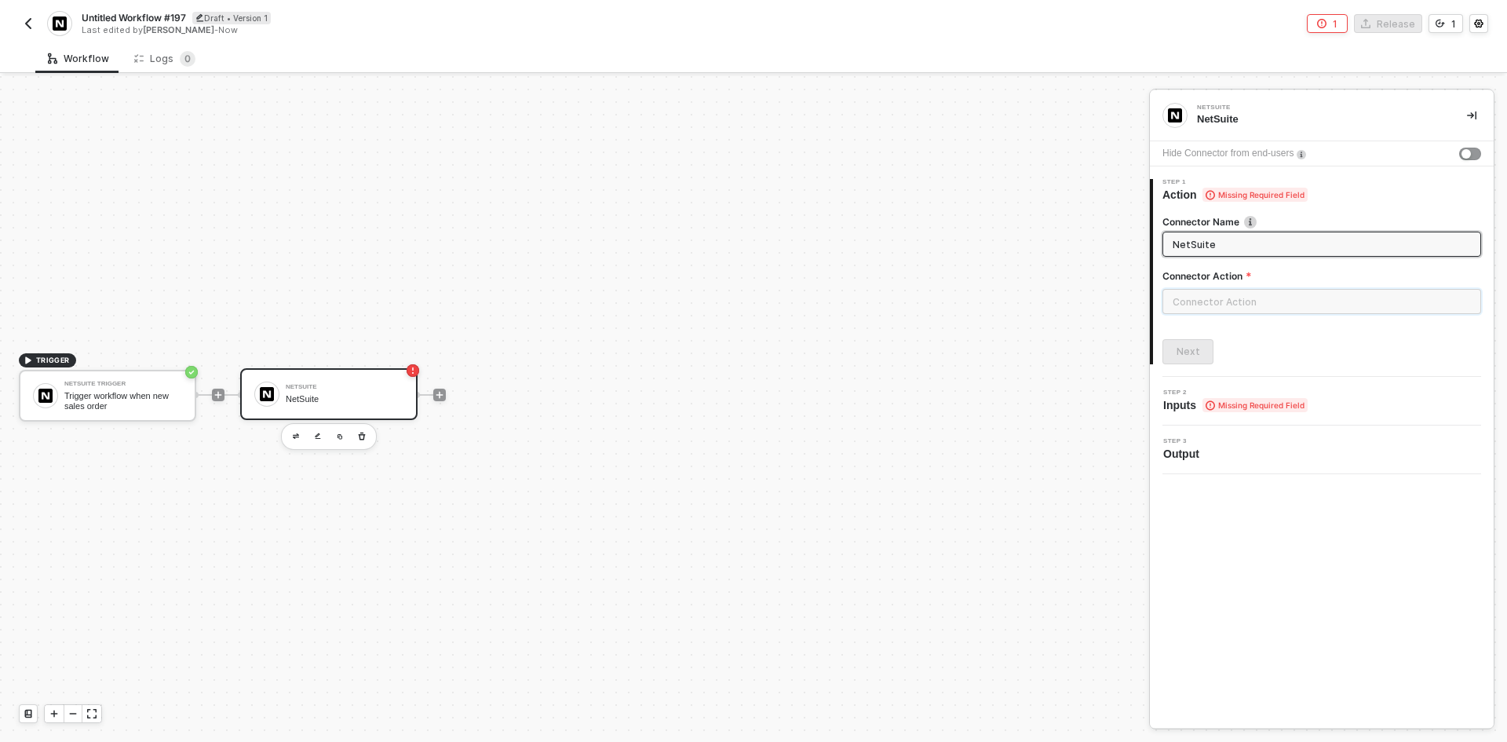
click at [1261, 296] on input "text" at bounding box center [1321, 301] width 319 height 25
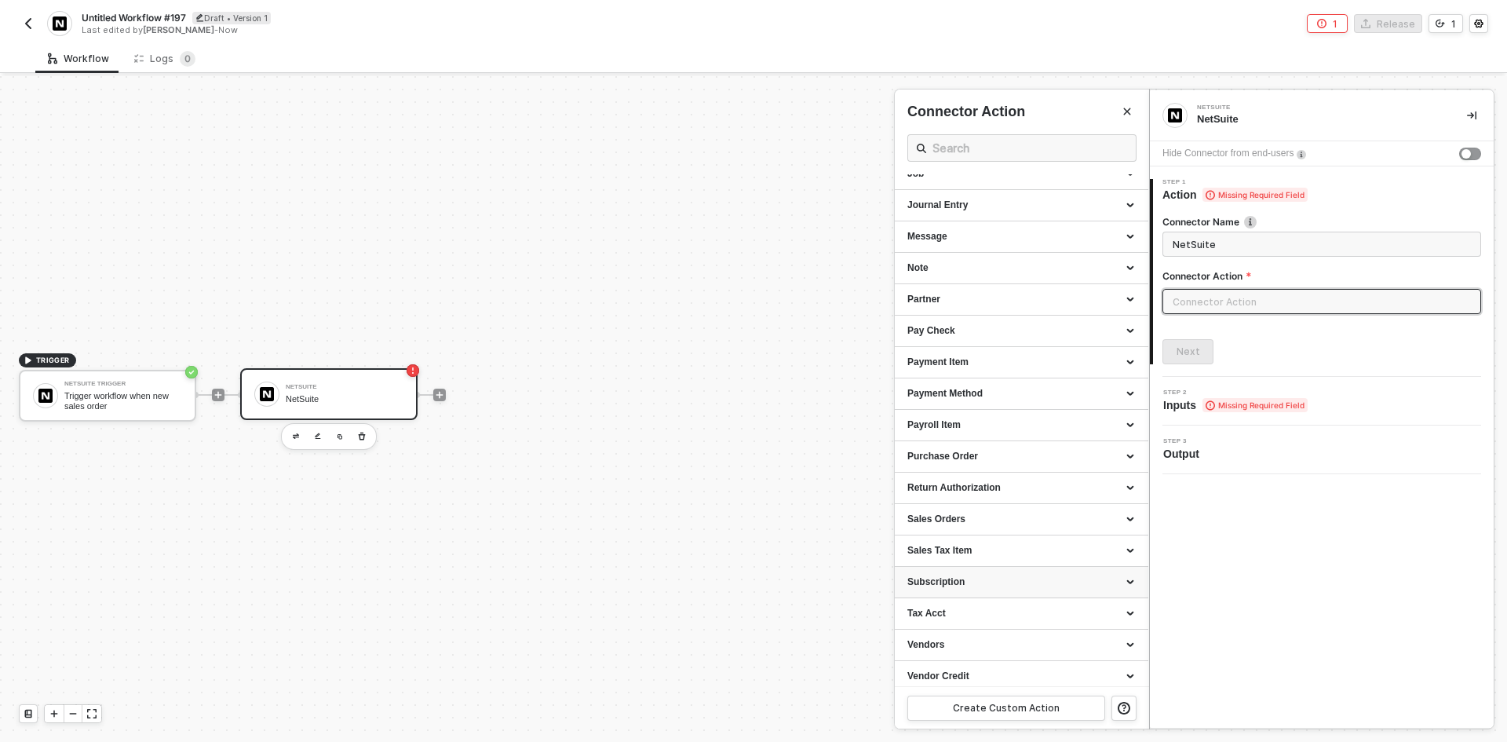
scroll to position [1246, 0]
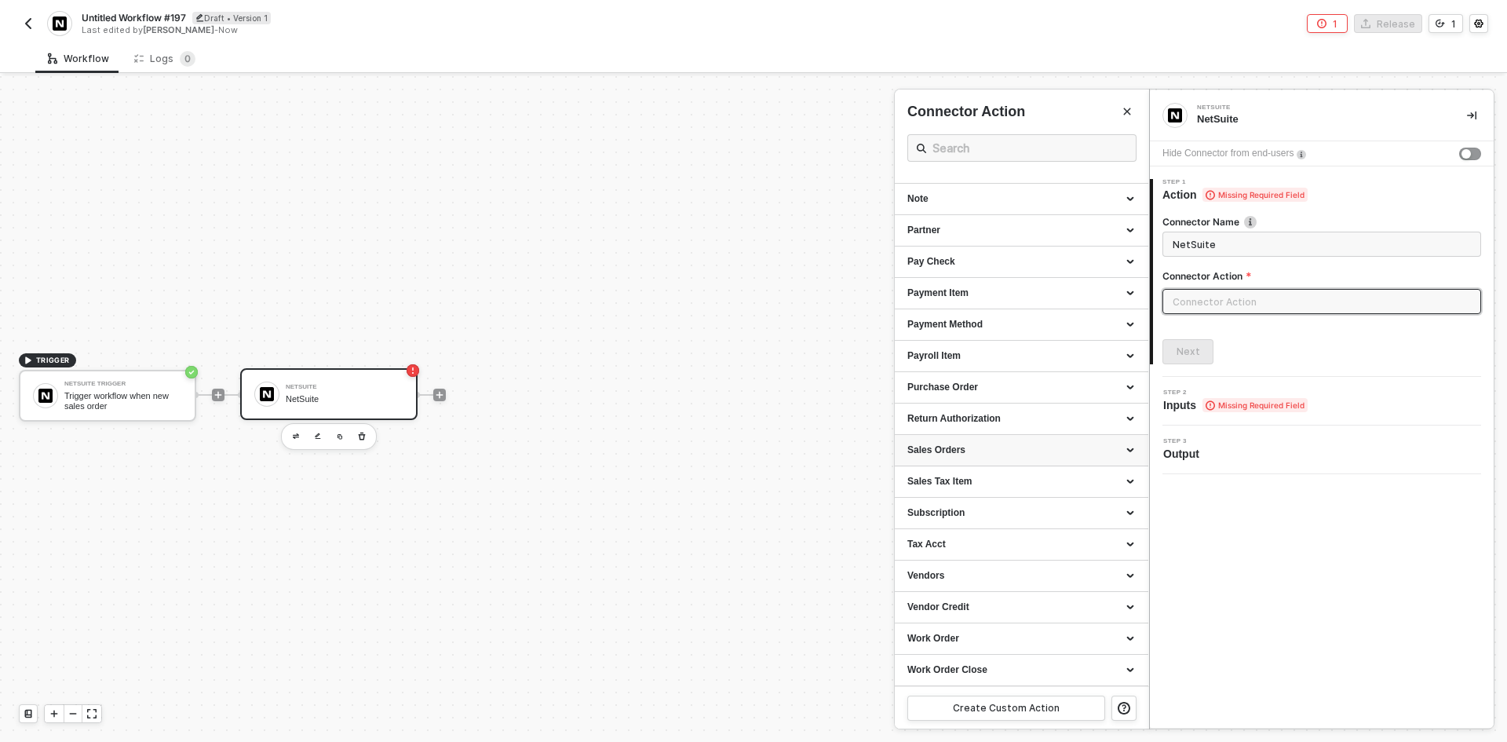
click at [947, 461] on div "Sales Orders" at bounding box center [1022, 450] width 254 height 31
click at [987, 554] on div "Get a Sales Order" at bounding box center [1021, 558] width 228 height 13
type input "Gets a Sales Order"
type input "Sales Orders - Get a Sales Order"
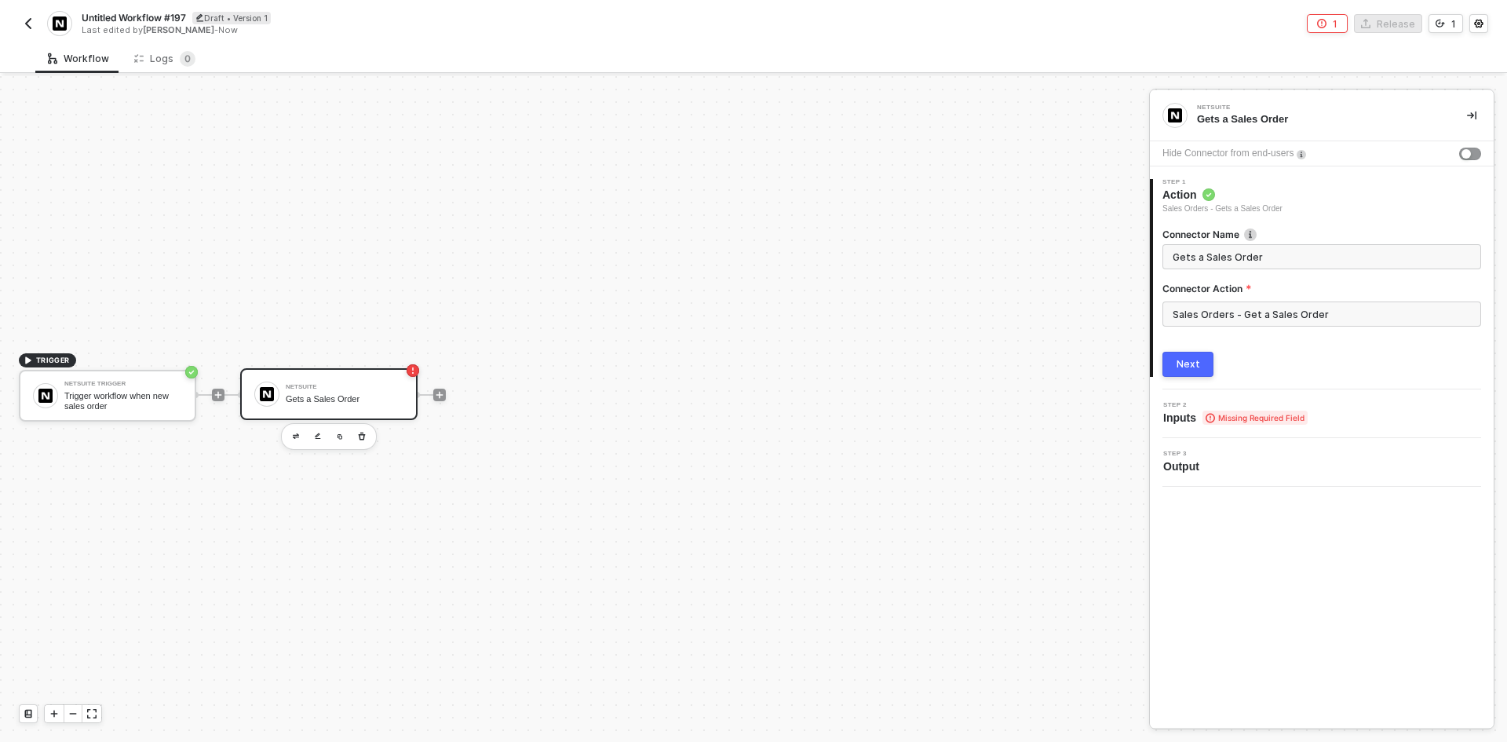
click at [1196, 359] on div "Next" at bounding box center [1189, 364] width 24 height 13
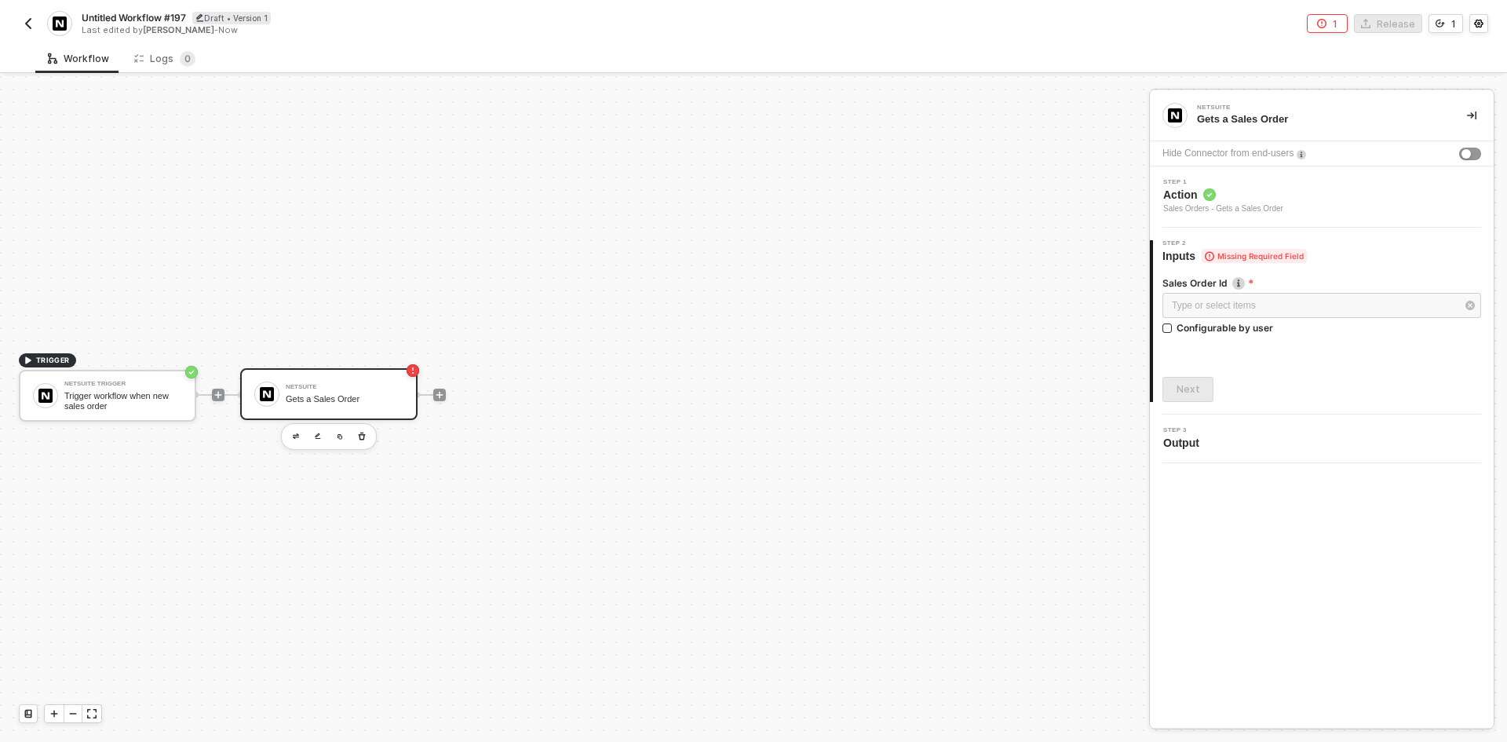
click at [1279, 183] on span "Step 1" at bounding box center [1223, 182] width 120 height 6
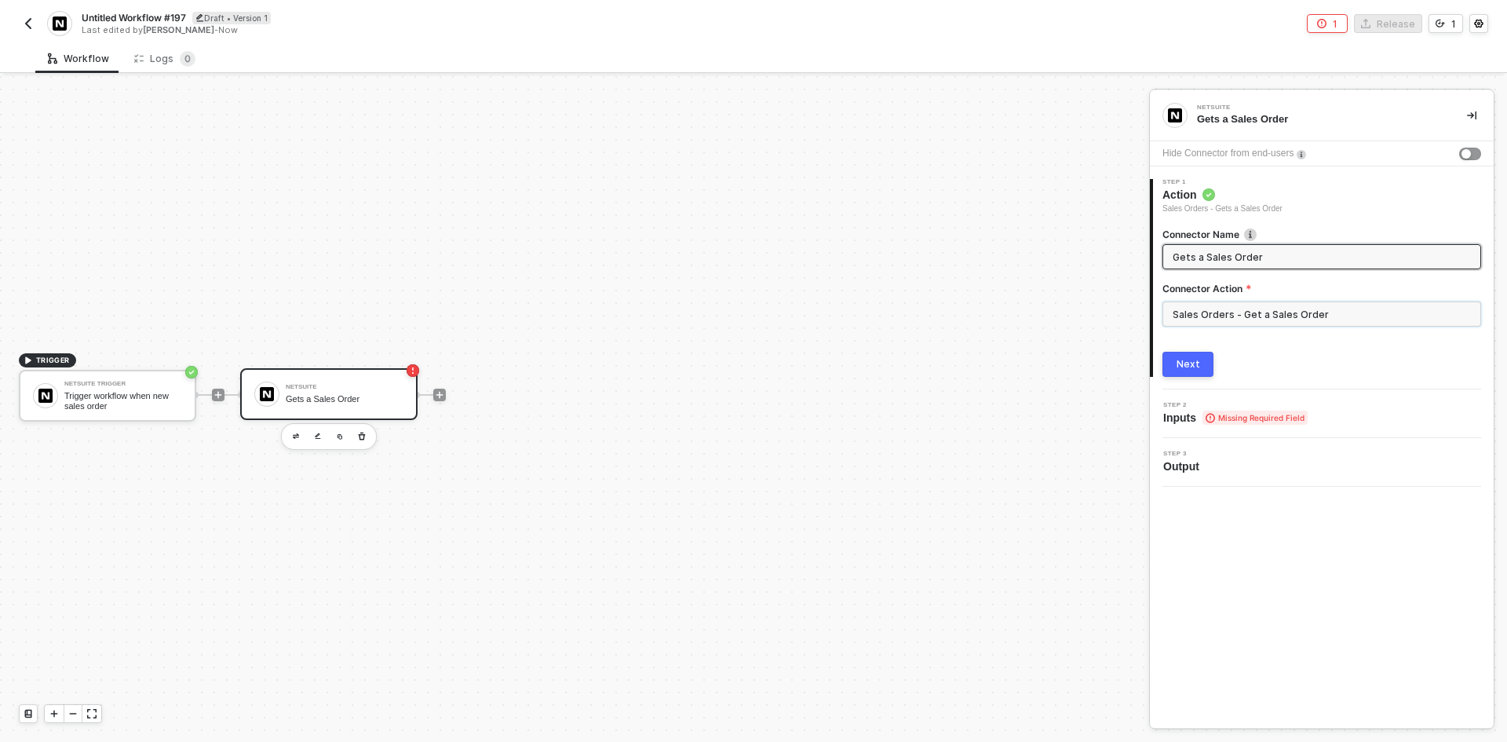
click at [1256, 310] on input "Sales Orders - Get a Sales Order" at bounding box center [1321, 313] width 319 height 25
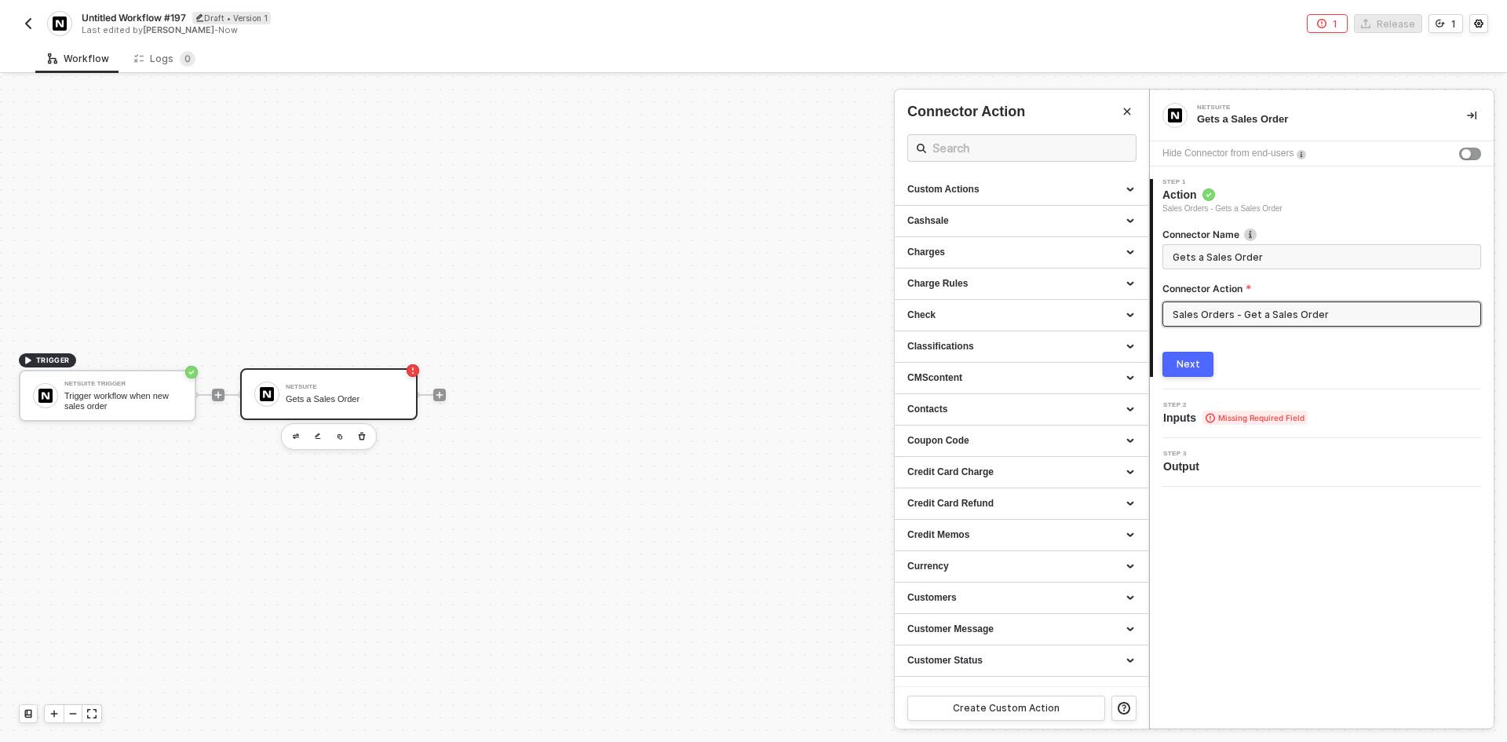
click at [1432, 323] on input "Sales Orders - Get a Sales Order" at bounding box center [1321, 313] width 319 height 25
click at [1185, 367] on div "Next" at bounding box center [1189, 364] width 24 height 13
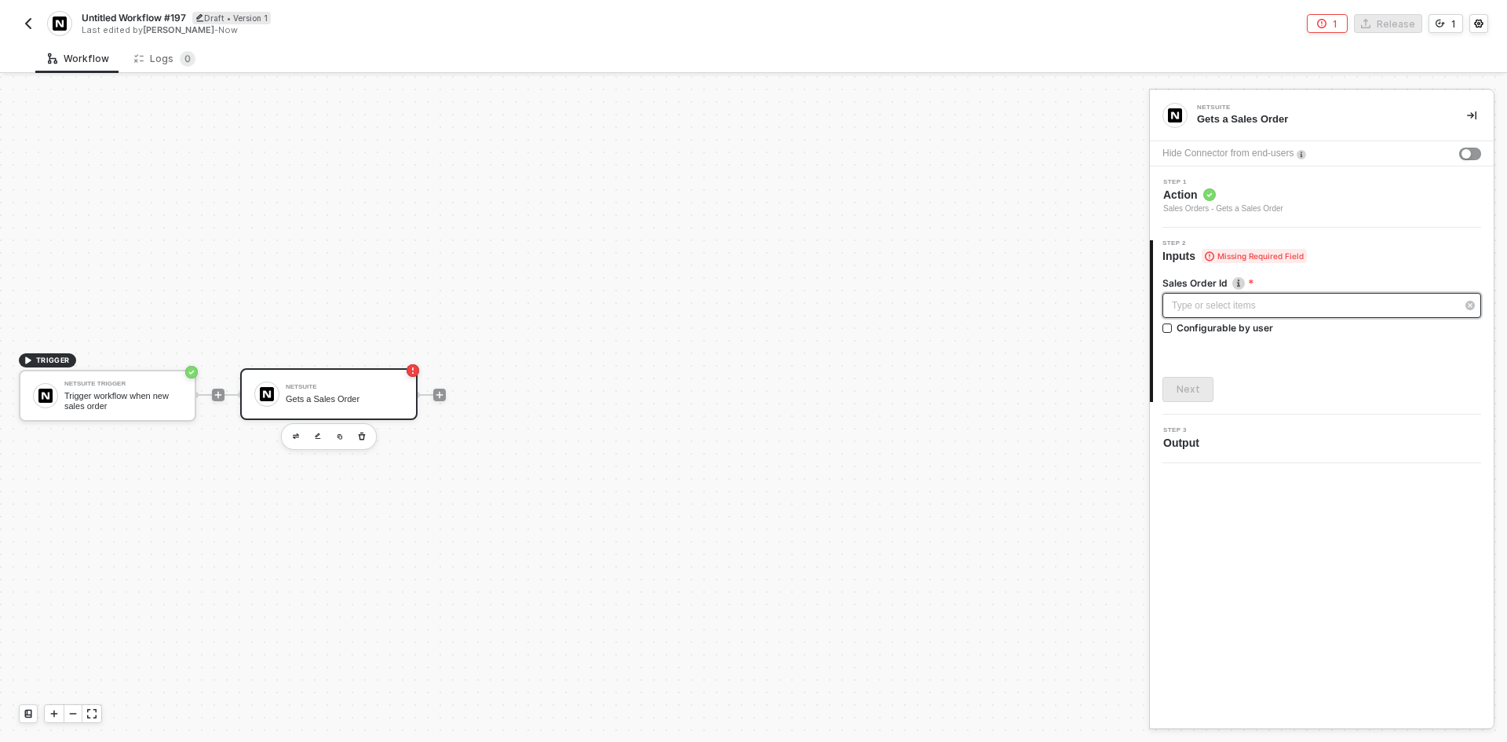
click at [1275, 304] on div "Type or select items ﻿" at bounding box center [1314, 305] width 284 height 15
click at [1013, 145] on span "Blocks 2" at bounding box center [1037, 149] width 49 height 12
drag, startPoint x: 1027, startPoint y: 312, endPoint x: 1013, endPoint y: 308, distance: 14.9
click at [1031, 312] on div "NETSUITE TRIGGER Trigger workflow when new sales order" at bounding box center [1021, 300] width 229 height 25
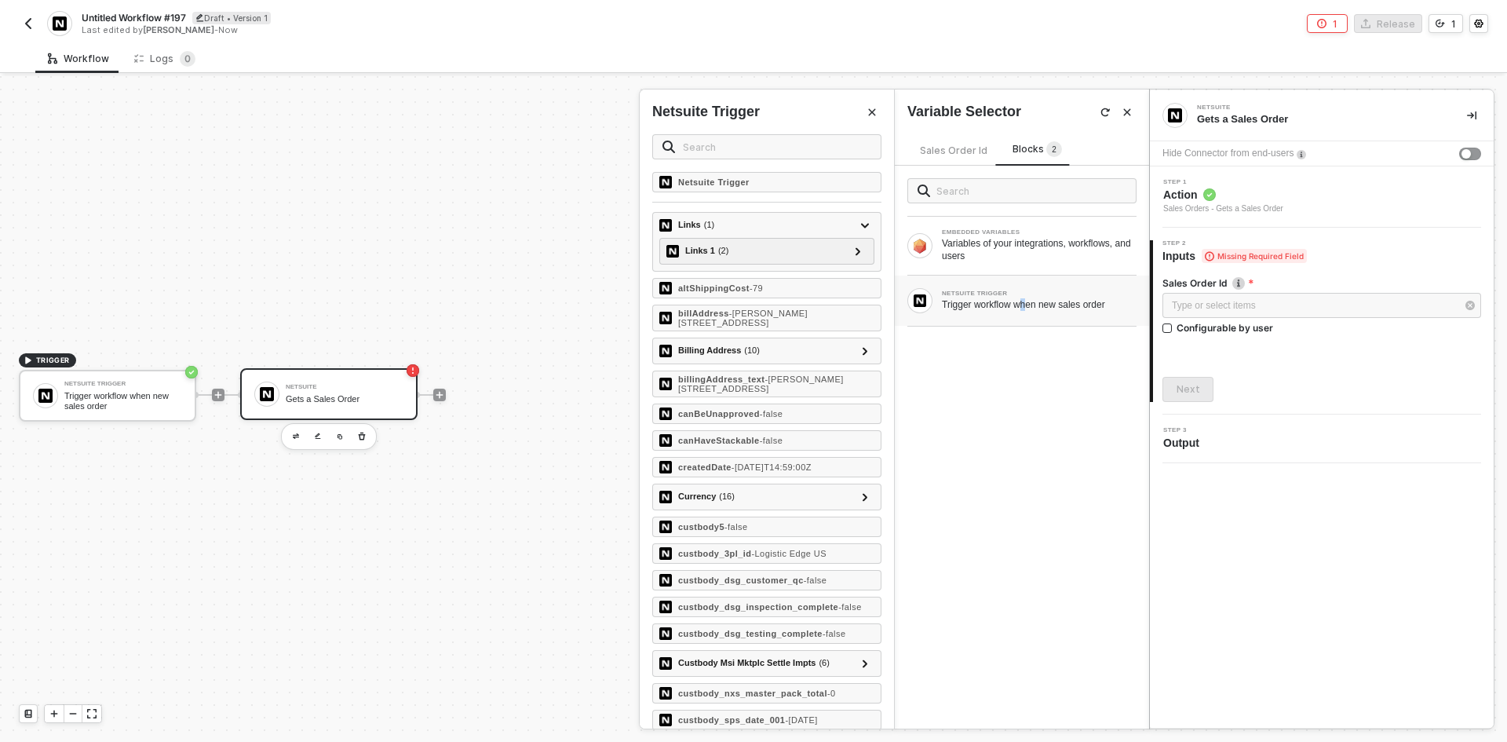
click at [1013, 308] on div "Trigger workflow when new sales order" at bounding box center [1039, 304] width 195 height 13
click at [805, 151] on input "text" at bounding box center [777, 146] width 188 height 17
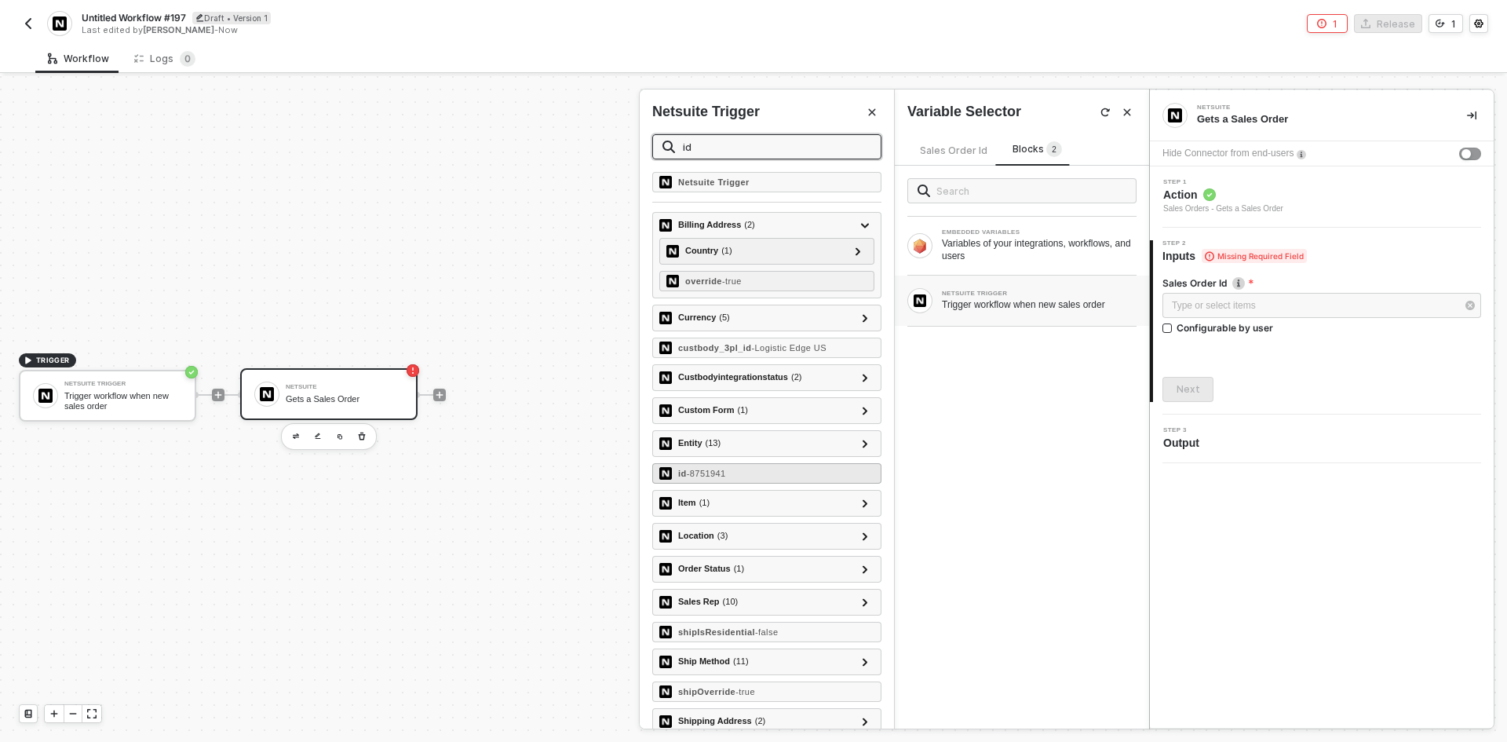
type input "id"
drag, startPoint x: 711, startPoint y: 474, endPoint x: 742, endPoint y: 473, distance: 30.7
click at [714, 474] on span "- 8751941" at bounding box center [706, 473] width 39 height 9
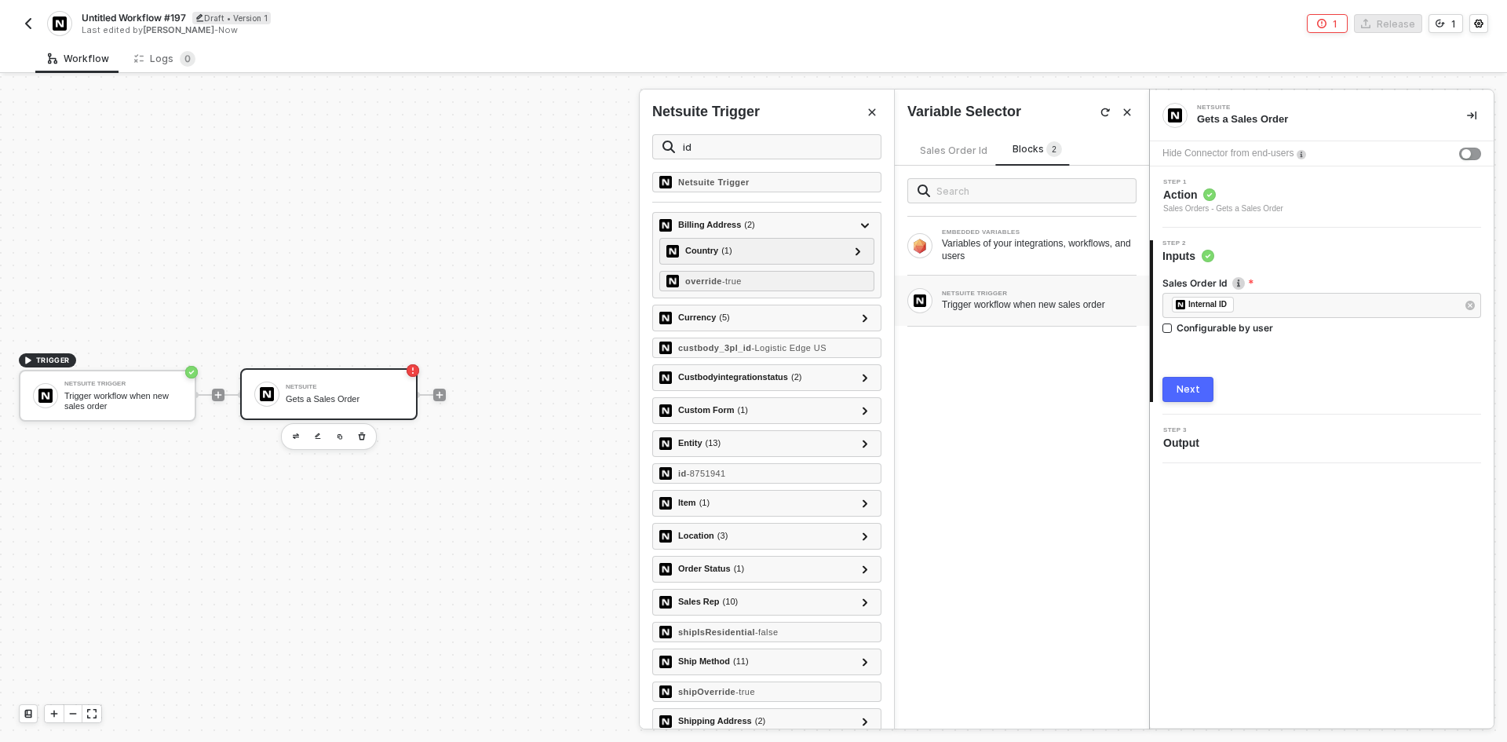
click at [1203, 386] on button "Next" at bounding box center [1187, 389] width 51 height 25
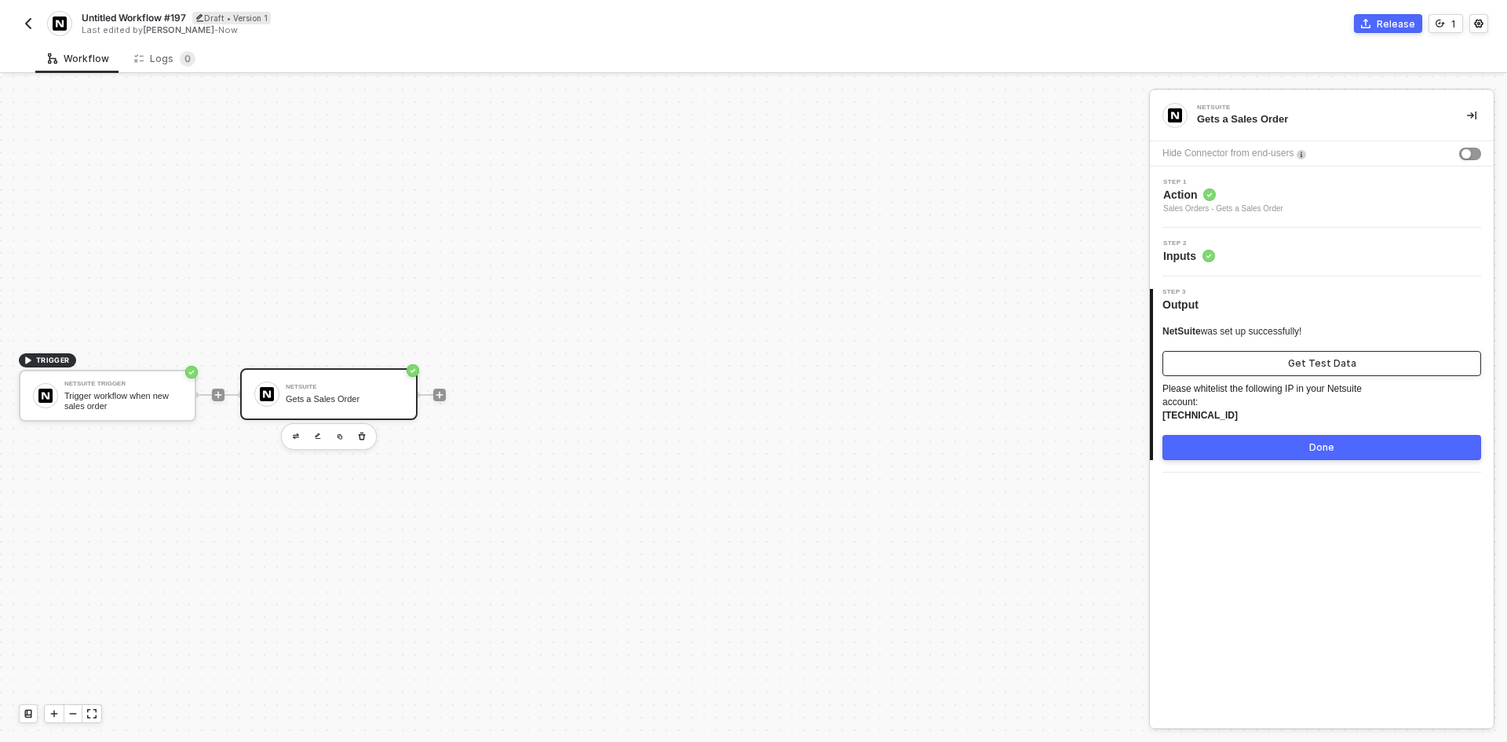
click at [1294, 356] on button "Get Test Data" at bounding box center [1321, 363] width 319 height 25
click at [1279, 345] on div "NetSuite was set up successfully! Show Sample Output Data" at bounding box center [1321, 350] width 319 height 51
click at [1285, 360] on div "Show Sample Output Data" at bounding box center [1322, 363] width 126 height 13
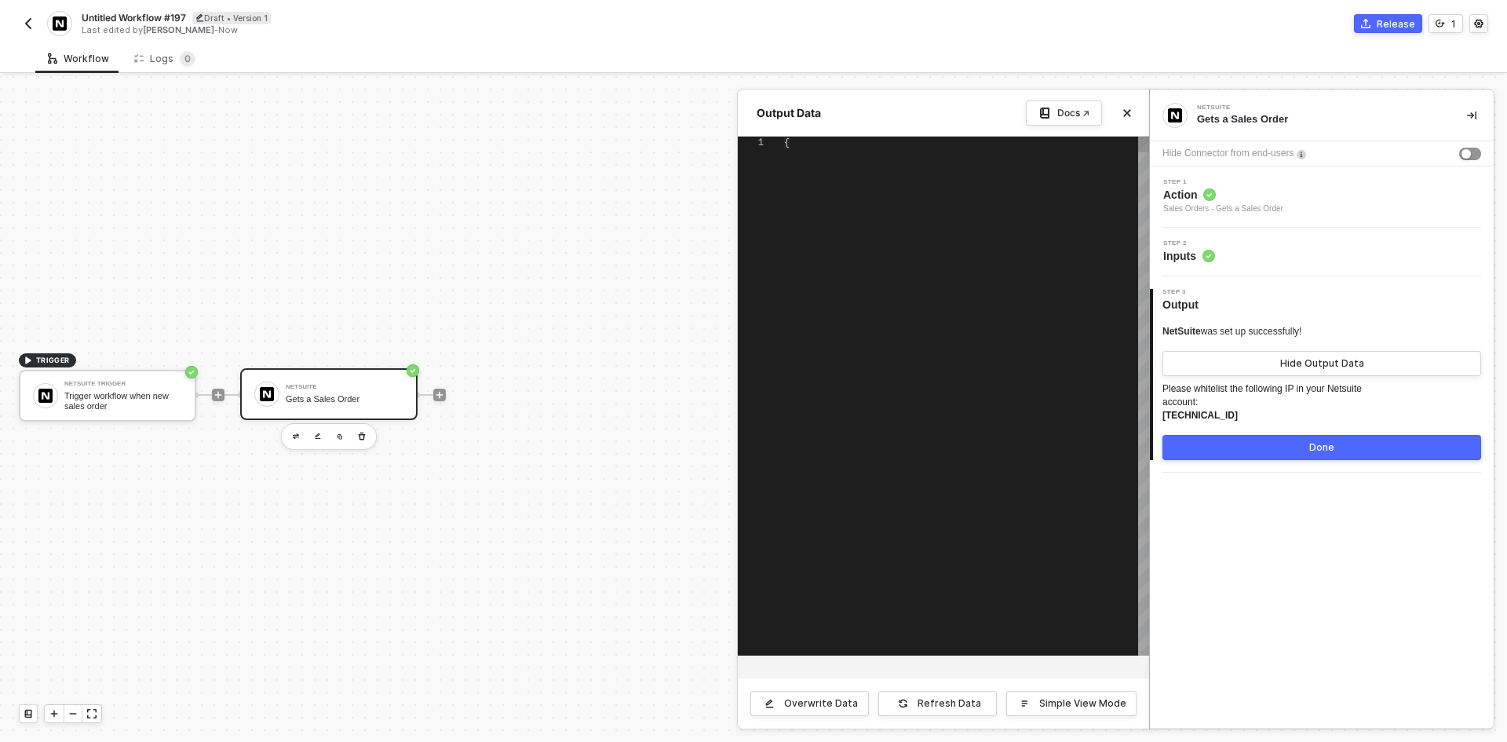
type textarea "{ "salesOrder": { "links": [ { "rel": "self", "href": "https://xxxxxx.suitetalk…"
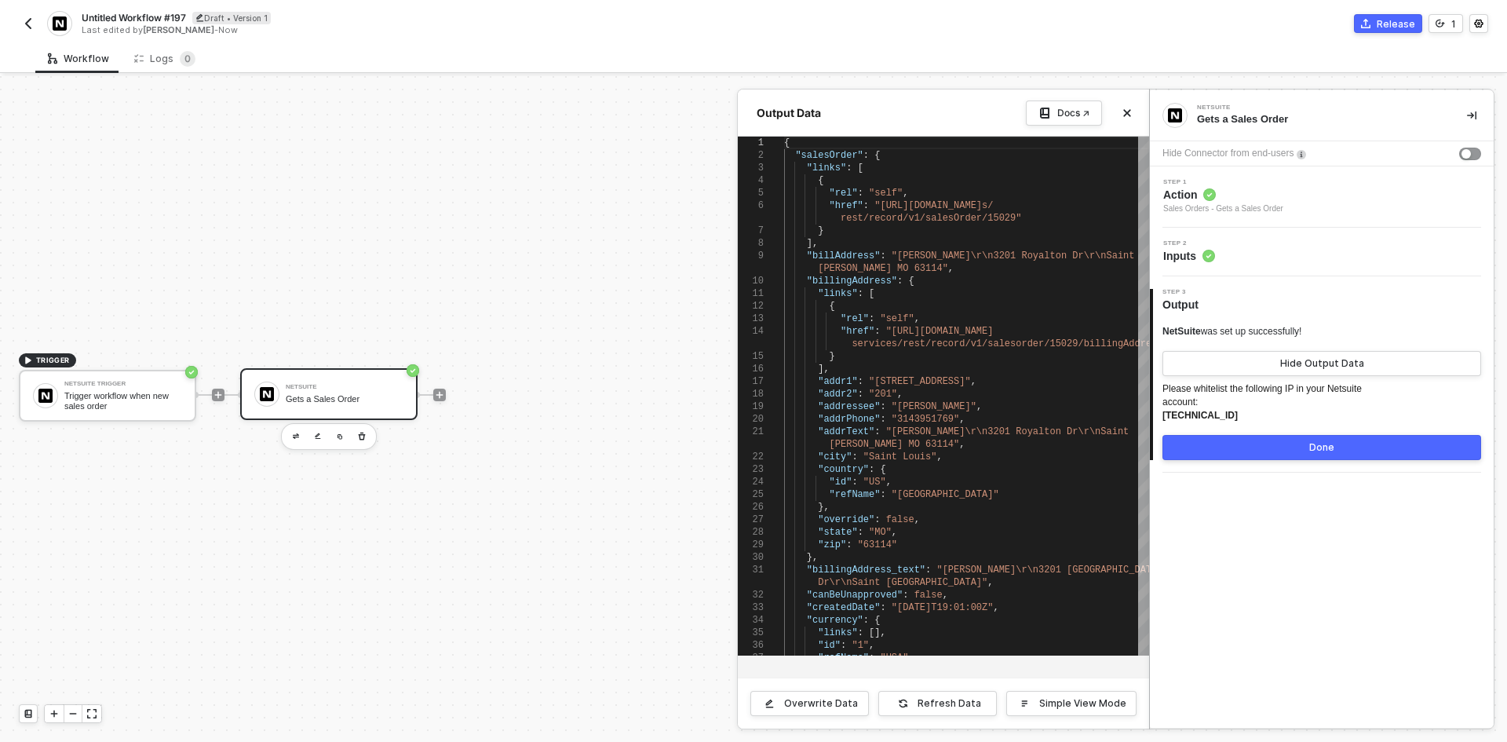
click at [577, 447] on div at bounding box center [753, 409] width 1507 height 666
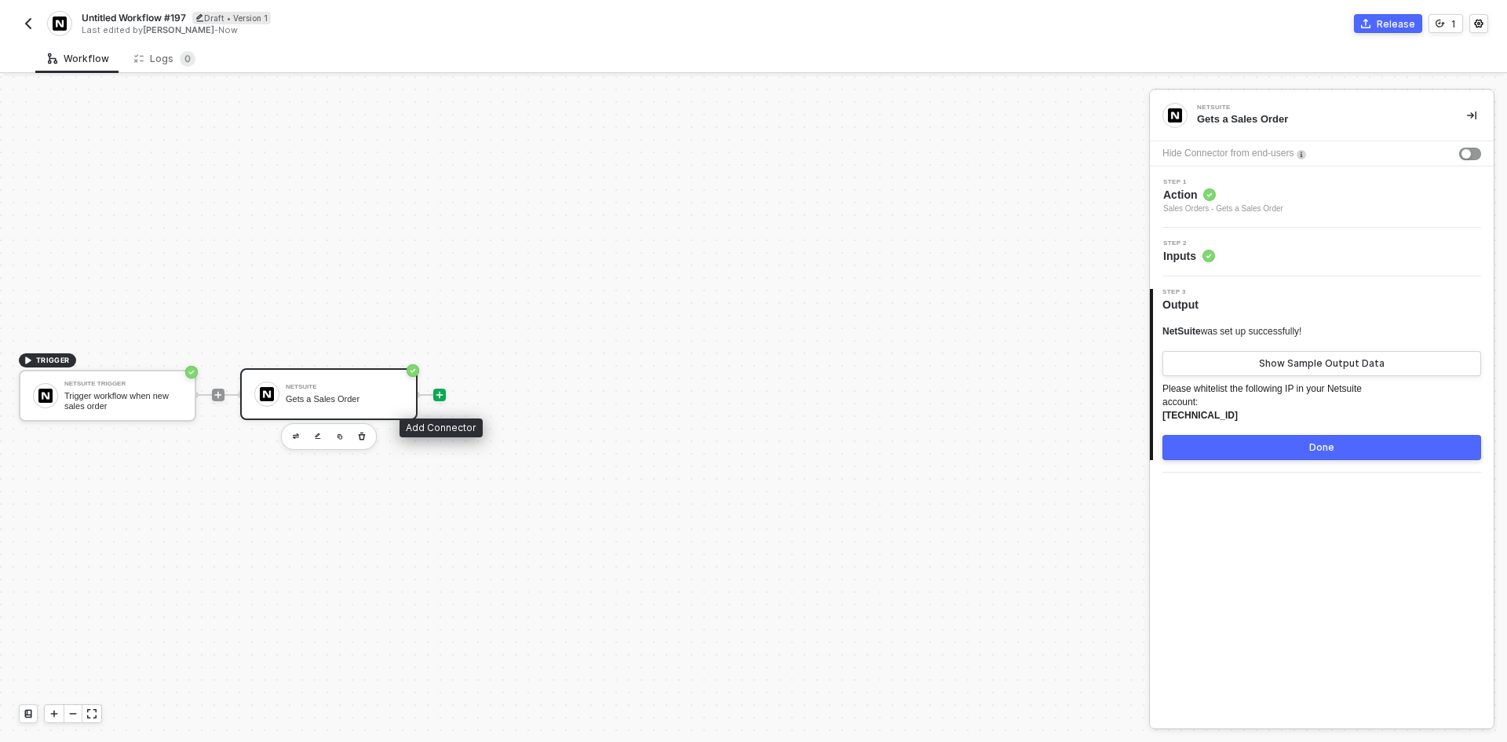
click at [443, 397] on icon "icon-play" at bounding box center [439, 394] width 9 height 9
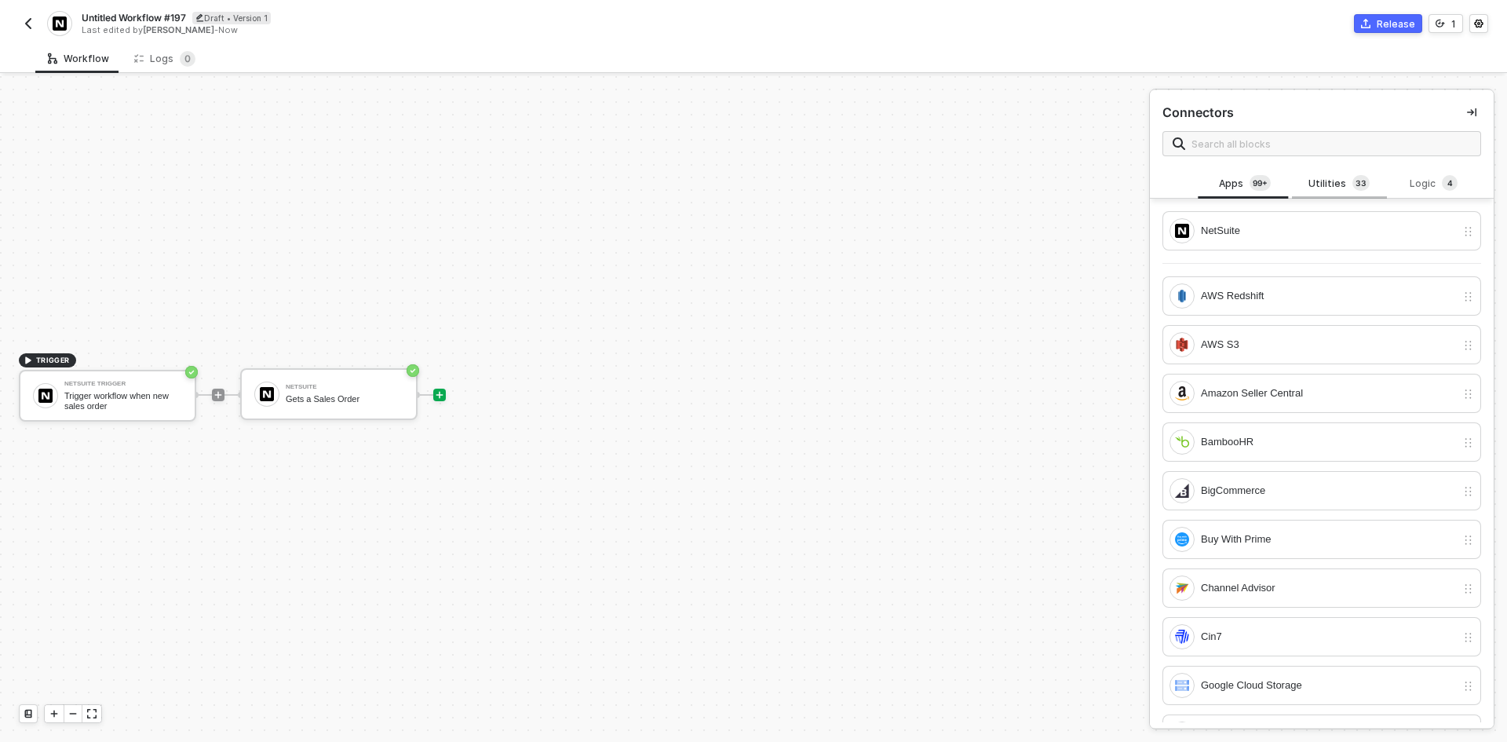
click at [1337, 181] on div "Utilities 3 3" at bounding box center [1338, 183] width 69 height 17
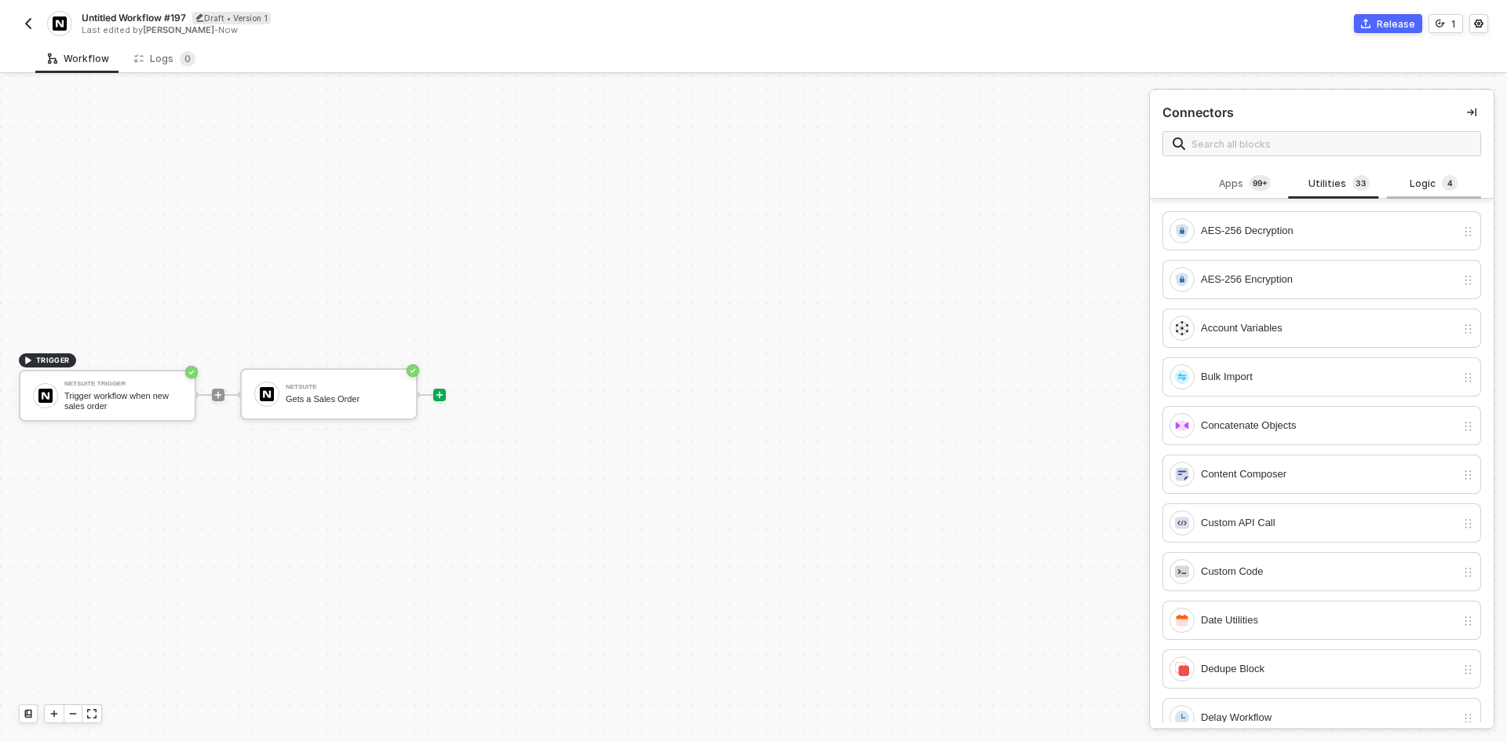
click at [1410, 188] on div "Logic 4" at bounding box center [1433, 183] width 69 height 17
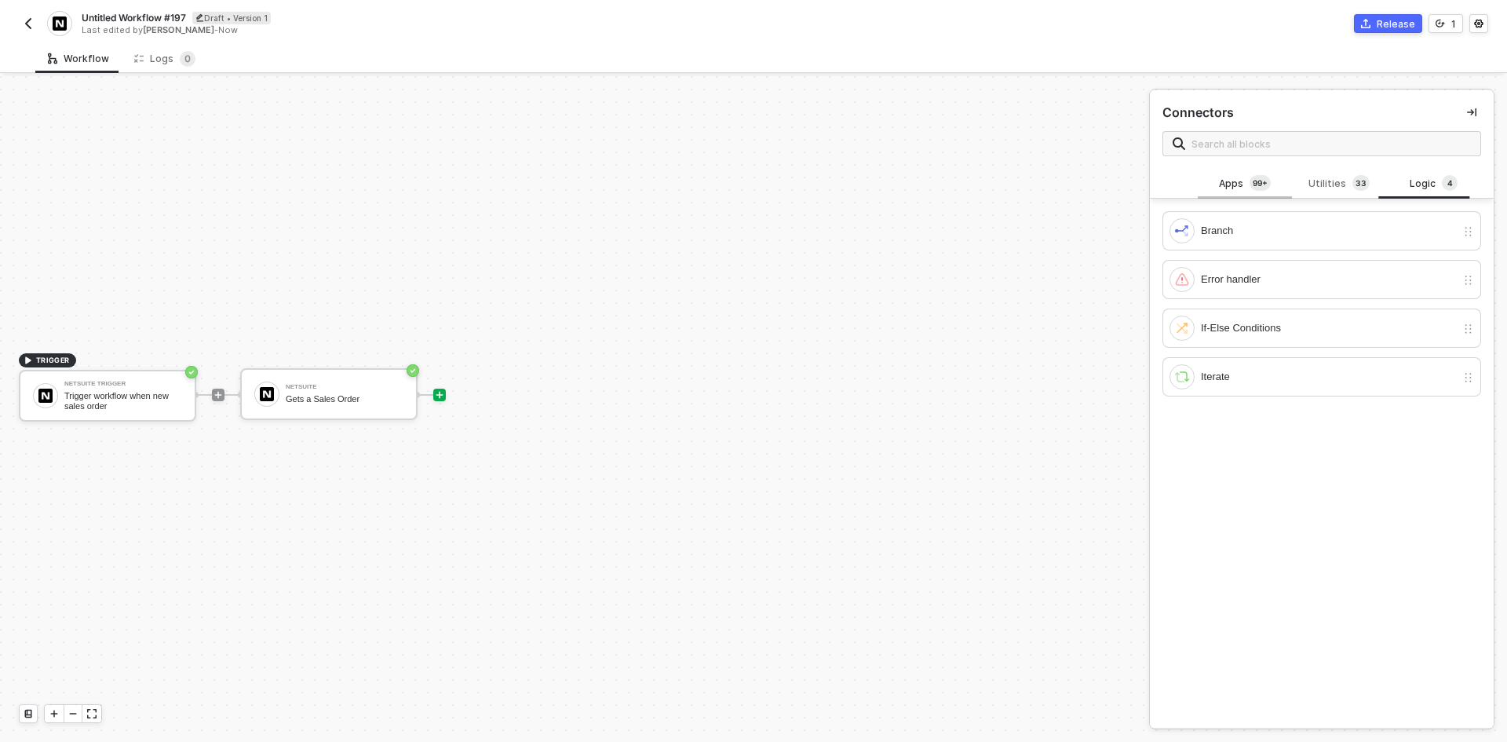
click at [1226, 173] on div "Apps 99+" at bounding box center [1245, 184] width 94 height 30
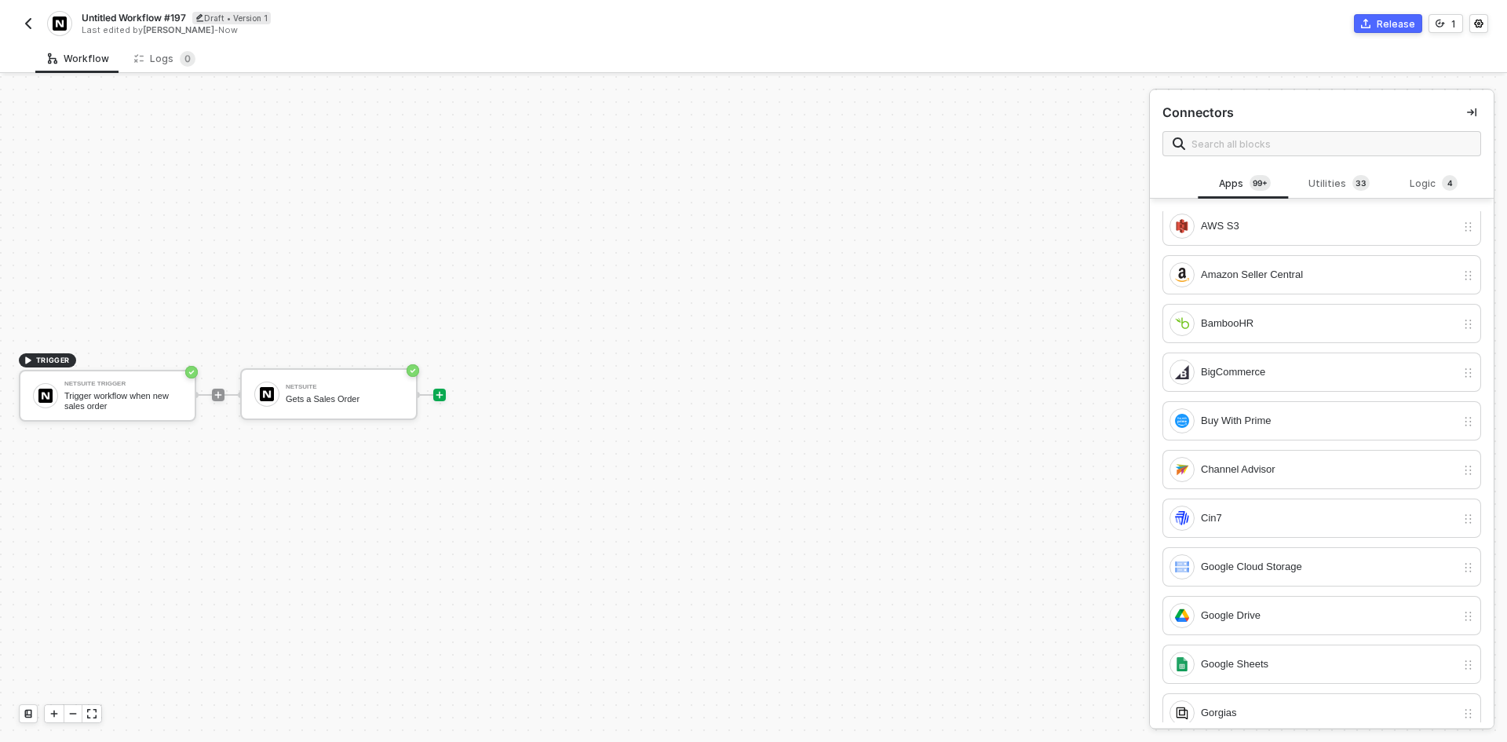
scroll to position [549, 0]
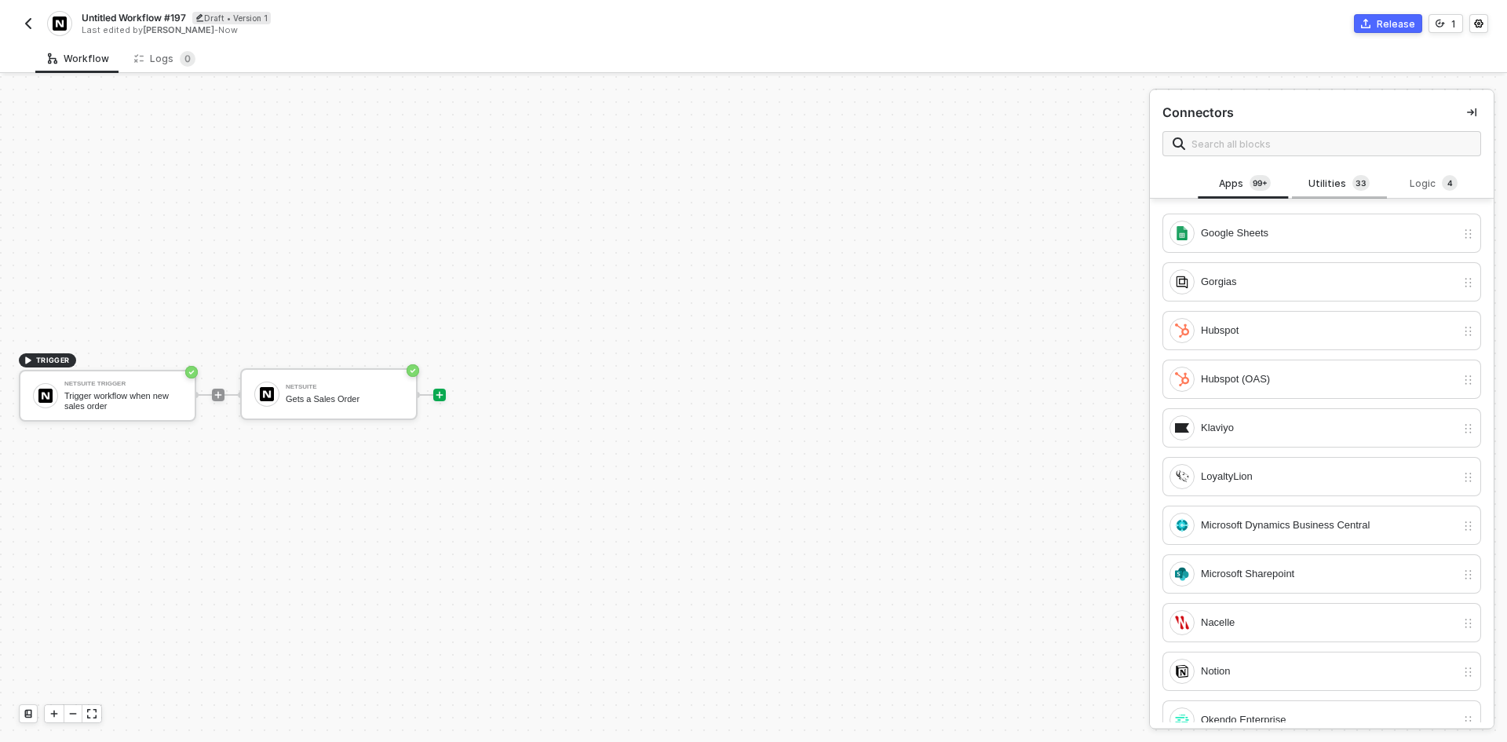
click at [1331, 183] on div "Utilities 3 3" at bounding box center [1338, 183] width 69 height 17
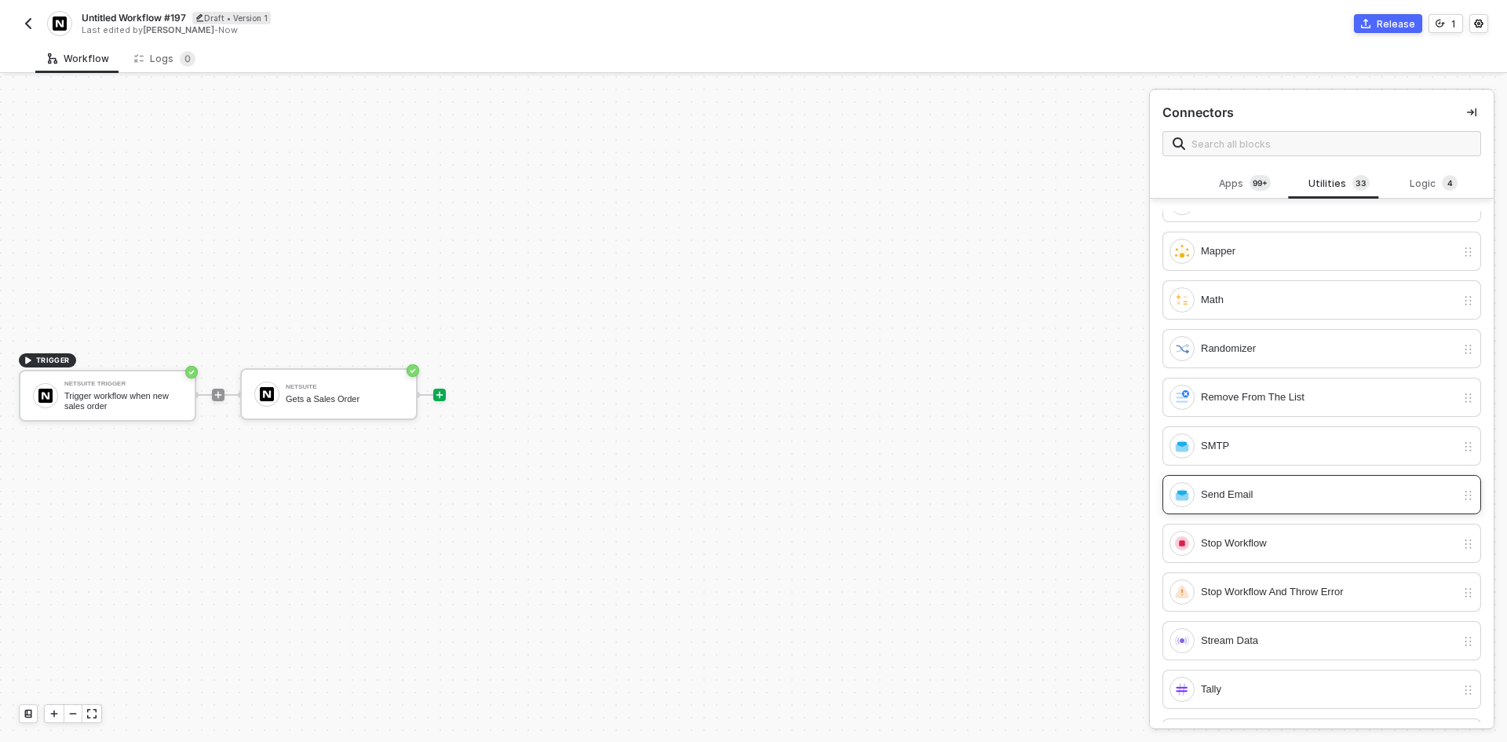
scroll to position [1020, 0]
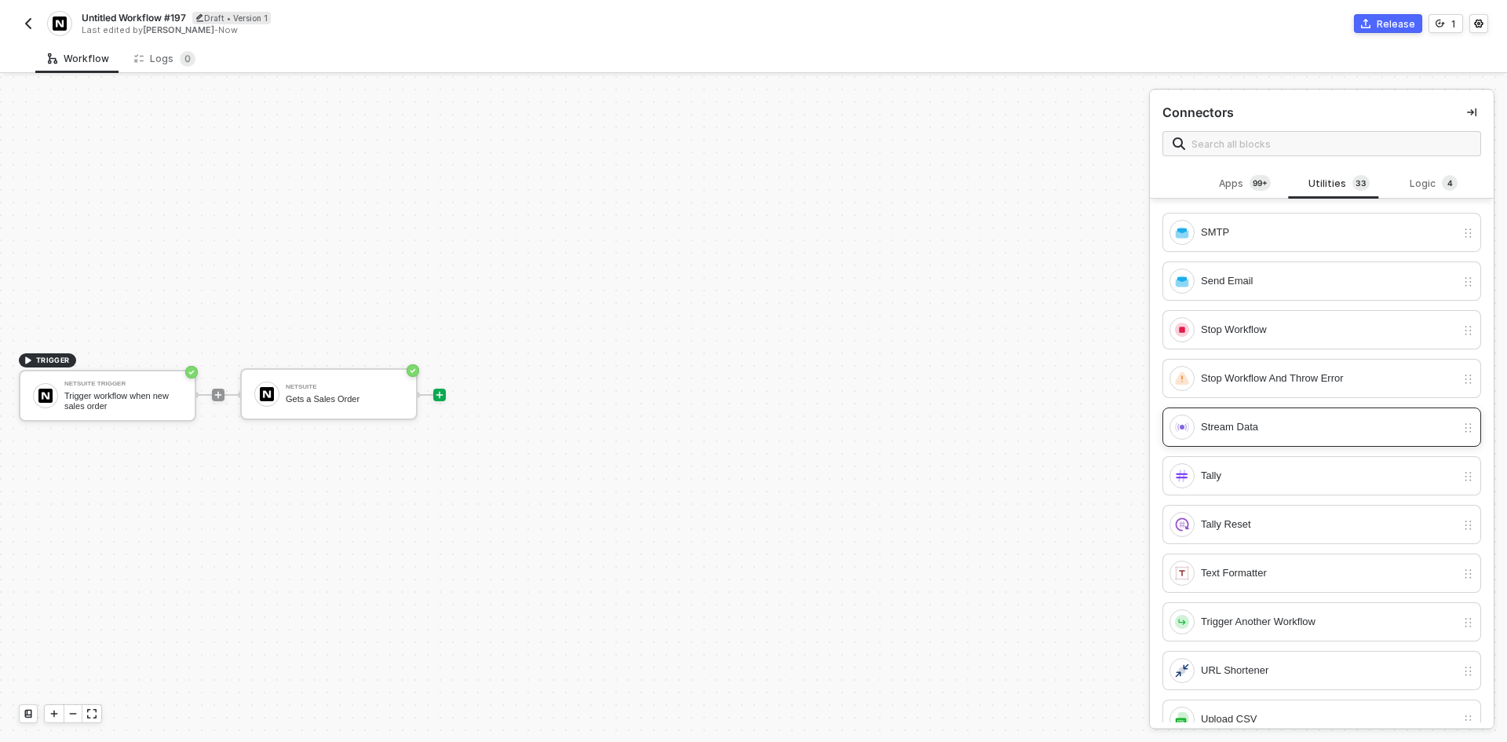
click at [1240, 425] on div "Stream Data" at bounding box center [1328, 426] width 255 height 17
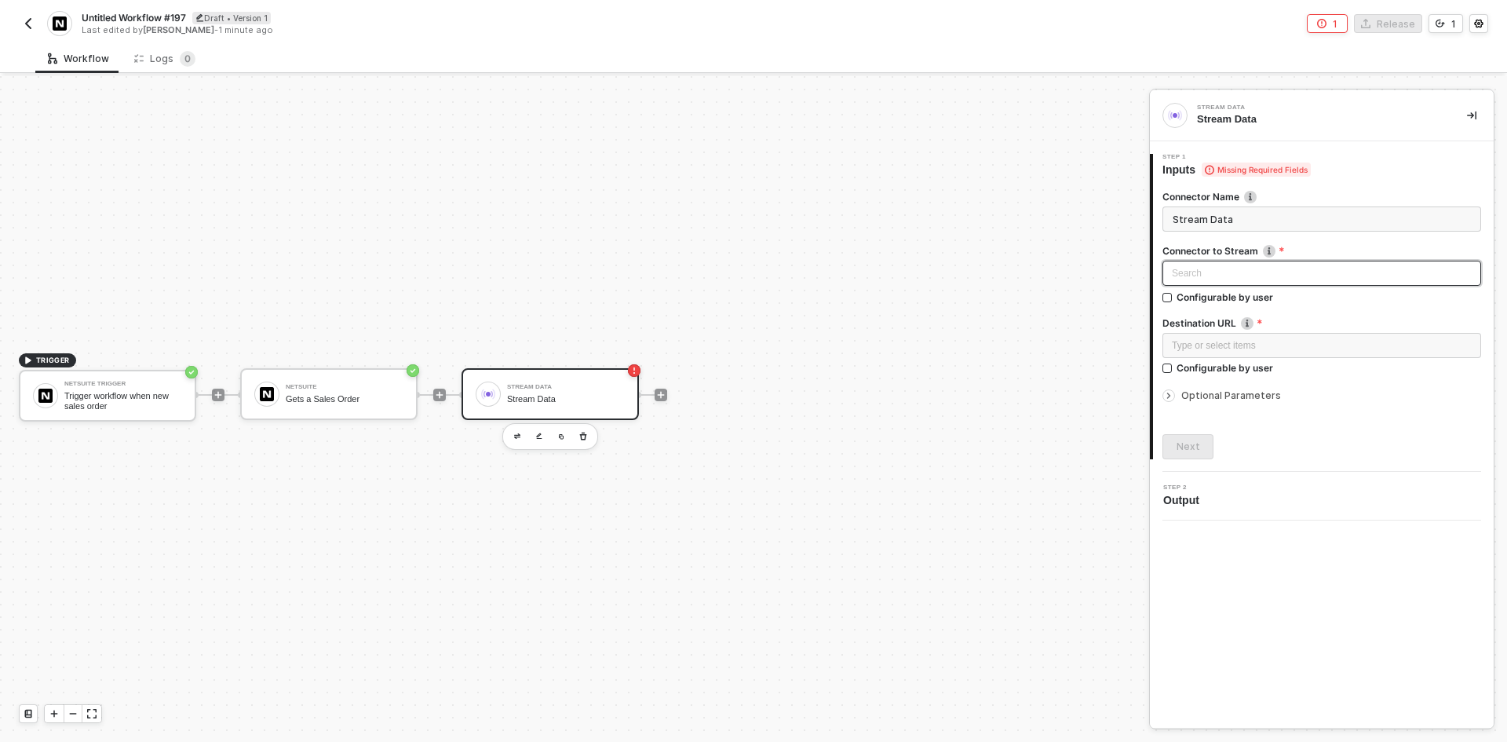
click at [1228, 271] on div "Search" at bounding box center [1321, 273] width 319 height 25
click at [1195, 331] on div "NetSuite" at bounding box center [1322, 329] width 294 height 17
click at [1192, 353] on div "Type or select items ﻿" at bounding box center [1321, 345] width 319 height 25
click at [161, 406] on div "Trigger workflow when new sales order" at bounding box center [123, 401] width 118 height 20
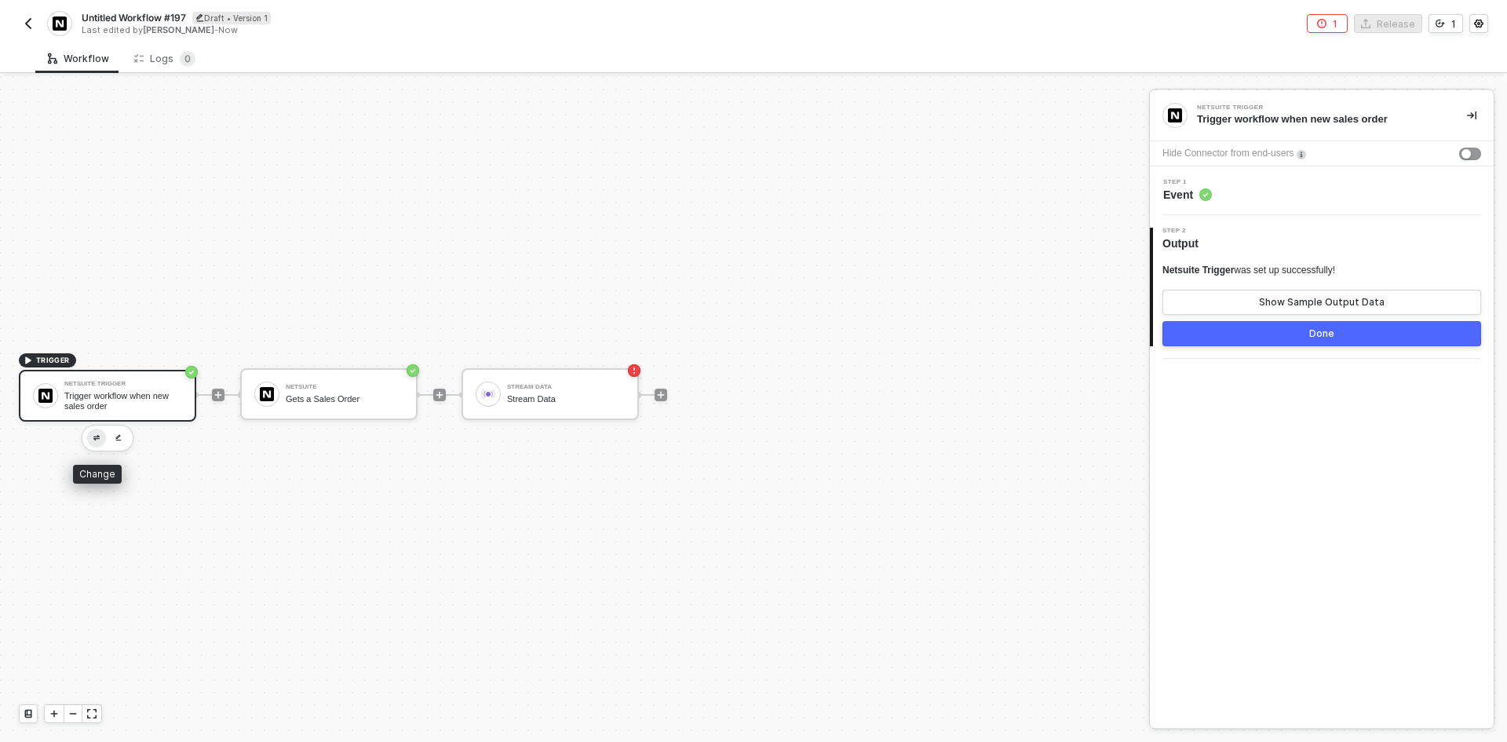
click at [89, 437] on button "button" at bounding box center [96, 438] width 19 height 19
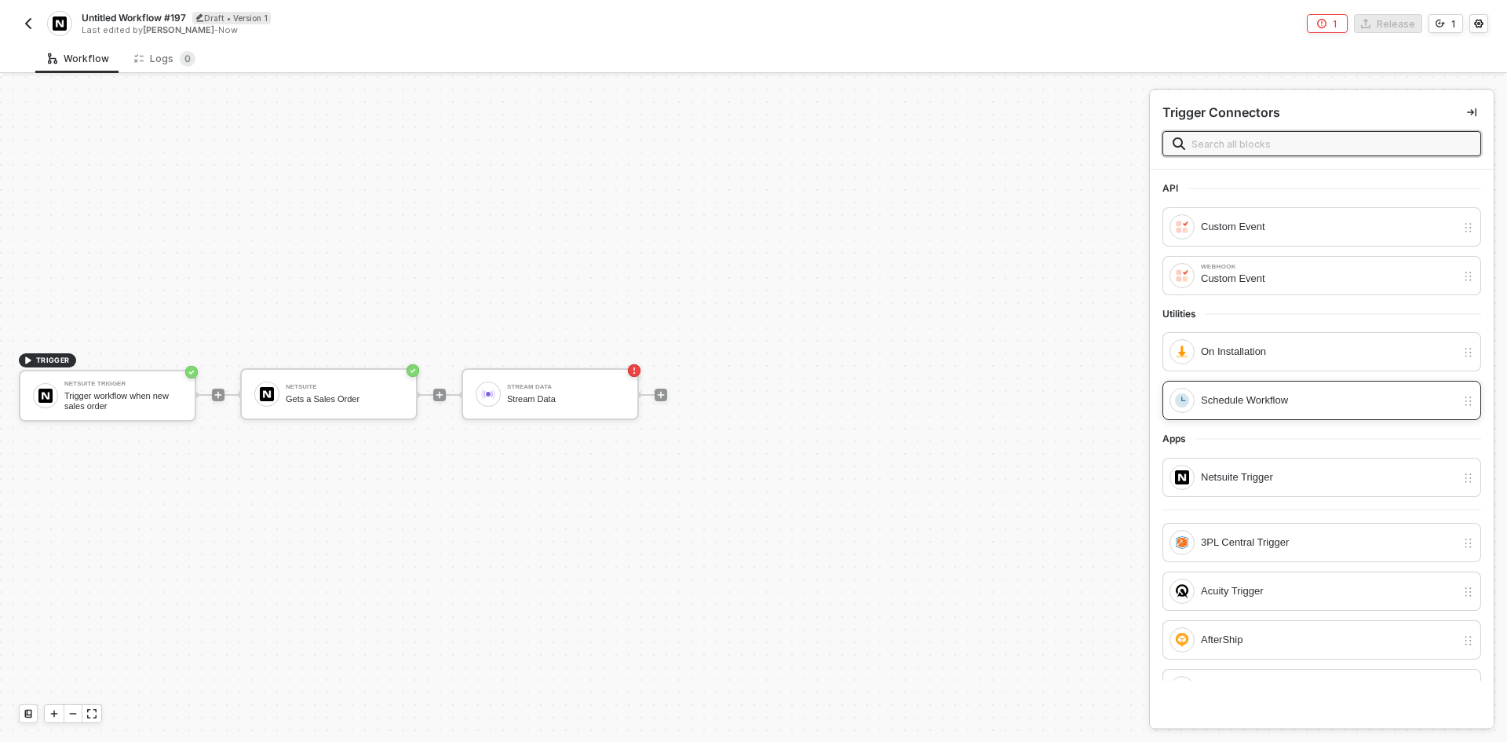
click at [1357, 409] on div "Schedule Workflow" at bounding box center [1328, 400] width 255 height 17
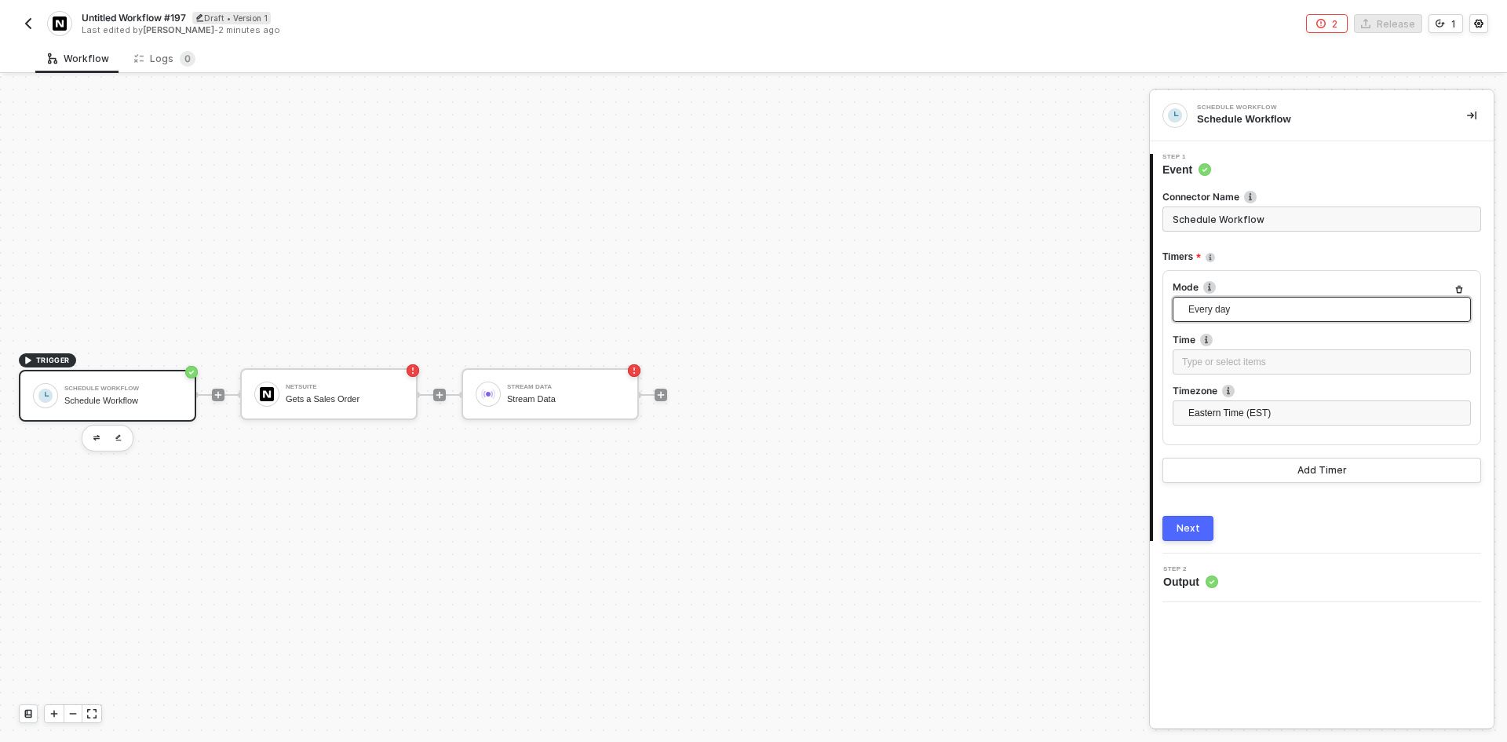
click at [1266, 314] on span "Every day" at bounding box center [1324, 309] width 273 height 24
drag, startPoint x: 1267, startPoint y: 336, endPoint x: 1254, endPoint y: 434, distance: 98.9
click at [1254, 434] on div "Every hour Every day Every week Every month Every X" at bounding box center [1322, 391] width 292 height 126
click at [1252, 434] on div "Every X" at bounding box center [1321, 440] width 273 height 17
click at [1245, 407] on span "Hours" at bounding box center [1324, 413] width 273 height 24
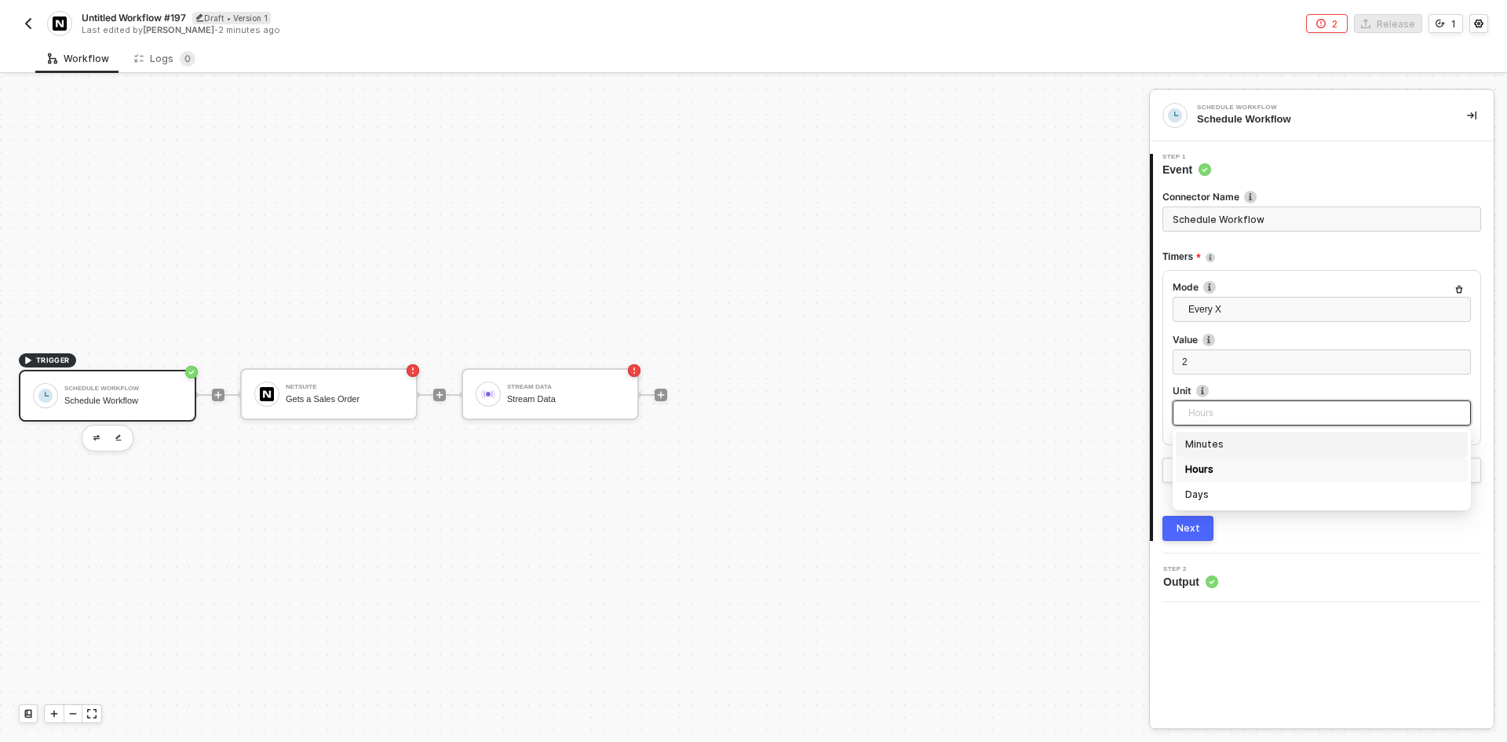
click at [1254, 453] on div "Minutes" at bounding box center [1322, 444] width 292 height 25
click at [1229, 365] on div "2" at bounding box center [1321, 362] width 279 height 15
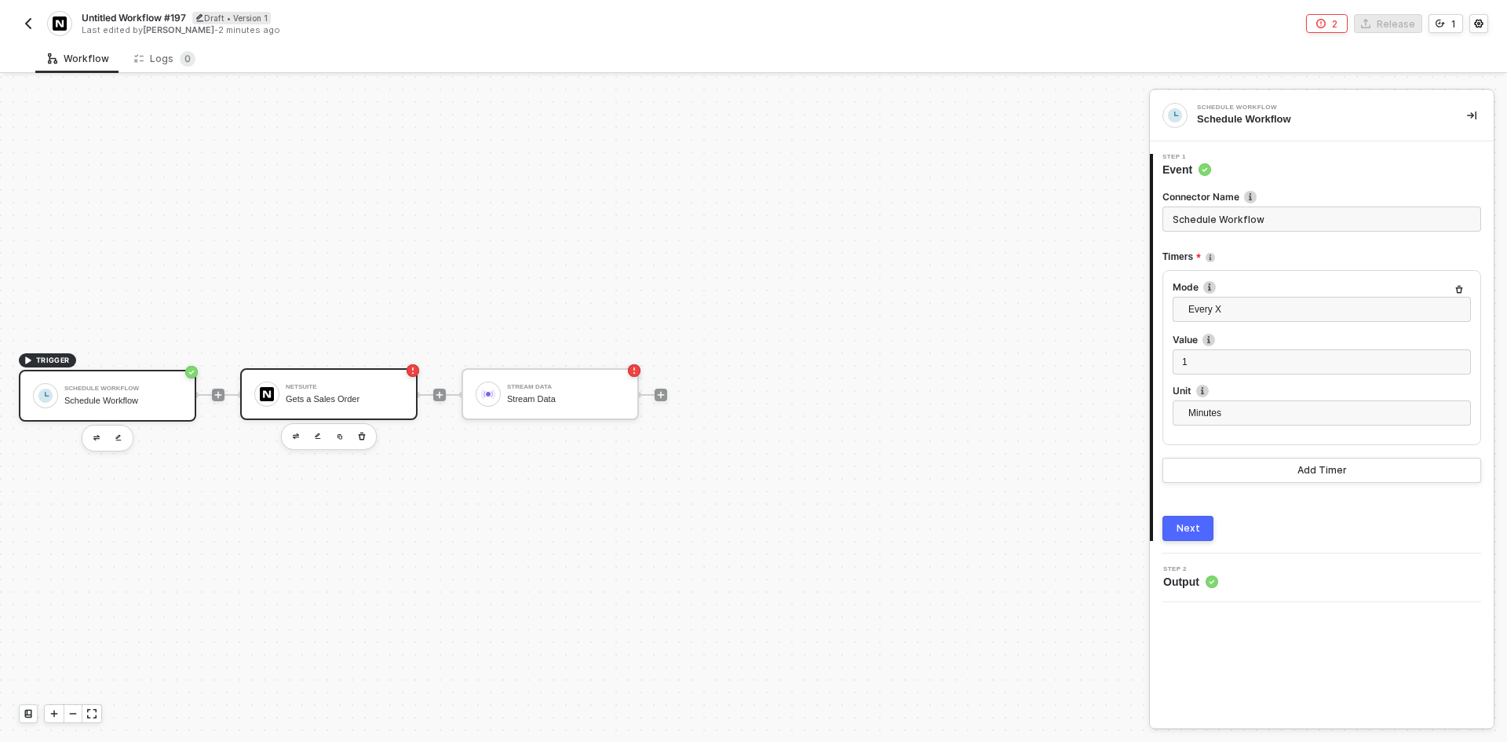
click at [289, 400] on div "Gets a Sales Order" at bounding box center [345, 399] width 118 height 10
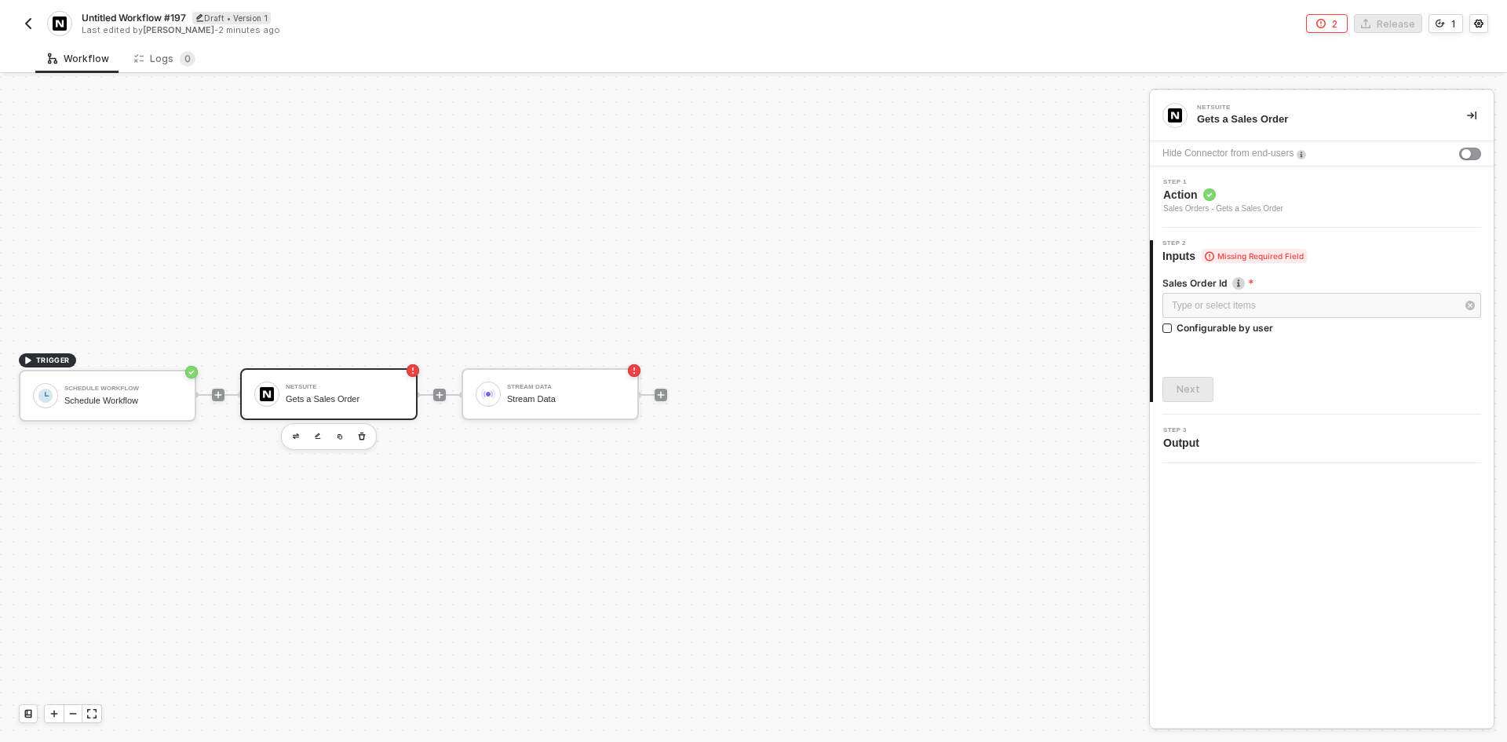
click at [1217, 196] on span "Action" at bounding box center [1223, 195] width 120 height 16
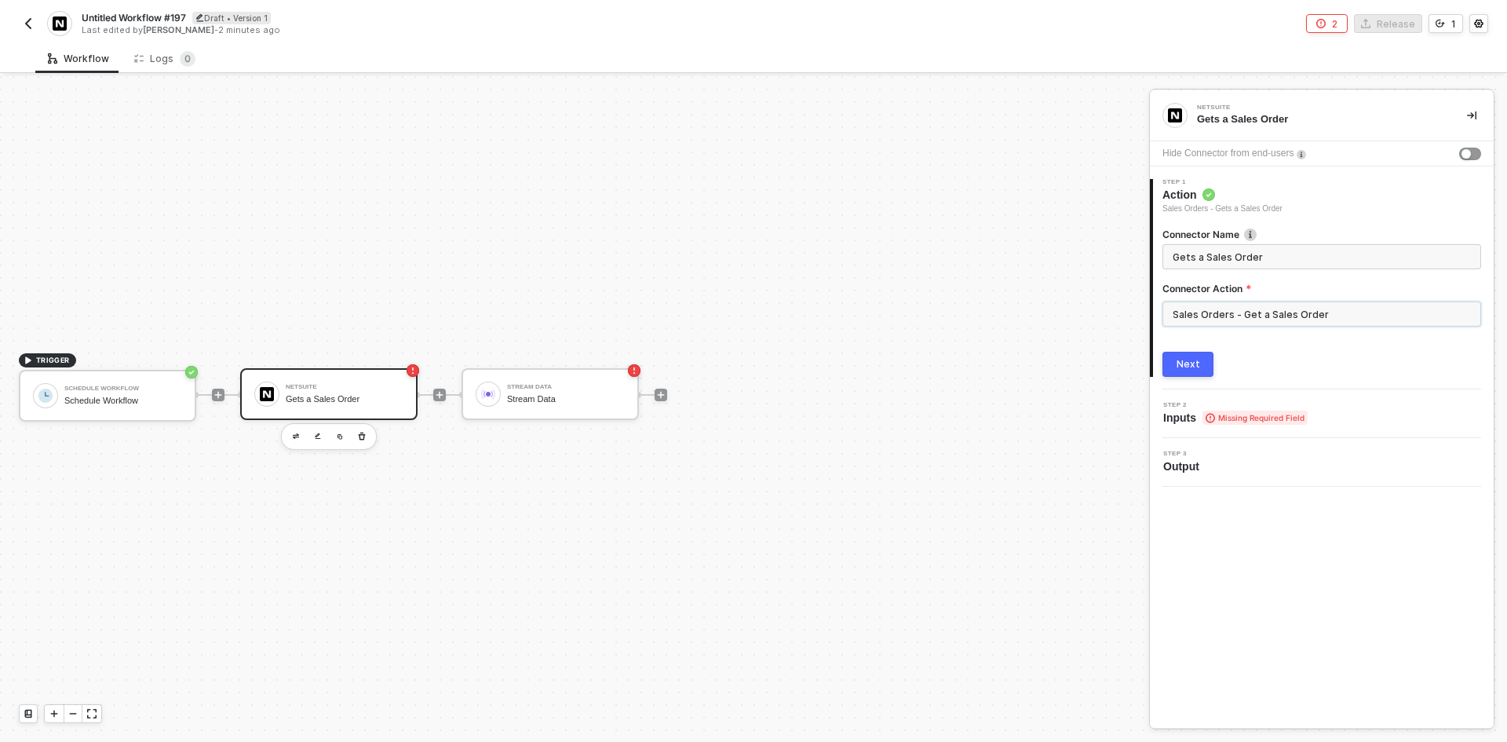
click at [1268, 316] on input "Sales Orders - Get a Sales Order" at bounding box center [1321, 313] width 319 height 25
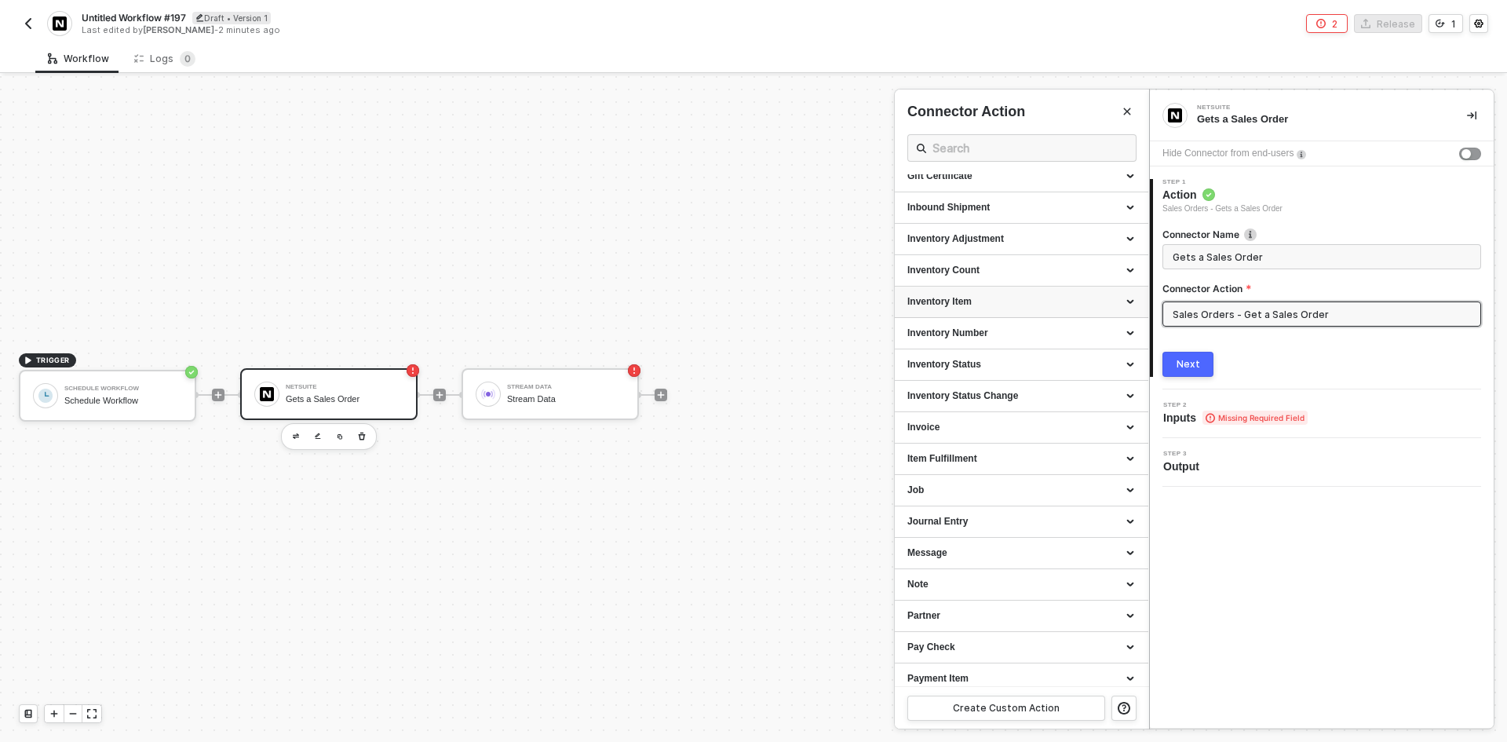
scroll to position [863, 0]
click at [975, 419] on div "Invoice" at bounding box center [1021, 424] width 228 height 13
click at [987, 459] on div "List all Invoices" at bounding box center [1021, 454] width 228 height 13
type input "Gets a list of all Invoices"
type input "Invoice - List all Invoices"
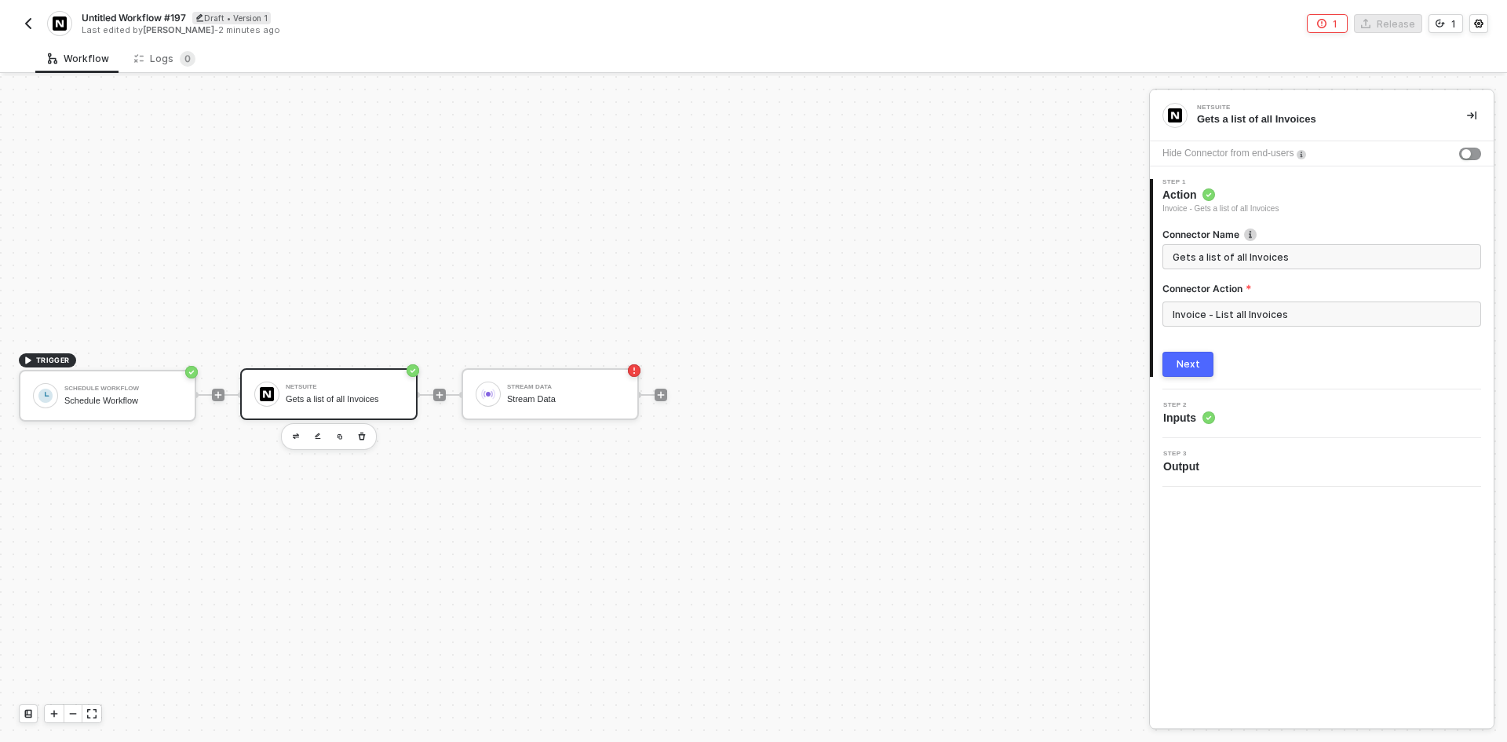
click at [1197, 364] on div "Next" at bounding box center [1189, 364] width 24 height 13
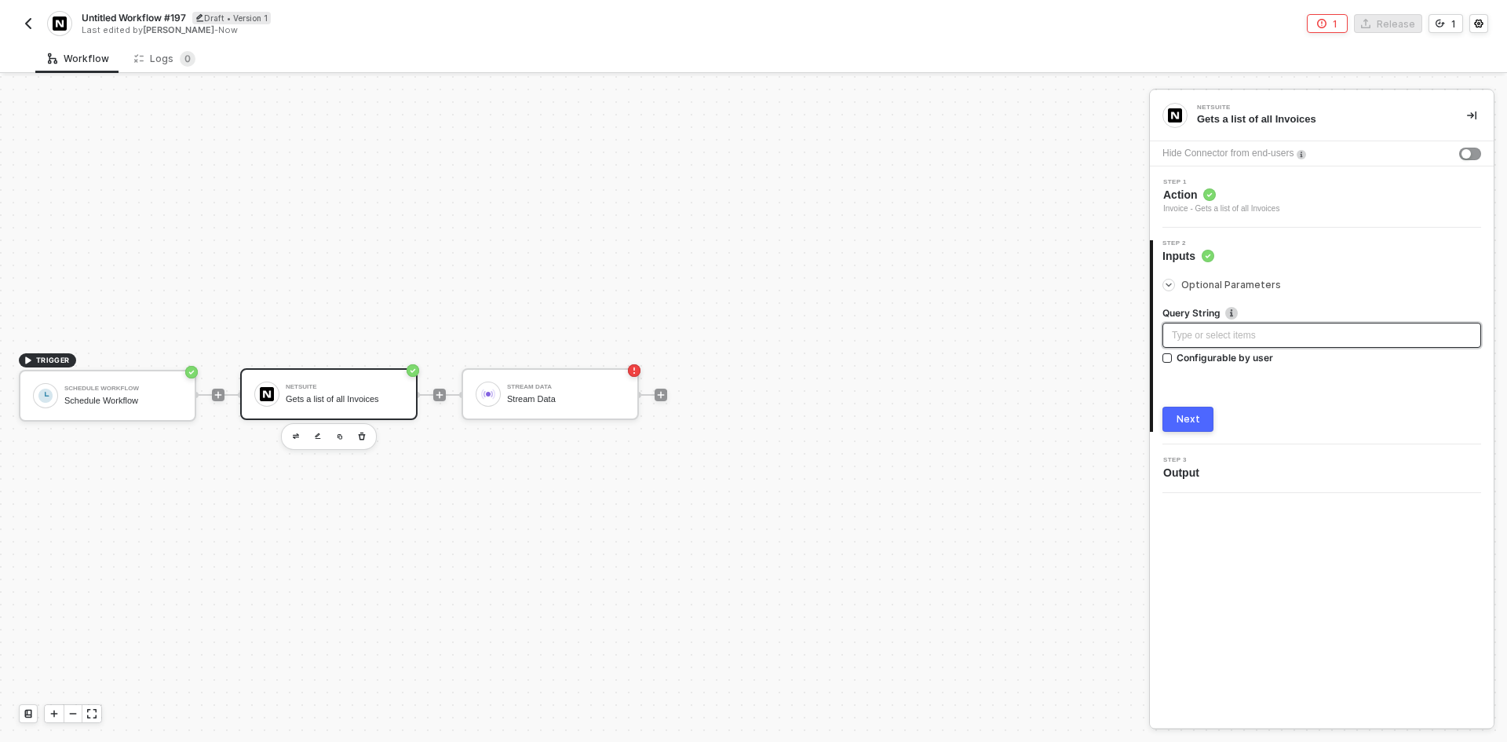
click at [1203, 342] on div "Type or select items ﻿" at bounding box center [1322, 335] width 300 height 15
drag, startPoint x: 724, startPoint y: 551, endPoint x: 711, endPoint y: 556, distance: 14.1
click at [433, 391] on div at bounding box center [439, 395] width 13 height 13
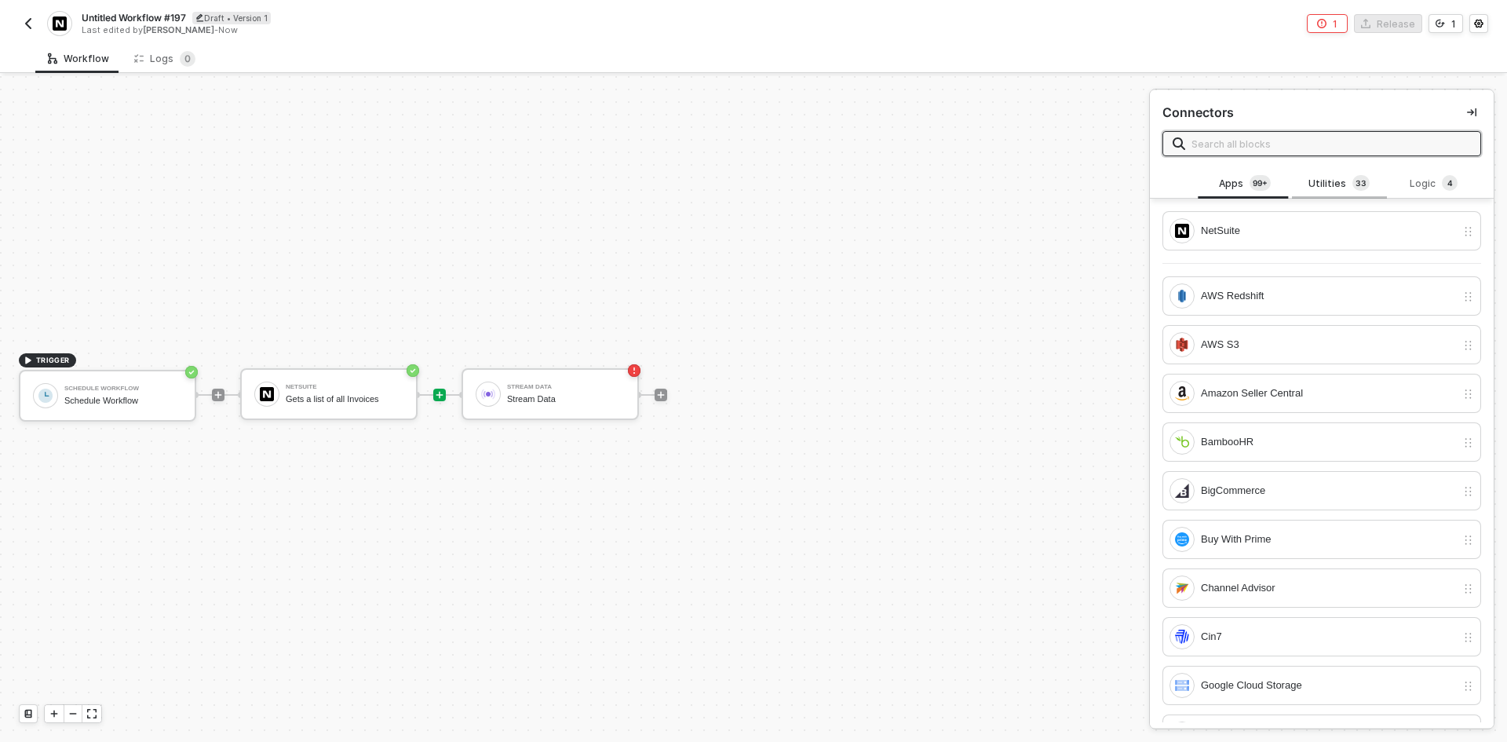
click at [1331, 180] on div "Utilities 3 3" at bounding box center [1338, 183] width 69 height 17
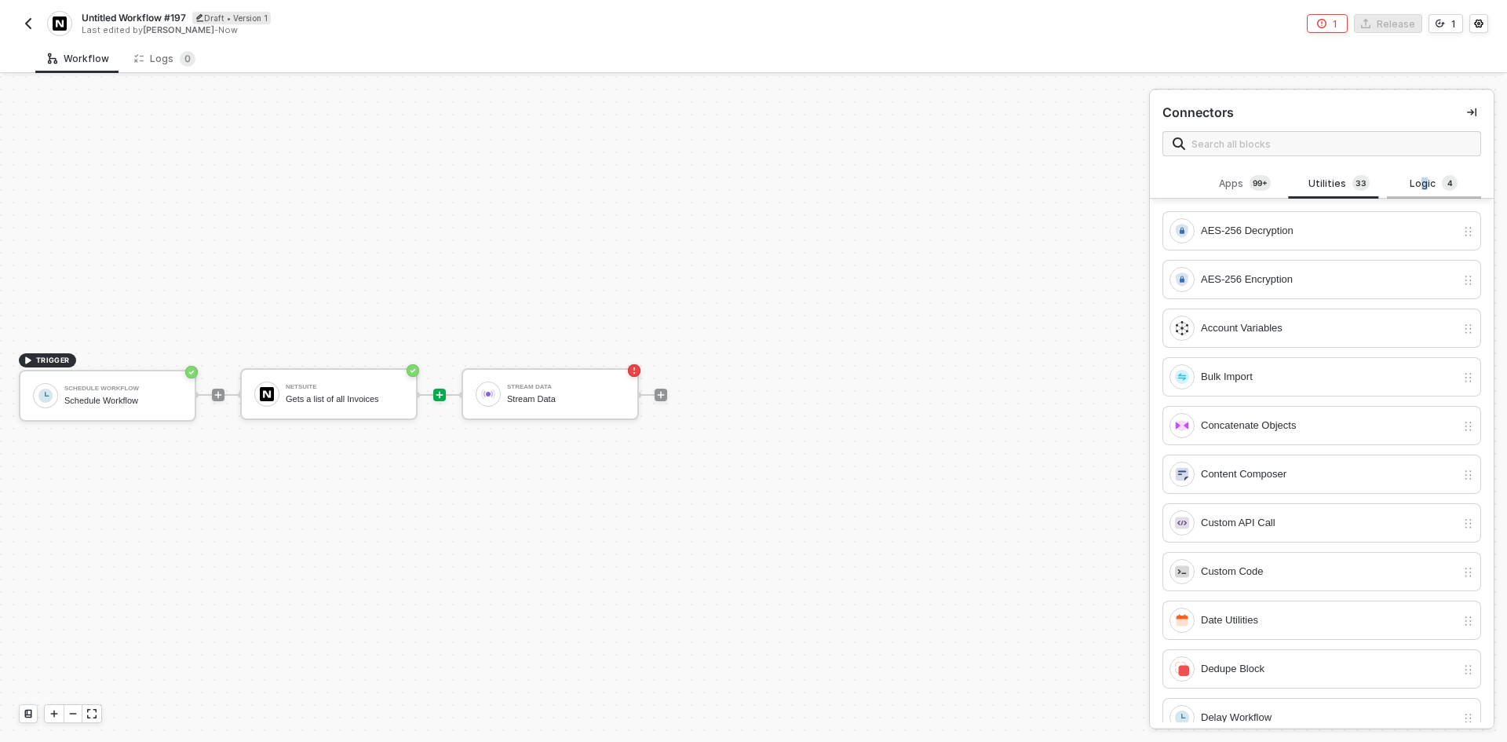
click at [1415, 181] on div "Logic 4" at bounding box center [1433, 183] width 69 height 17
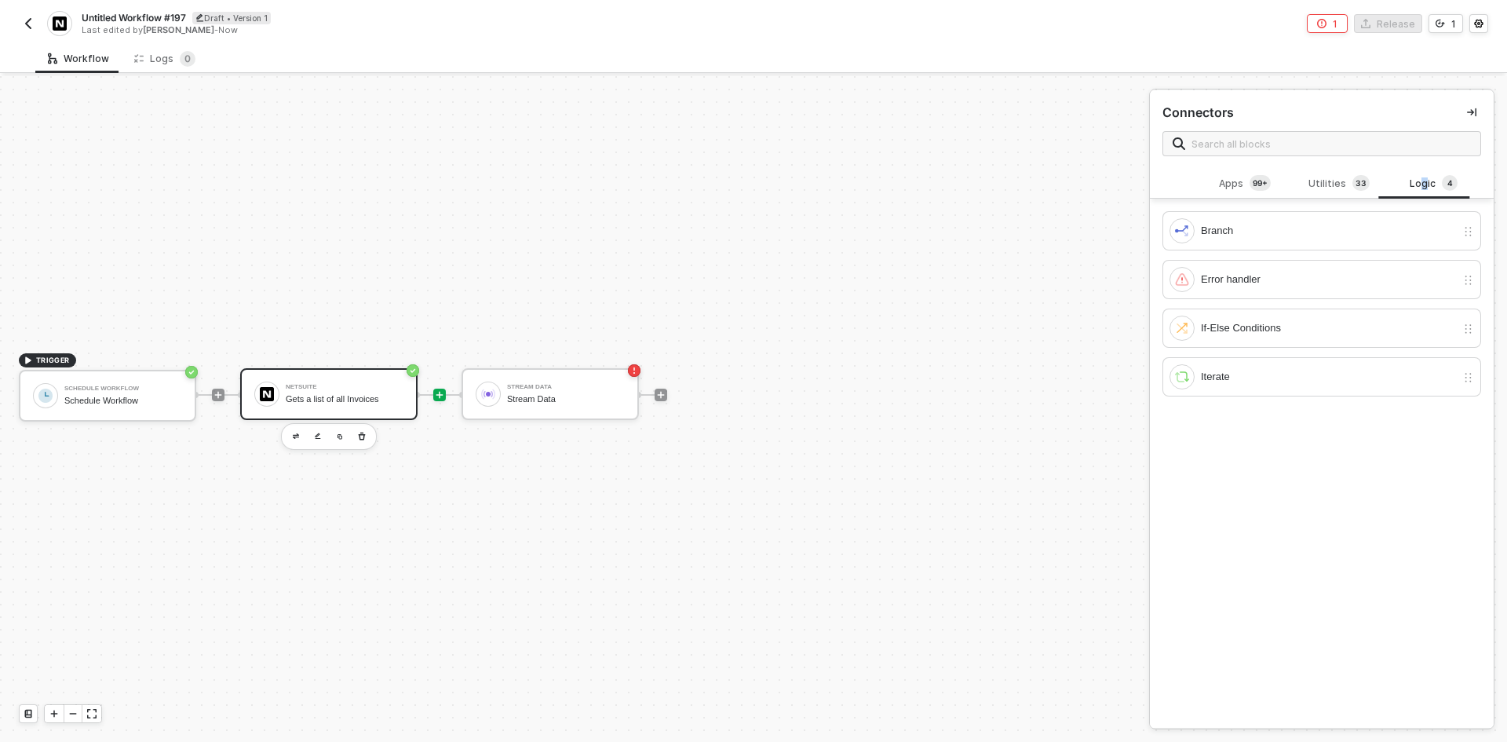
click at [326, 384] on div "NetSuite" at bounding box center [345, 387] width 118 height 6
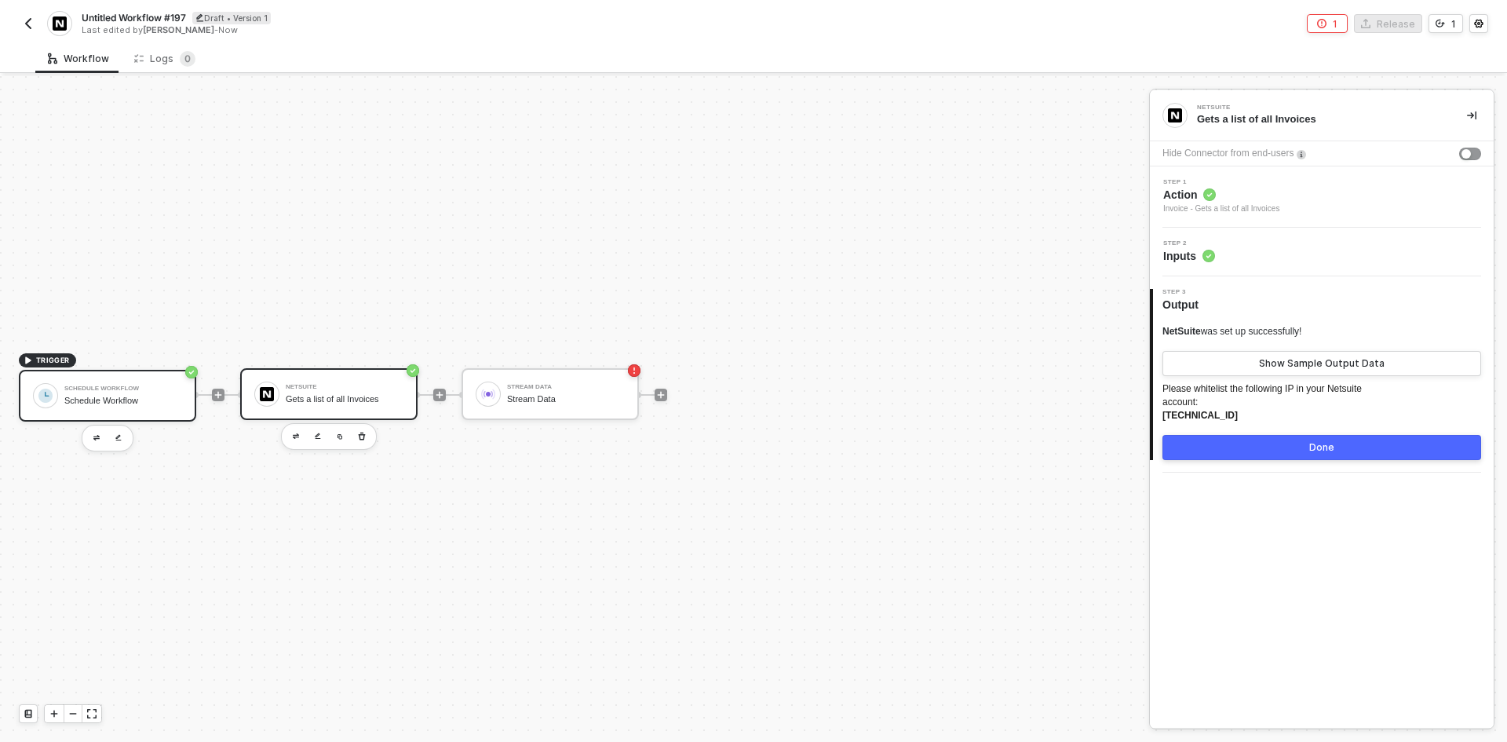
drag, startPoint x: 149, startPoint y: 393, endPoint x: 144, endPoint y: 403, distance: 10.9
click at [151, 392] on div "Schedule Workflow Schedule Workflow" at bounding box center [123, 396] width 118 height 30
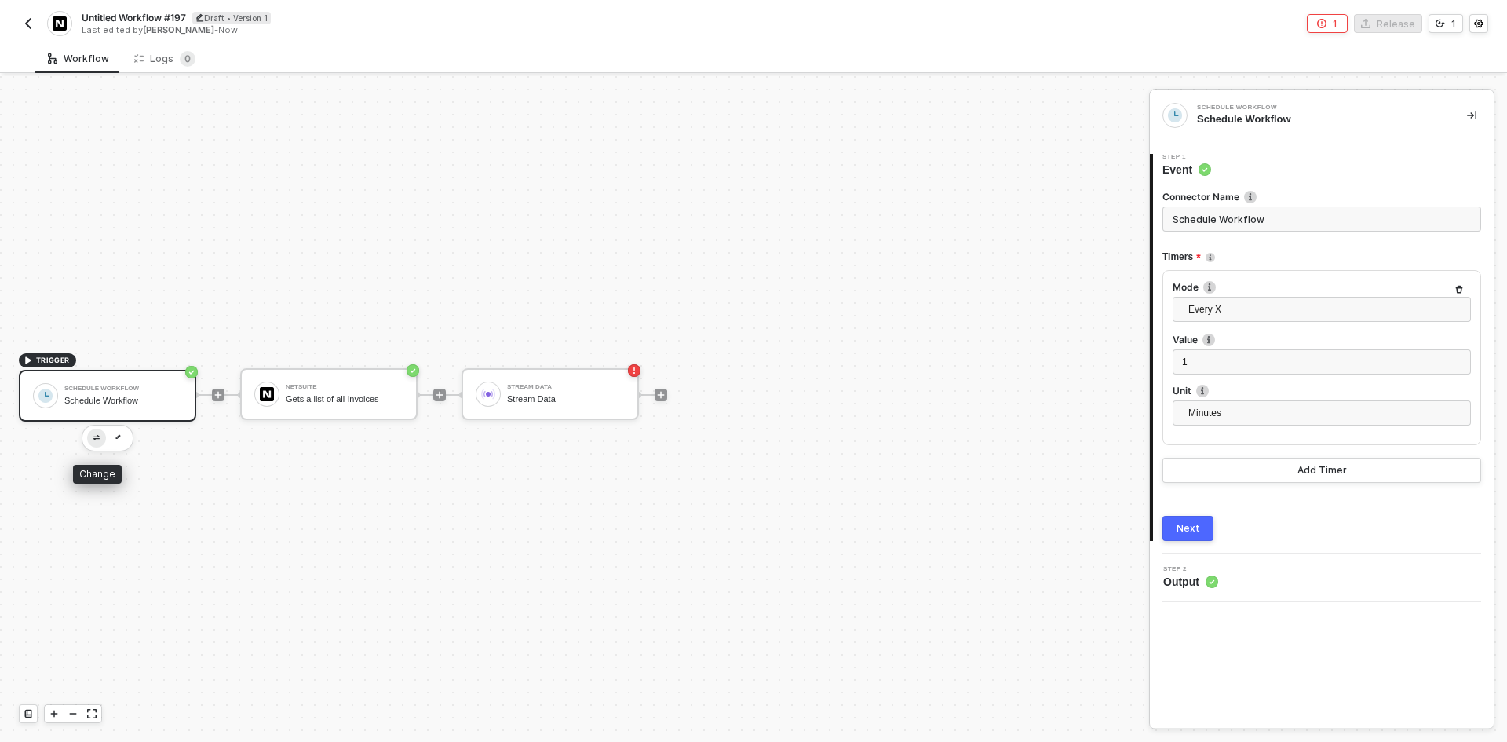
click at [90, 438] on button "button" at bounding box center [96, 438] width 19 height 19
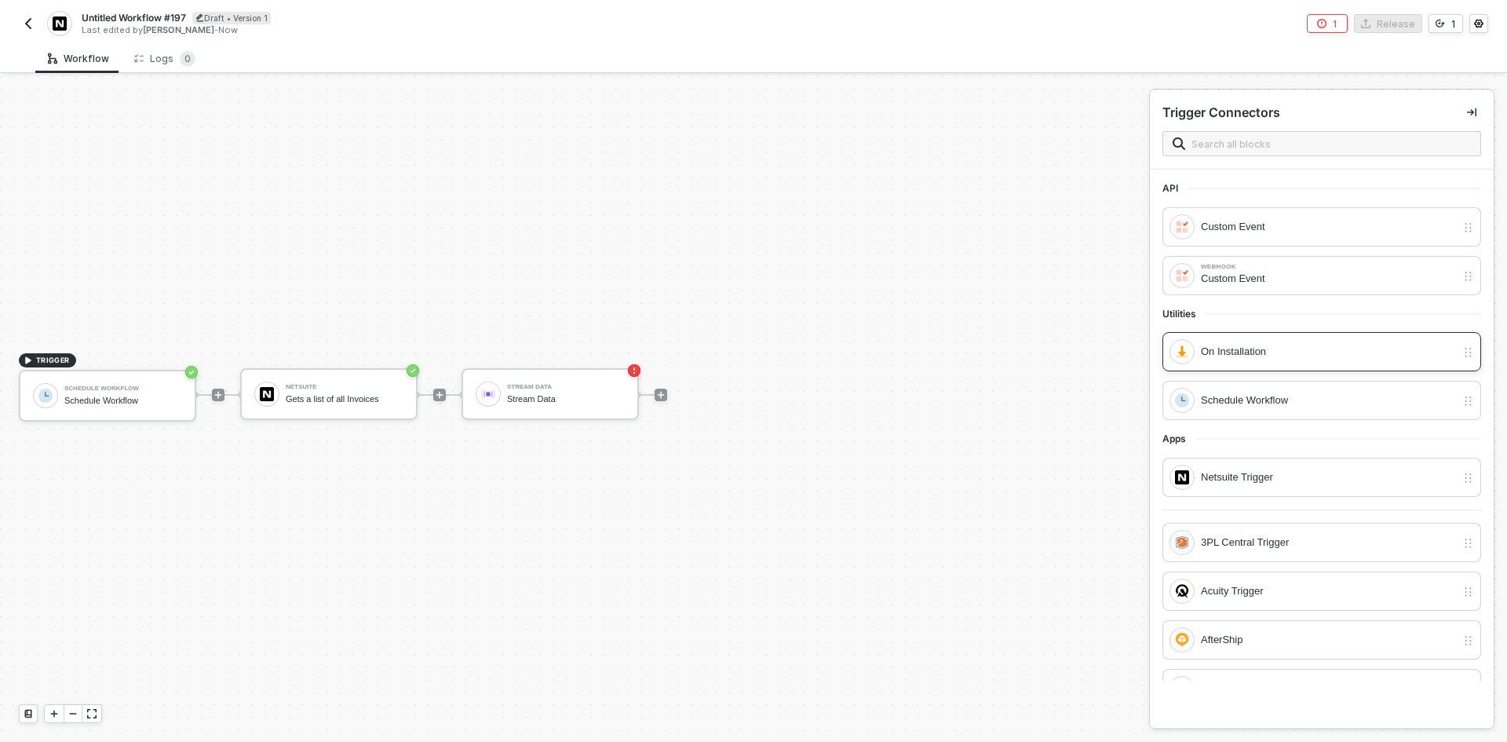
click at [1279, 355] on div "On Installation" at bounding box center [1328, 351] width 255 height 17
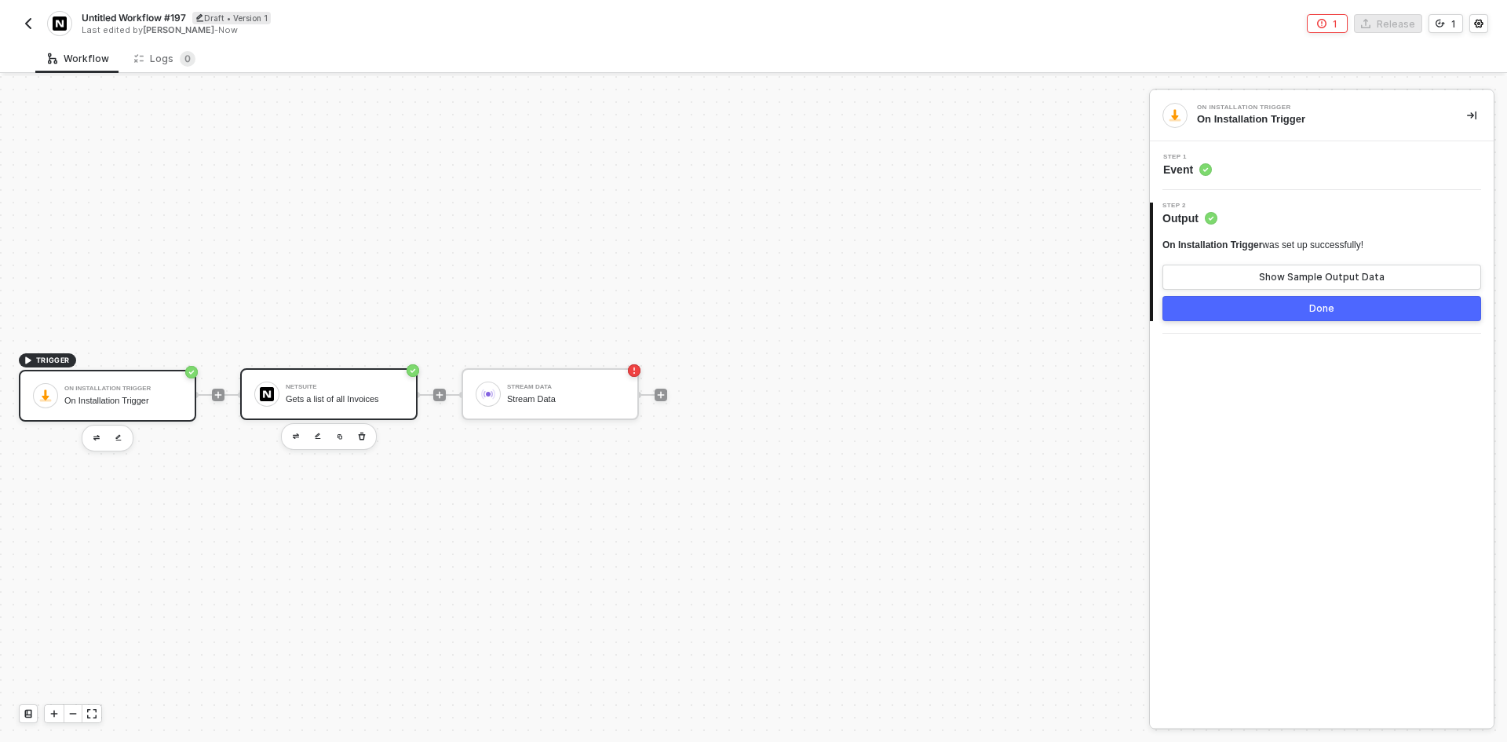
click at [340, 382] on div "NetSuite Gets a list of all Invoices" at bounding box center [345, 394] width 118 height 30
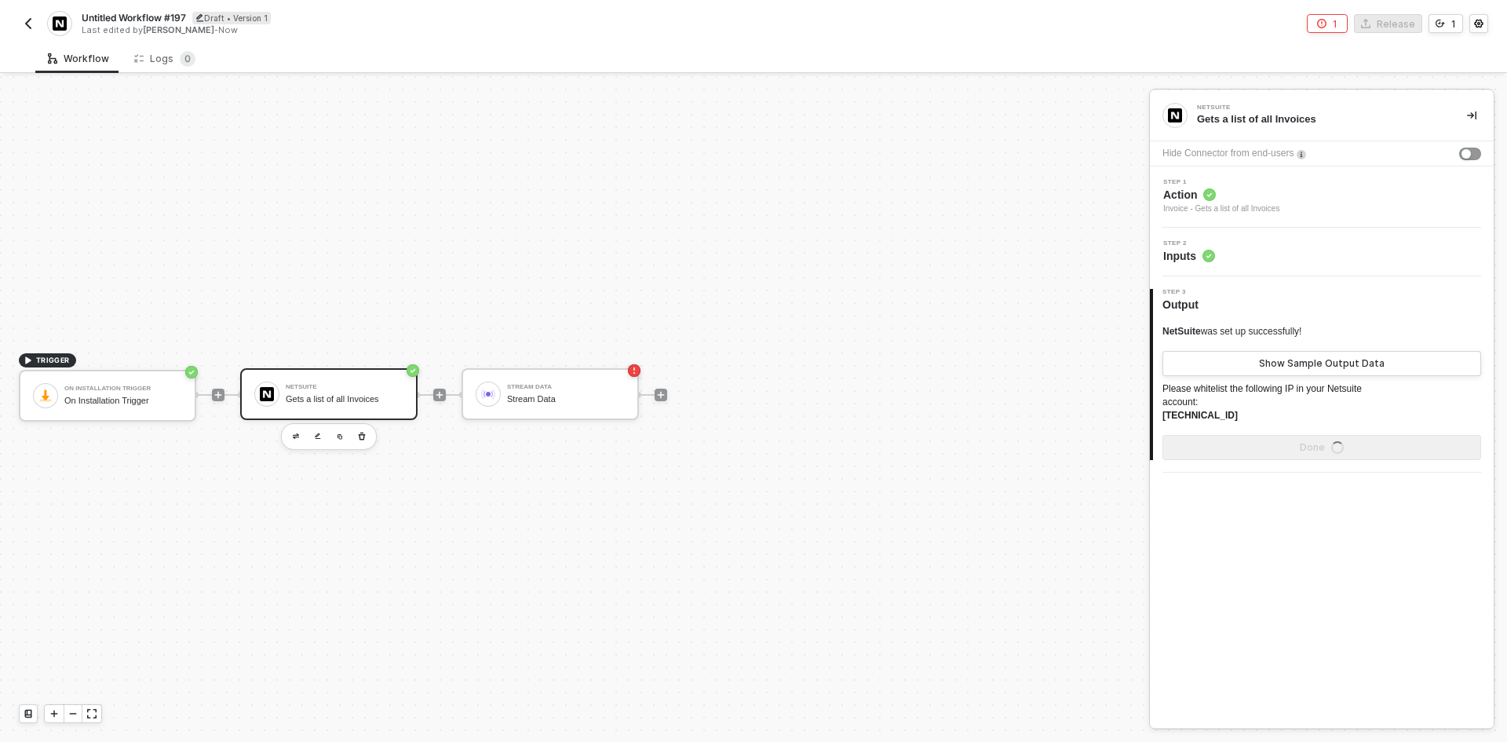
click at [1370, 254] on div "Step 2 Inputs" at bounding box center [1324, 252] width 340 height 24
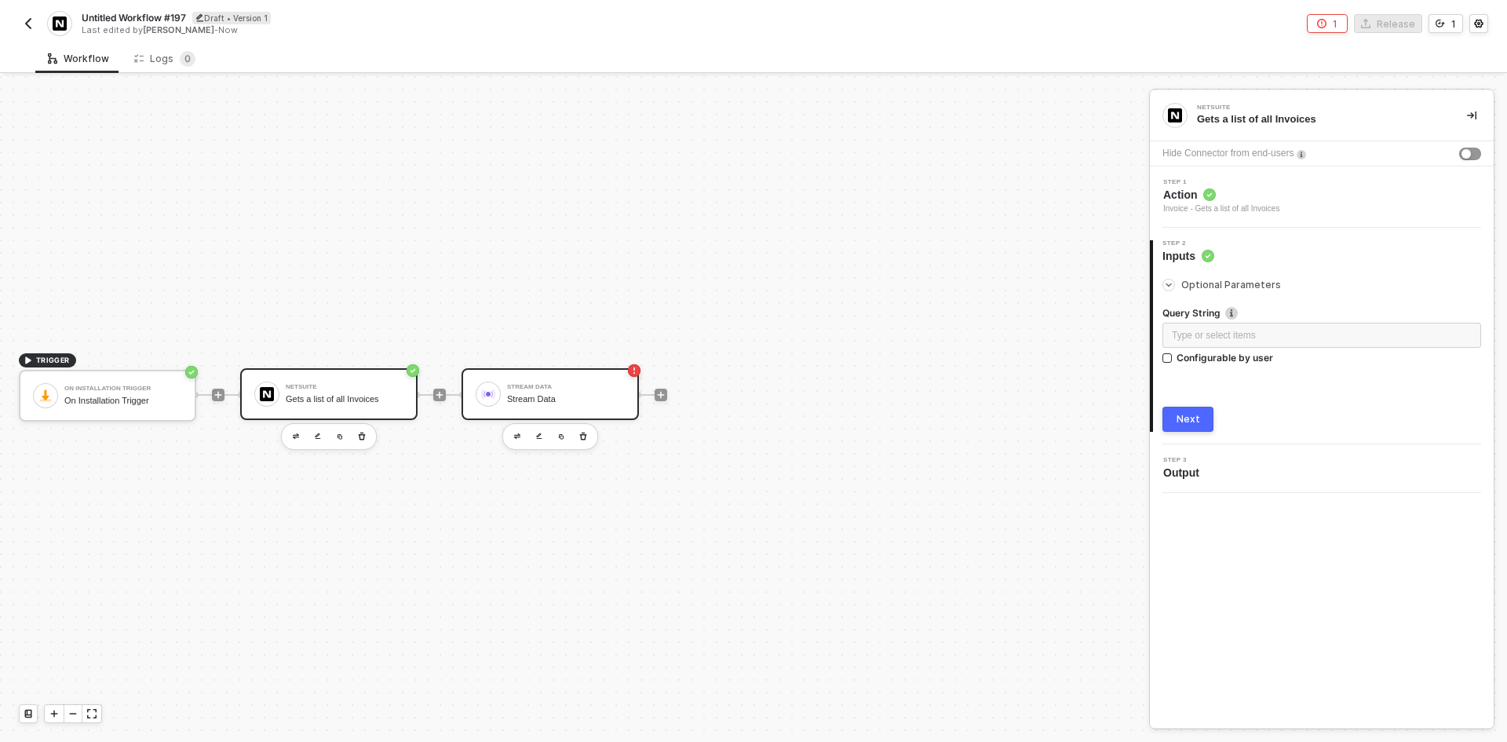
click at [525, 403] on div "Stream Data" at bounding box center [566, 399] width 118 height 10
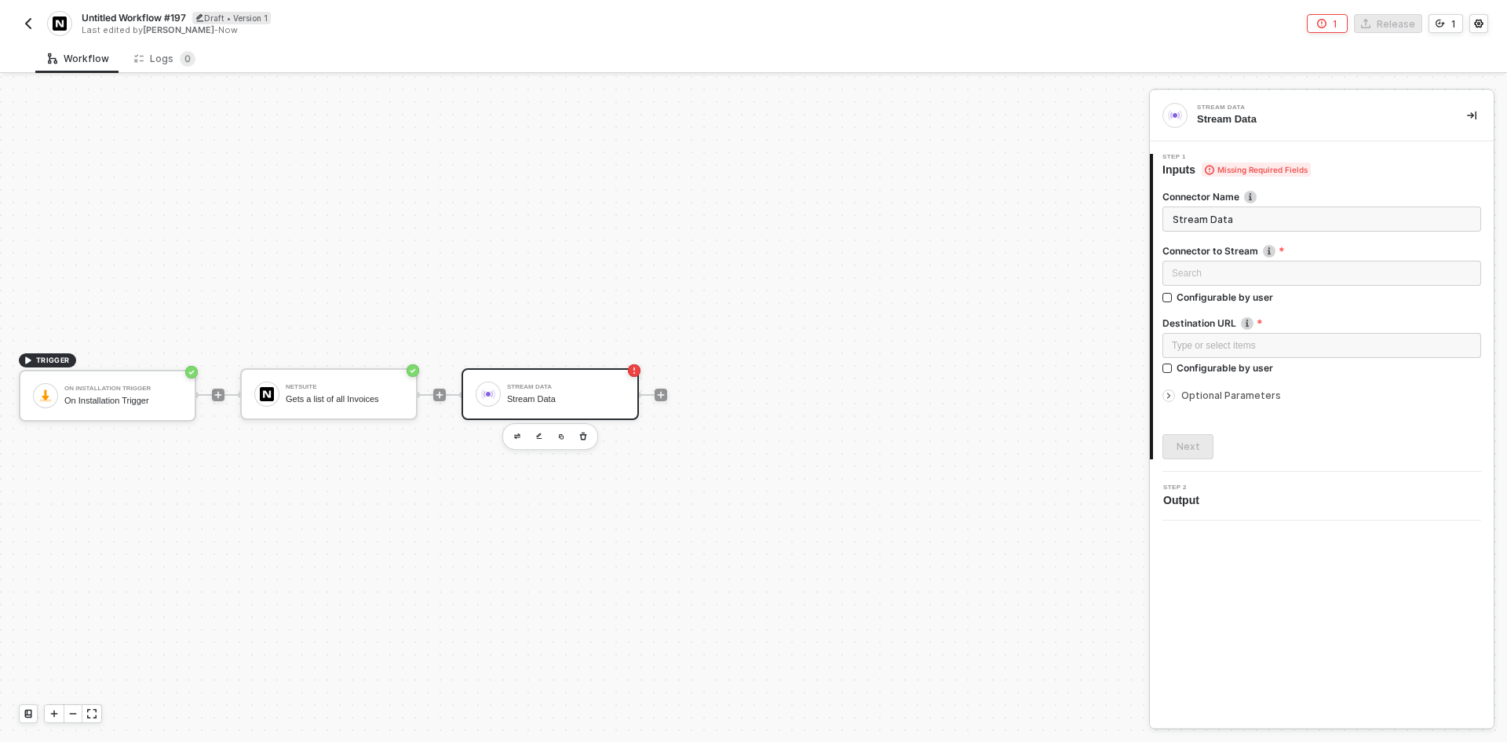
click at [1221, 398] on span "Optional Parameters" at bounding box center [1231, 395] width 100 height 12
click at [1237, 468] on div "Configurable by user" at bounding box center [1225, 469] width 97 height 13
click at [1173, 468] on input "Configurable by user" at bounding box center [1167, 470] width 11 height 11
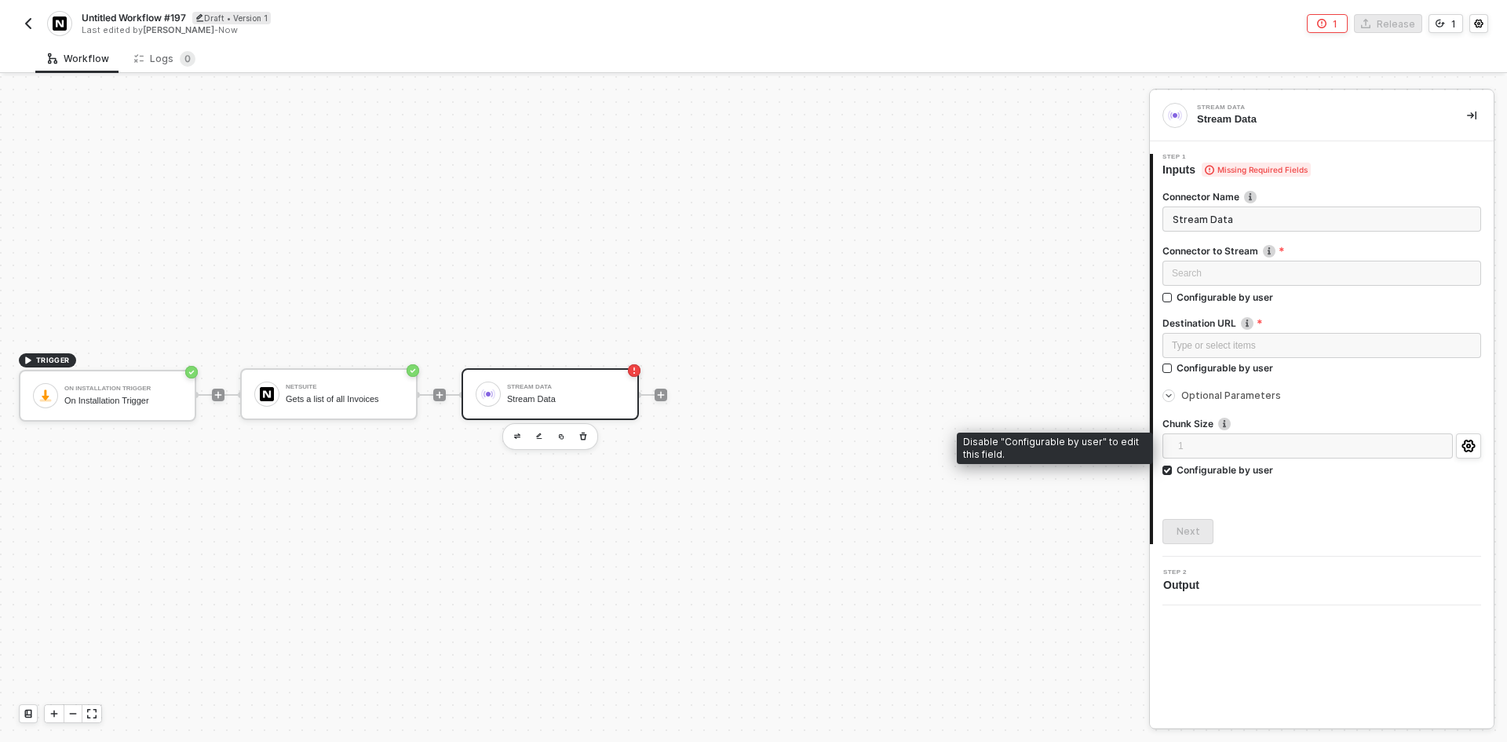
click at [1242, 455] on span "1" at bounding box center [1310, 446] width 265 height 24
click at [1247, 465] on div "Configurable by user" at bounding box center [1225, 469] width 97 height 13
click at [1173, 465] on input "Configurable by user" at bounding box center [1167, 470] width 11 height 11
checkbox input "false"
click at [1247, 441] on span "1" at bounding box center [1325, 446] width 294 height 24
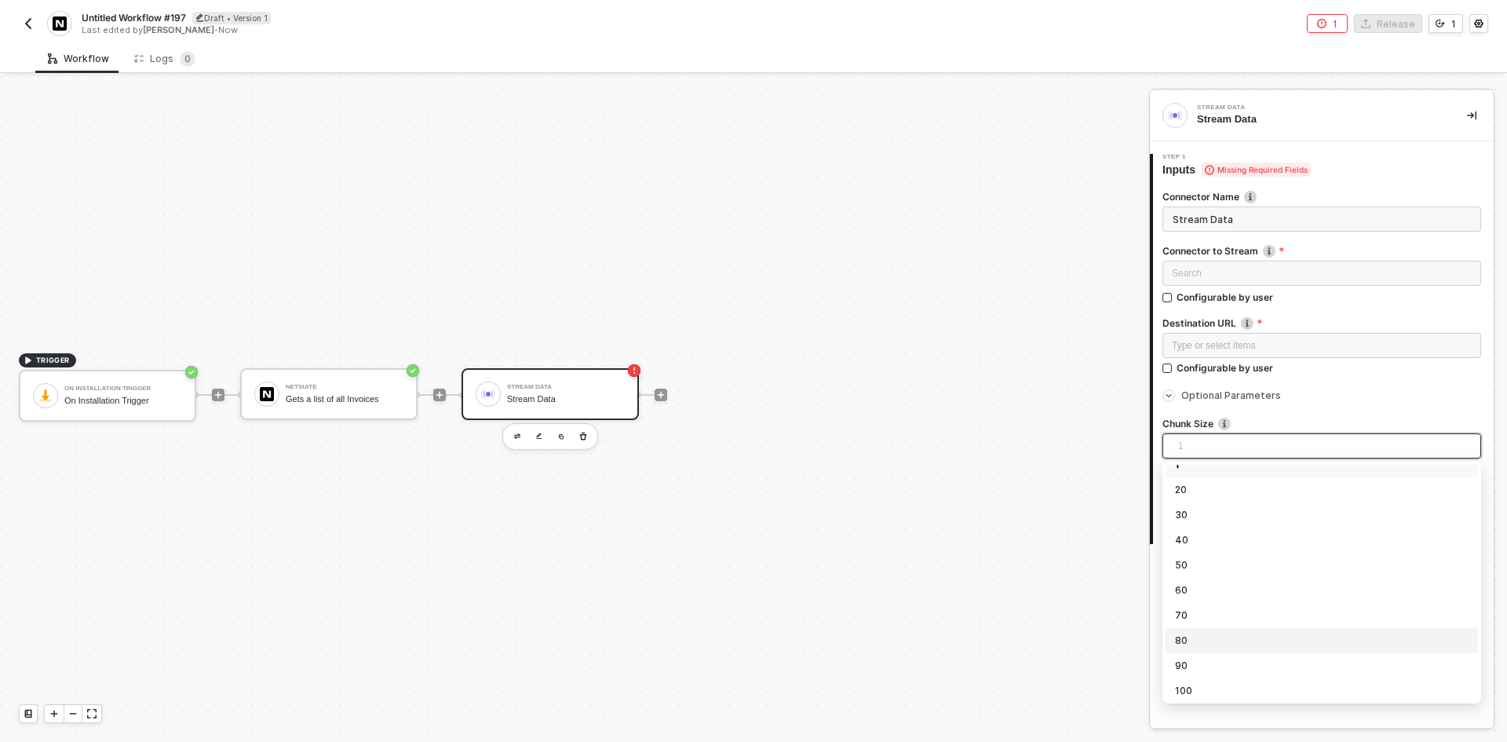
scroll to position [16, 0]
click at [1221, 564] on div "50" at bounding box center [1322, 561] width 294 height 17
click at [24, 19] on img "button" at bounding box center [28, 23] width 13 height 13
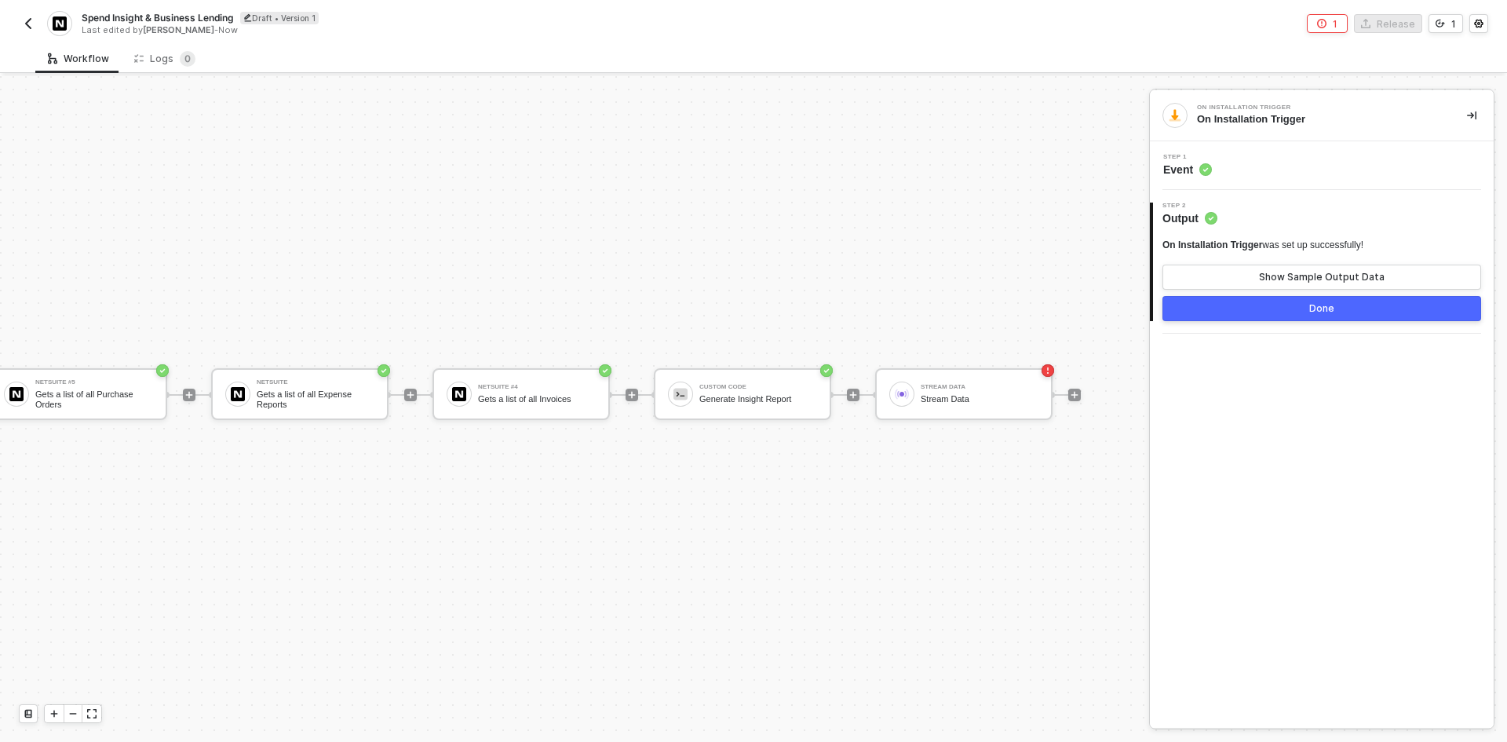
scroll to position [41, 513]
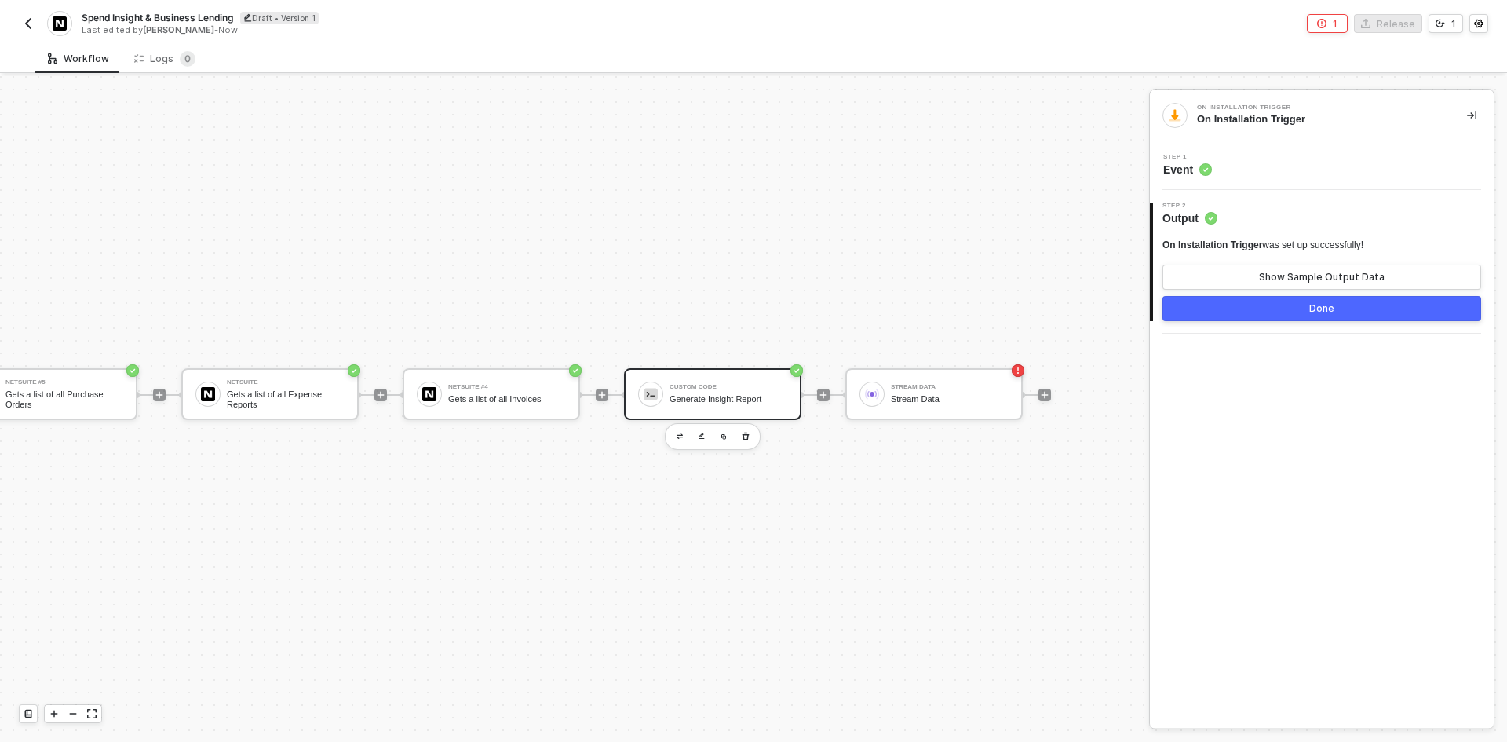
click at [706, 394] on div "Generate Insight Report" at bounding box center [729, 399] width 118 height 10
click at [1268, 279] on div "Show Sample Output Data" at bounding box center [1322, 277] width 126 height 13
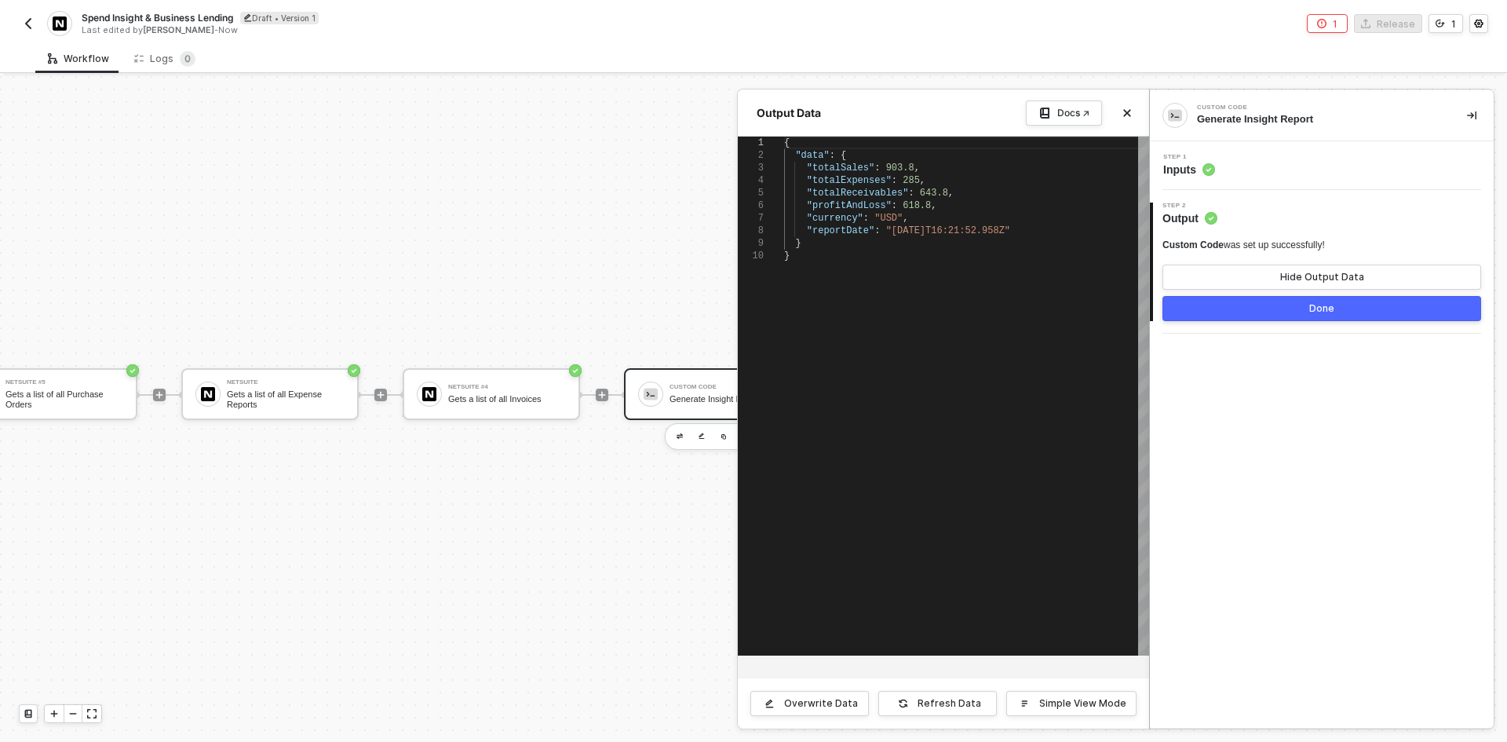
scroll to position [0, 4]
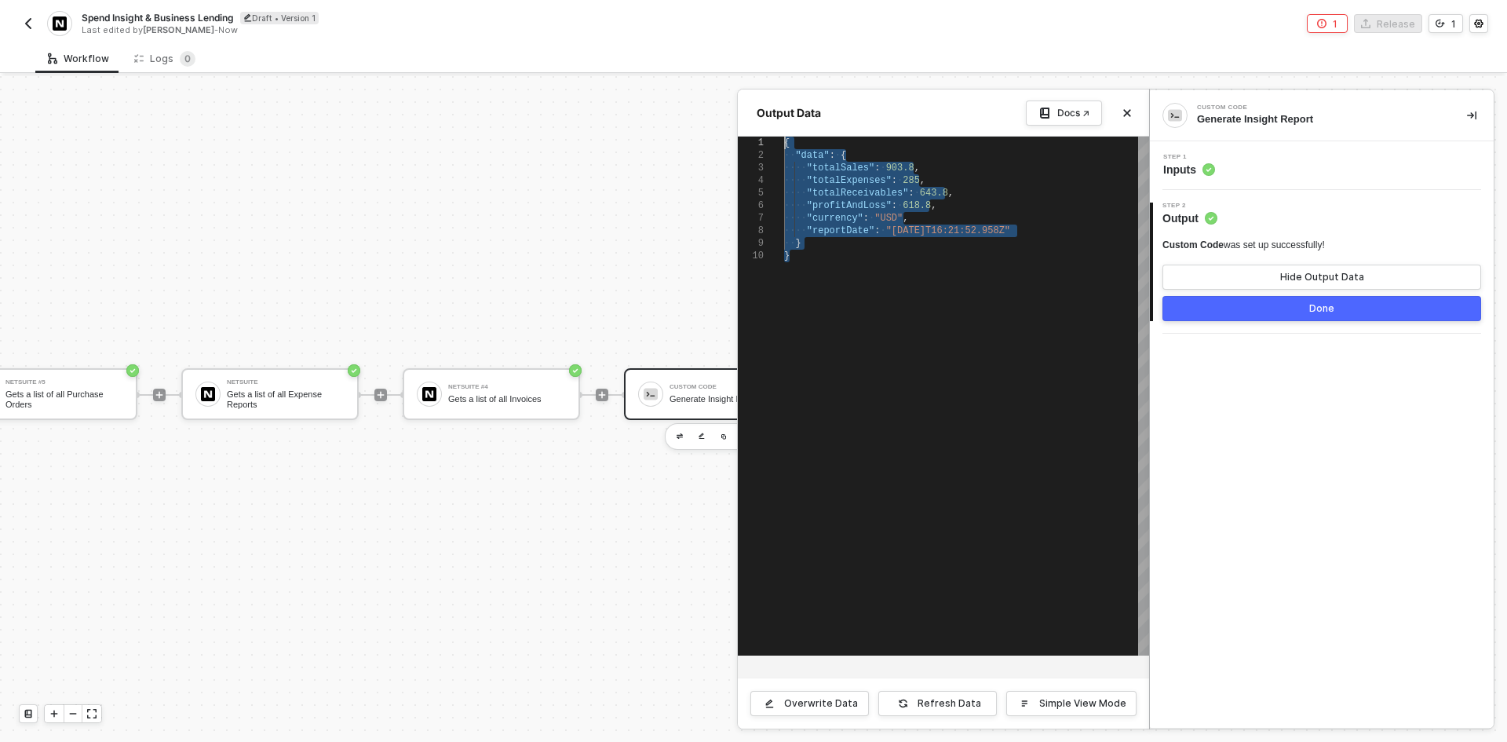
drag, startPoint x: 880, startPoint y: 345, endPoint x: 717, endPoint y: 80, distance: 310.4
click at [1149, 741] on div "Output Data Docs ↗ 1 2 3 4 5 6 7 8 9 10 { ·· "data" : · { ···· "totalSales" : ·…" at bounding box center [1149, 754] width 0 height 0
click at [567, 178] on div at bounding box center [753, 409] width 1507 height 666
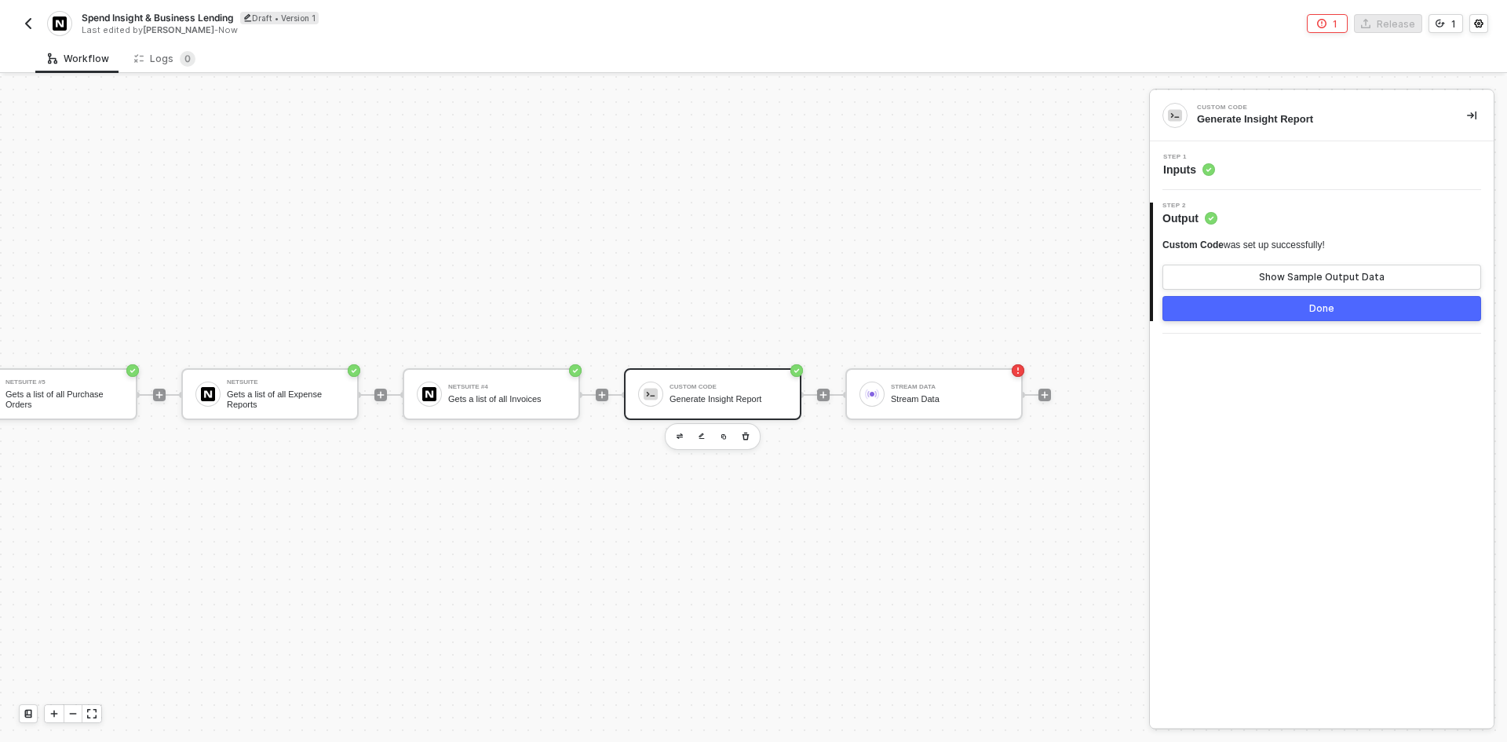
click at [35, 28] on button "button" at bounding box center [28, 23] width 19 height 19
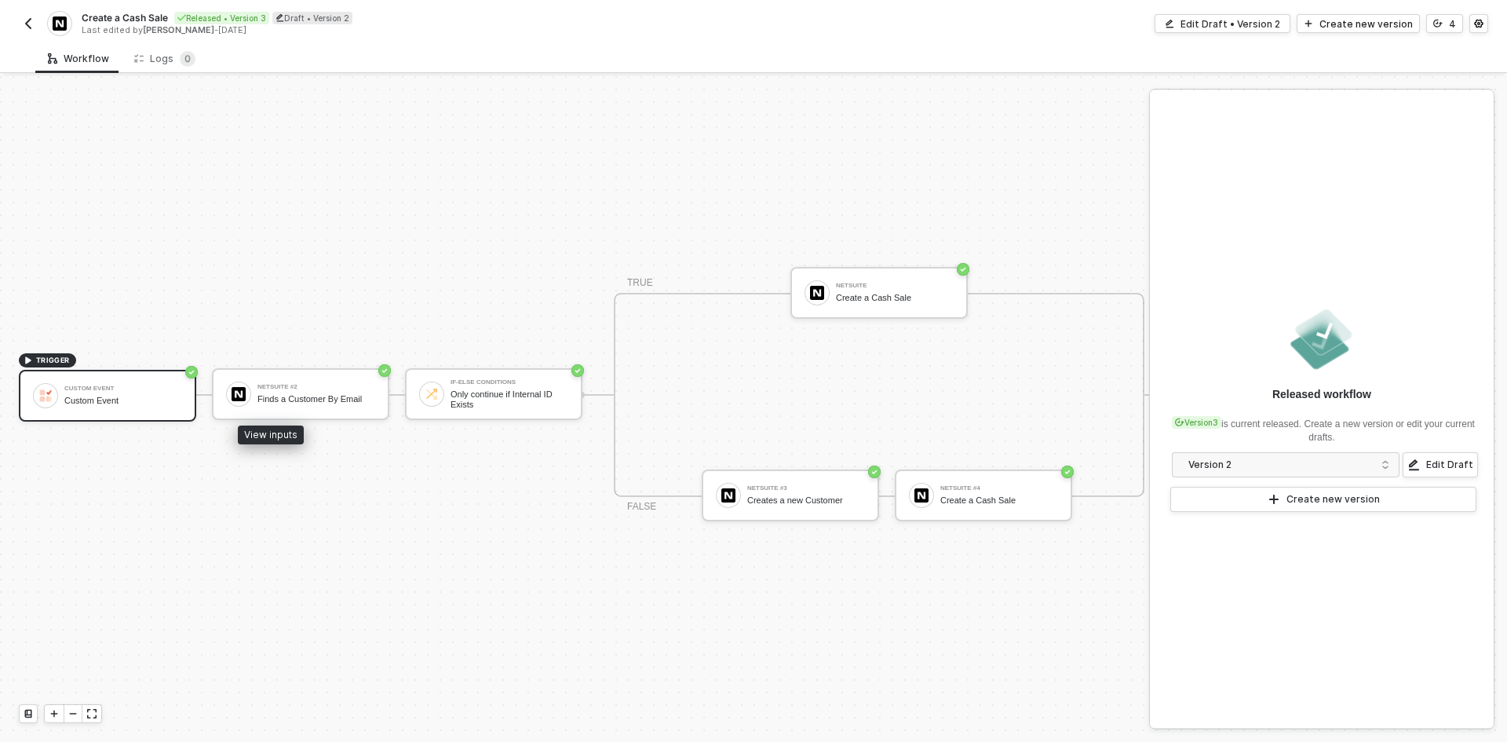
scroll to position [41, 31]
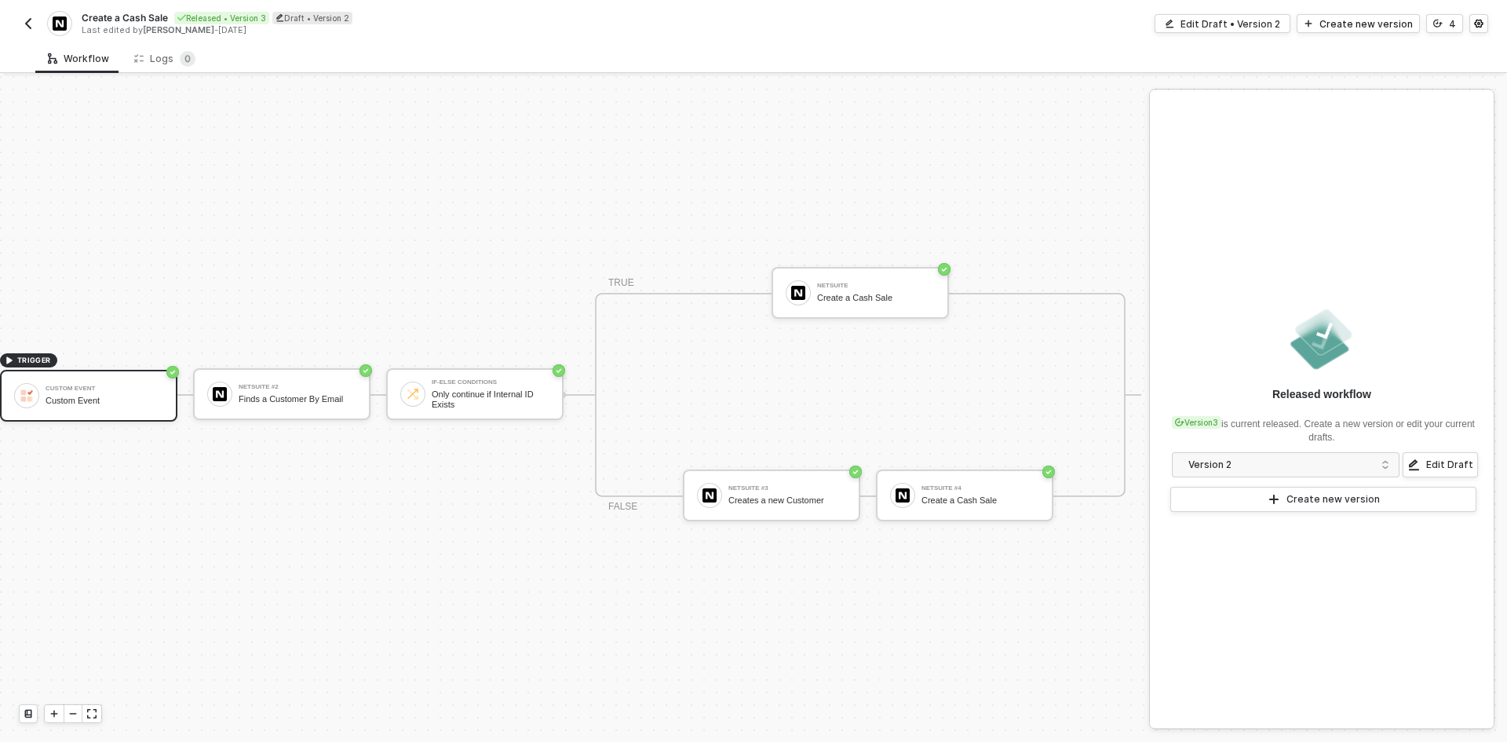
click at [32, 23] on img "button" at bounding box center [28, 23] width 13 height 13
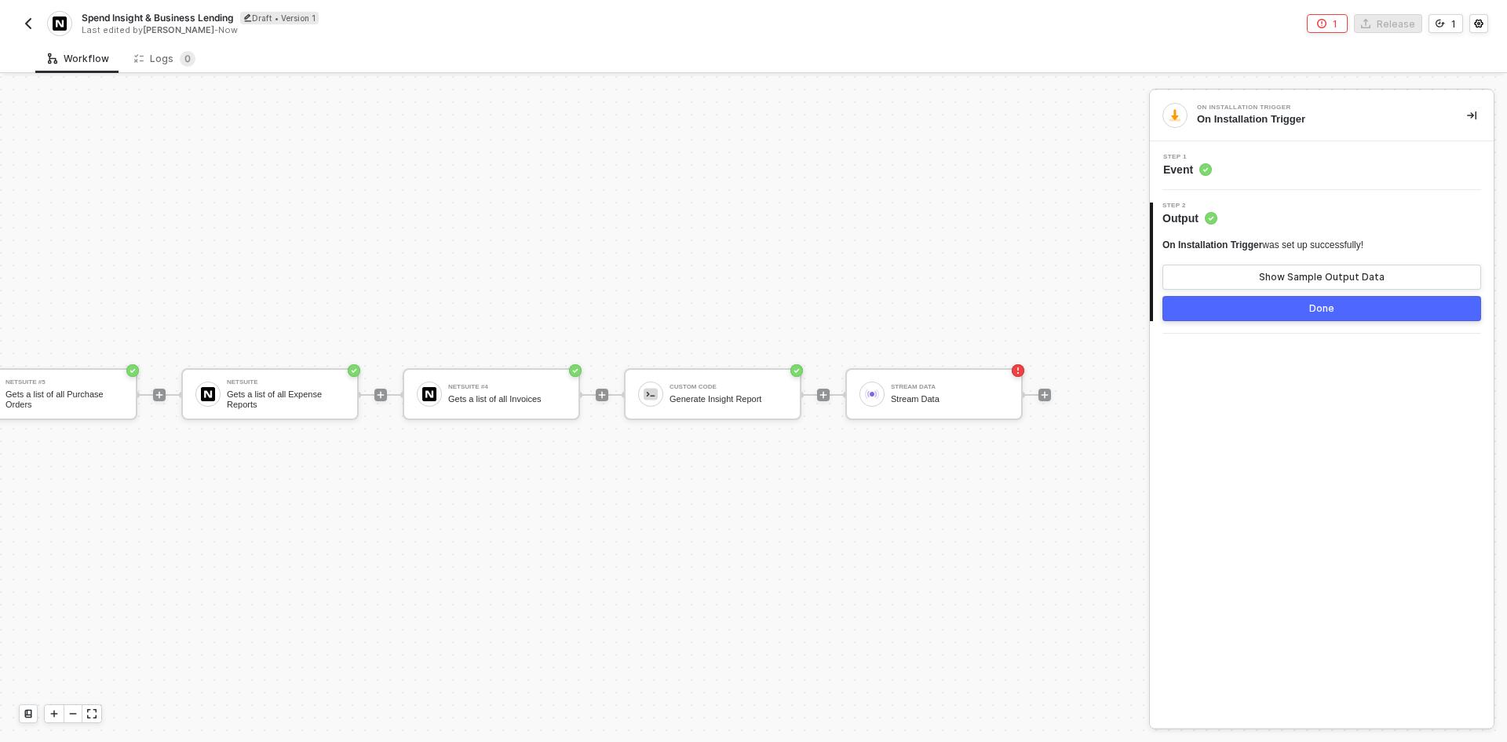
scroll to position [41, 0]
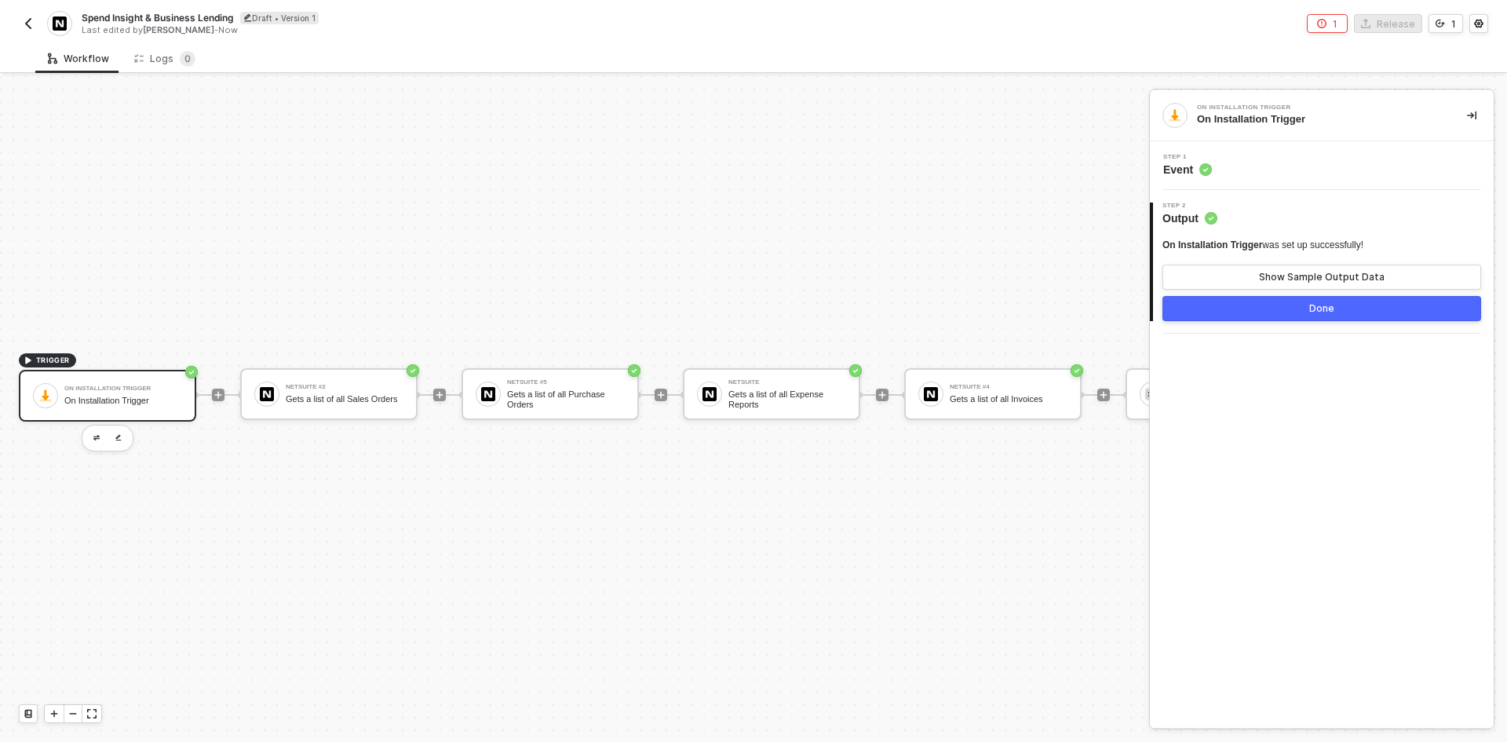
click at [29, 33] on div "Spend Insight & Business Lending Draft • Version 1 Last edited by [PERSON_NAME]…" at bounding box center [386, 23] width 735 height 25
click at [29, 27] on img "button" at bounding box center [28, 23] width 13 height 13
